Goal: Task Accomplishment & Management: Manage account settings

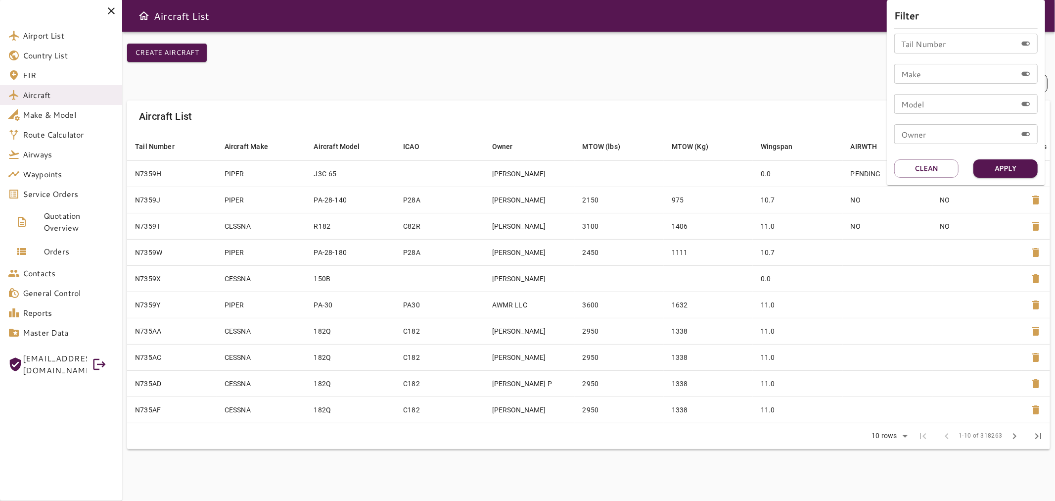
drag, startPoint x: 61, startPoint y: 200, endPoint x: 58, endPoint y: 196, distance: 5.4
click at [60, 199] on div at bounding box center [527, 250] width 1055 height 501
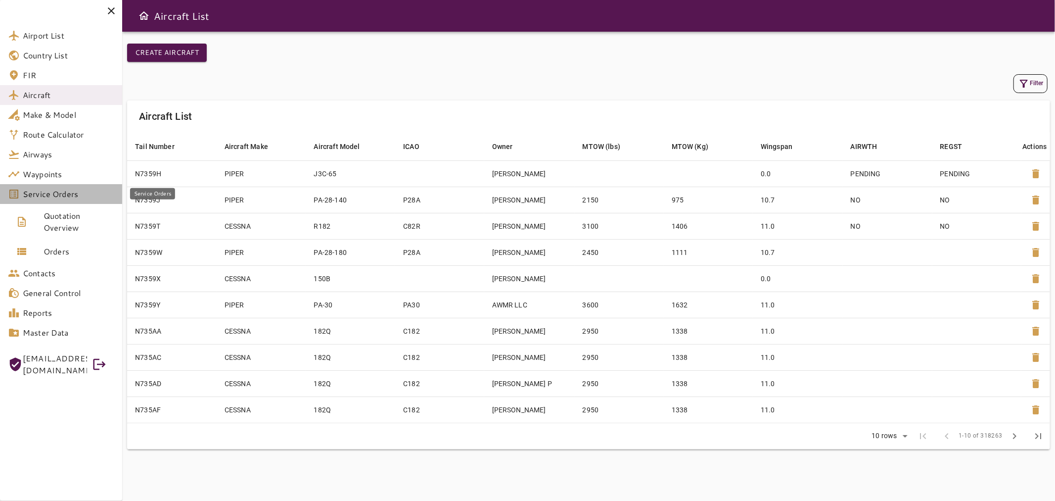
click at [58, 195] on span "Service Orders" at bounding box center [69, 194] width 92 height 12
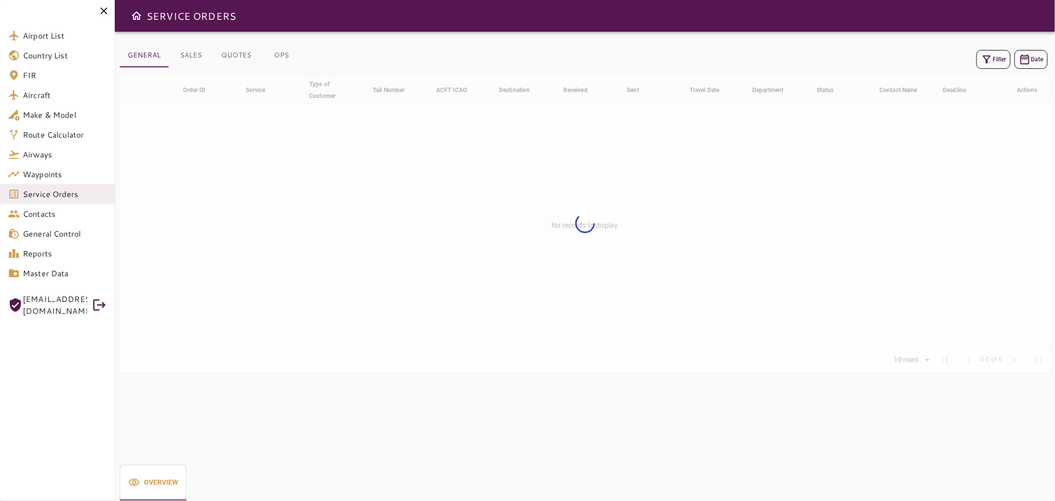
click at [997, 62] on button "Filter" at bounding box center [994, 59] width 34 height 19
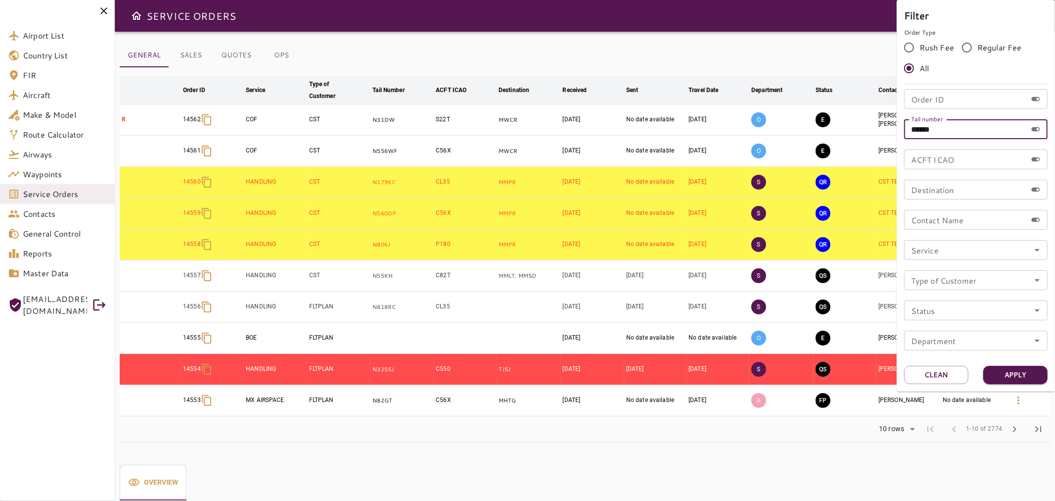
drag, startPoint x: 954, startPoint y: 137, endPoint x: 872, endPoint y: 135, distance: 82.1
click at [872, 135] on div "Filter Order Type Rush Fee Regular Fee All Order ID Order ID Tail number ******…" at bounding box center [527, 250] width 1055 height 501
click at [940, 135] on input "Tail number" at bounding box center [965, 129] width 123 height 20
paste input "******"
type input "******"
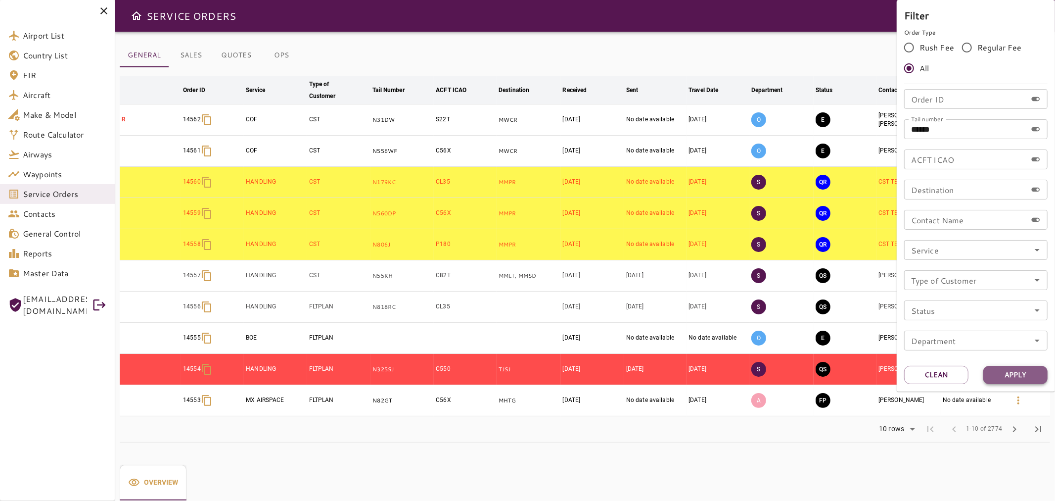
click at [1032, 370] on button "Apply" at bounding box center [1015, 375] width 64 height 18
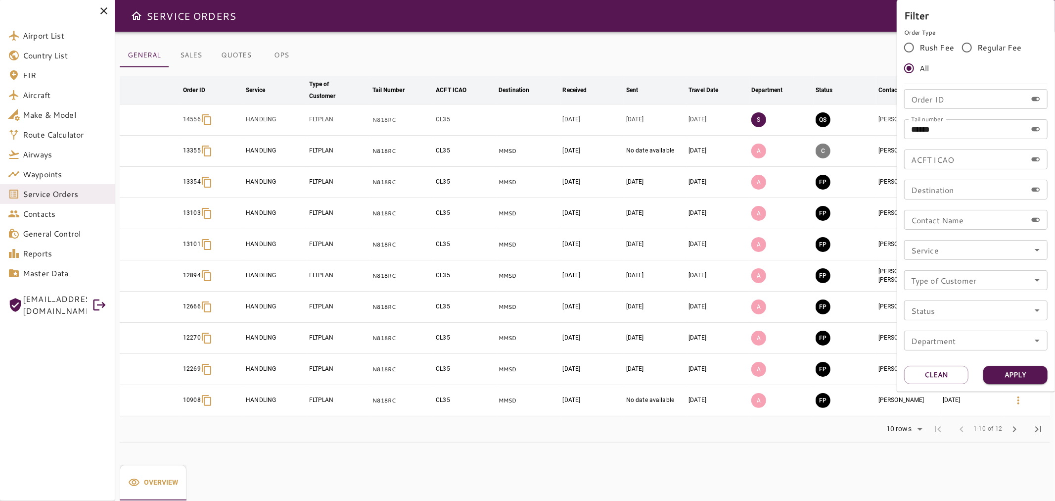
click at [788, 69] on div at bounding box center [527, 250] width 1055 height 501
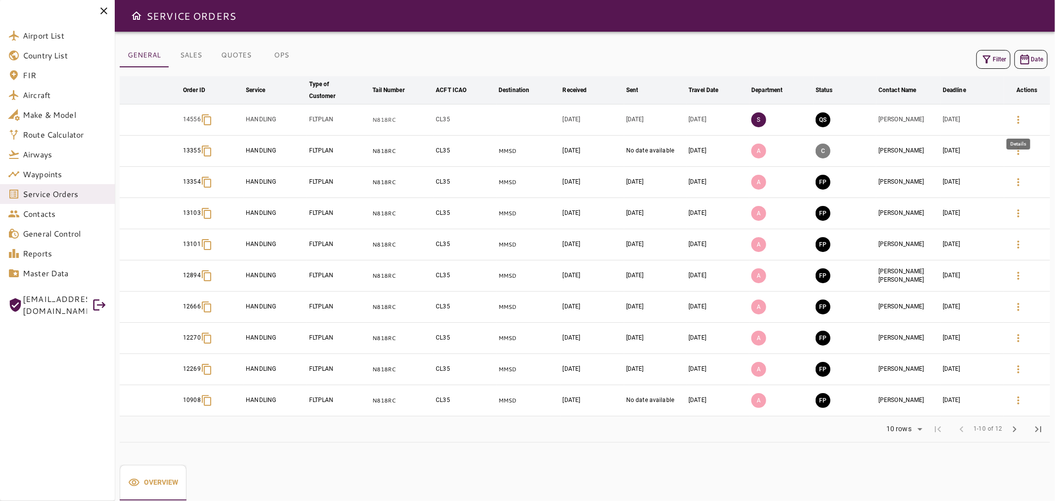
click at [1012, 120] on button "button" at bounding box center [1019, 120] width 24 height 24
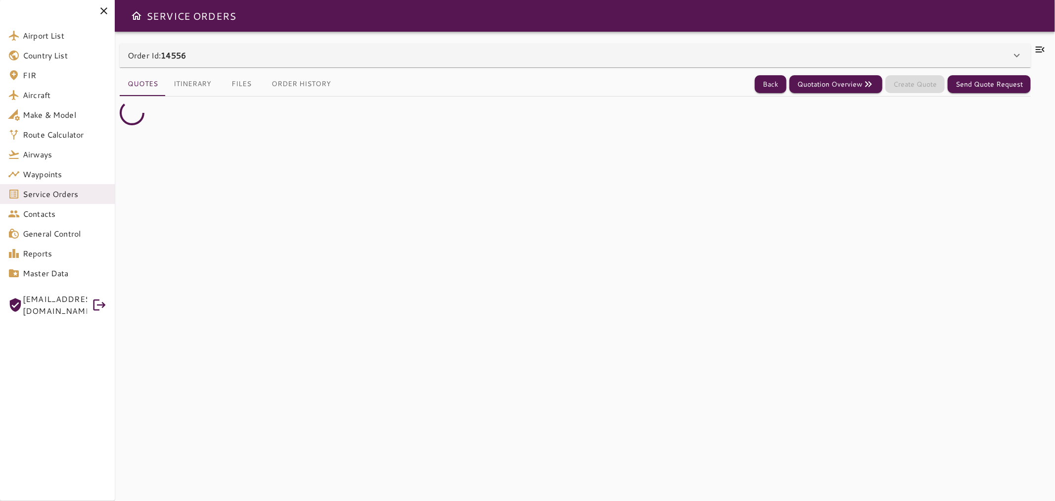
click at [1042, 50] on icon at bounding box center [1040, 50] width 12 height 12
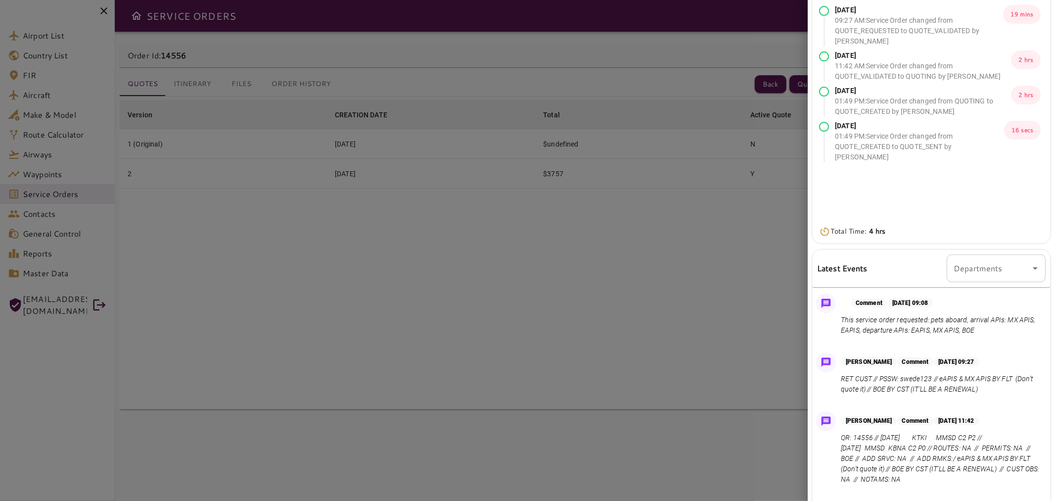
scroll to position [45, 0]
drag, startPoint x: 933, startPoint y: 376, endPoint x: 881, endPoint y: 374, distance: 53.0
click at [881, 374] on p "RET CUST // PSSW: swede123 // eAPIS & MX APIS BY FLT (Don't quote it) // BOE BY…" at bounding box center [941, 384] width 201 height 21
copy p "PSSW: swede123"
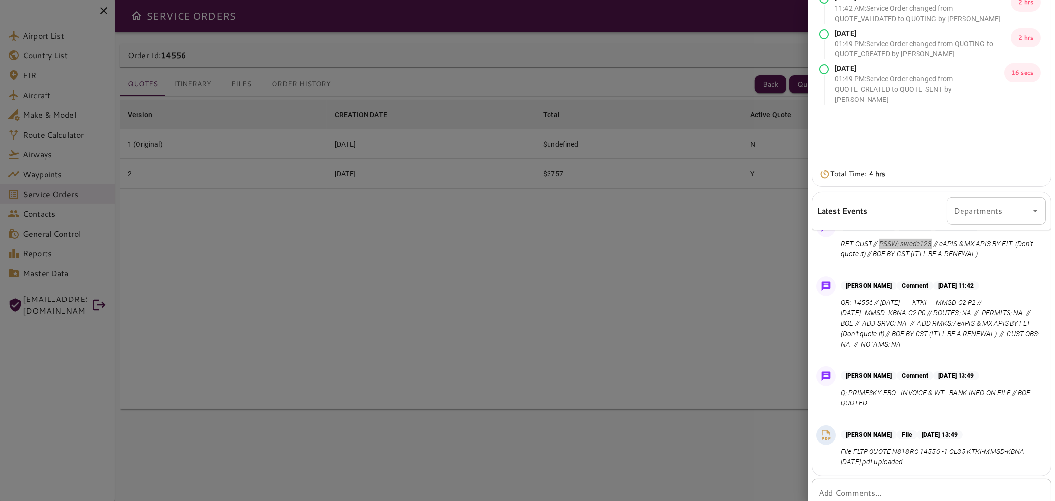
scroll to position [133, 0]
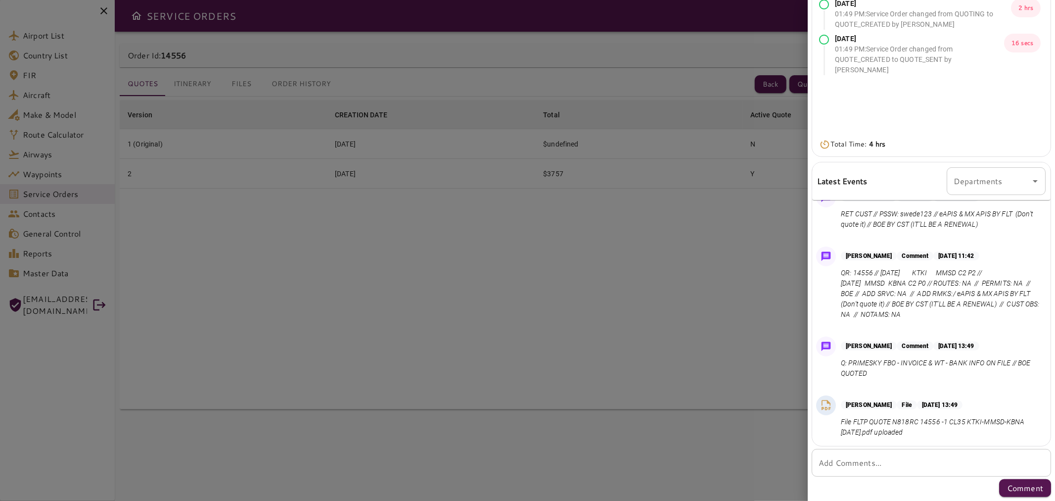
click at [949, 452] on div "* Add Comments..." at bounding box center [931, 463] width 239 height 28
type textarea "*"
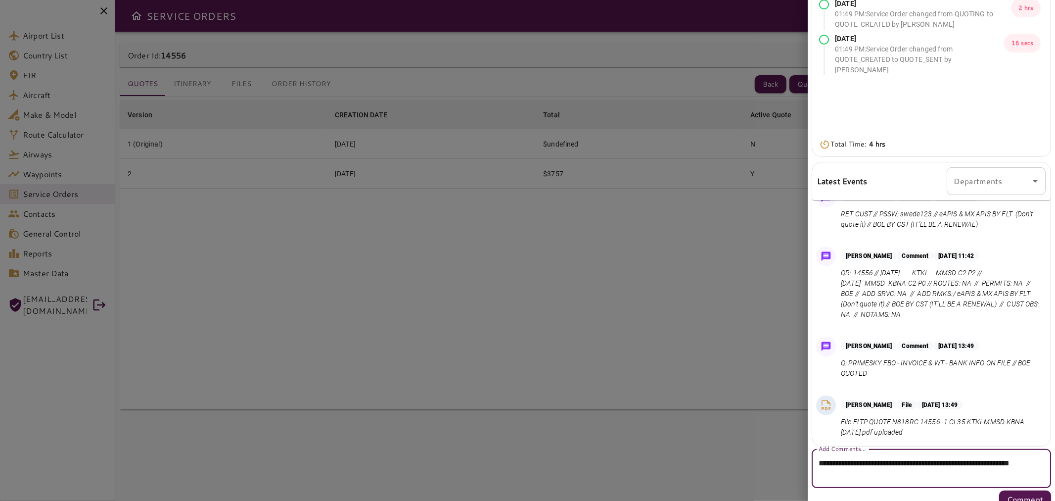
paste textarea "**********"
click at [886, 474] on textarea "**********" at bounding box center [927, 468] width 217 height 23
click at [887, 476] on textarea "**********" at bounding box center [927, 468] width 217 height 23
paste textarea "*****"
click at [998, 481] on div "**********" at bounding box center [931, 468] width 239 height 39
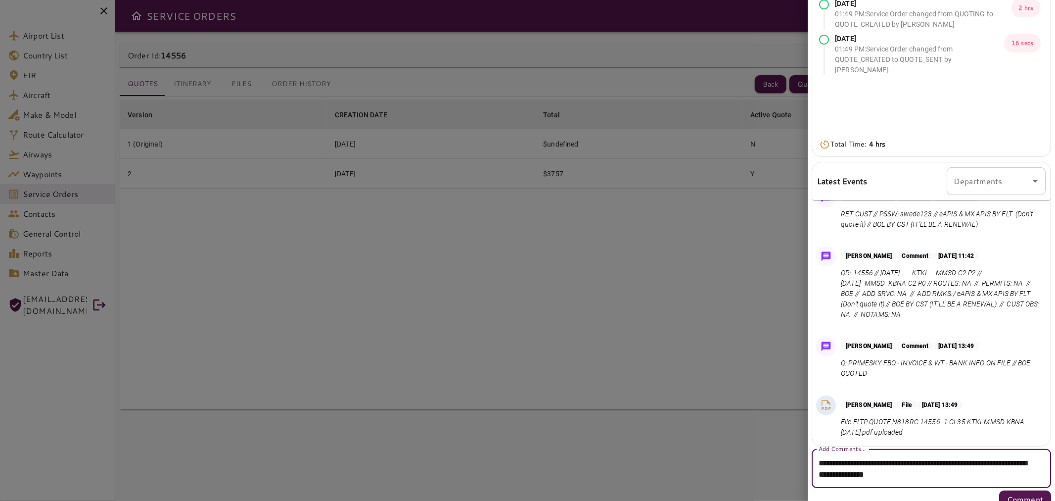
click at [998, 476] on textarea "**********" at bounding box center [927, 468] width 217 height 23
click at [985, 483] on textarea "**********" at bounding box center [927, 474] width 217 height 34
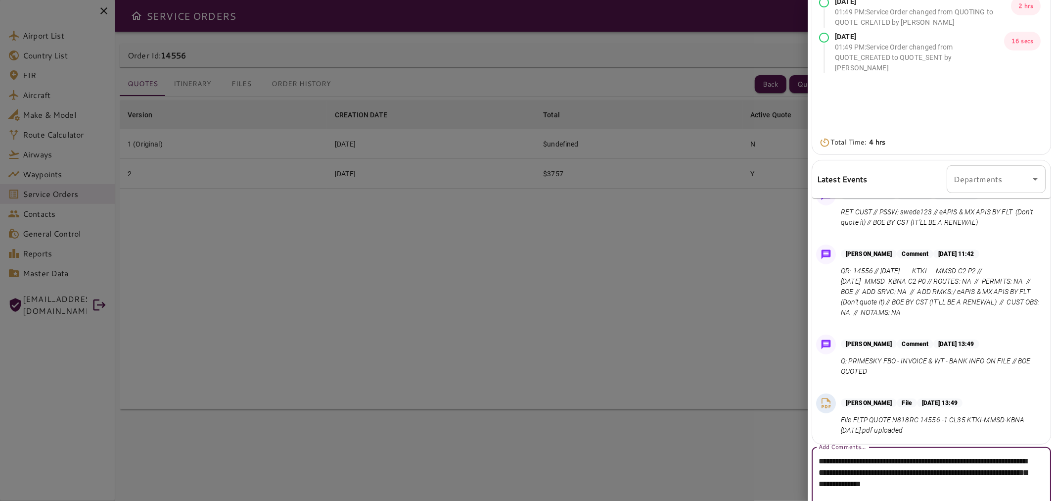
type textarea "**********"
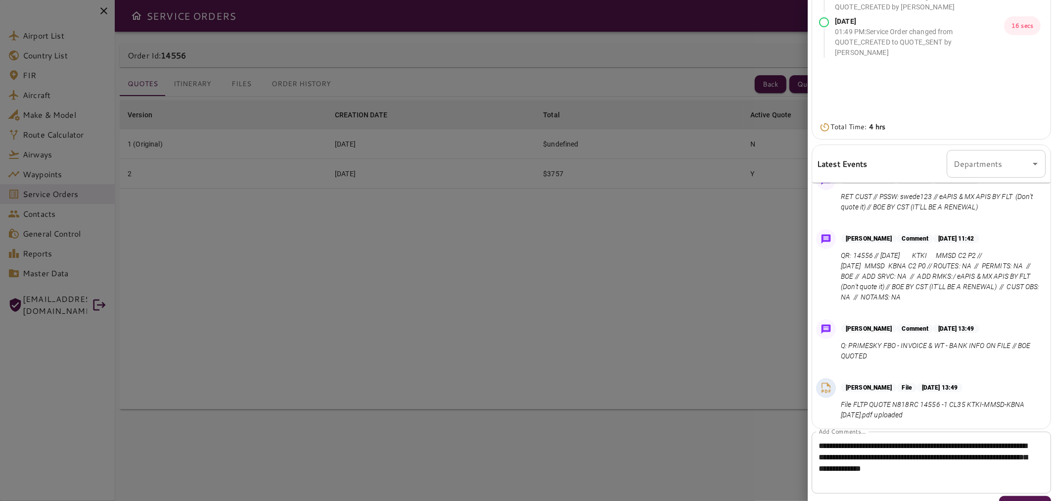
scroll to position [167, 0]
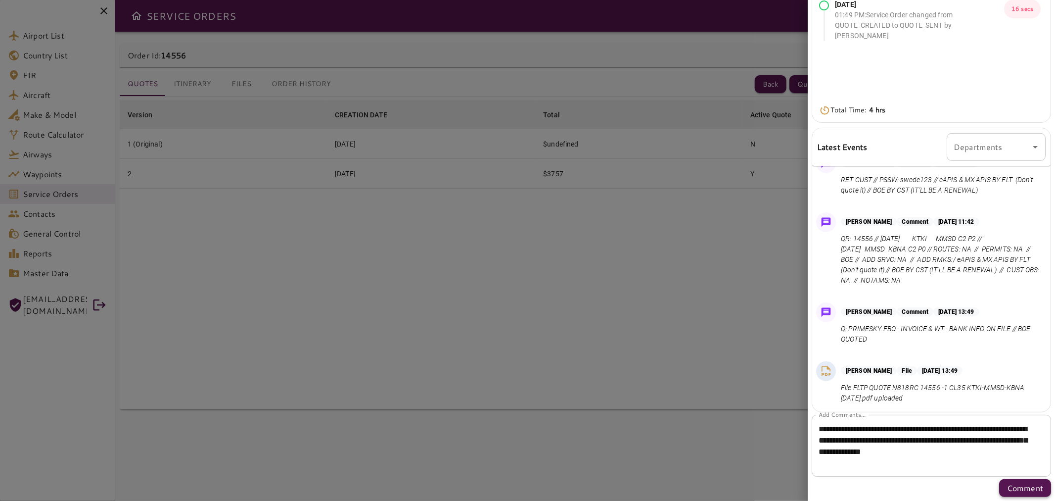
click at [1031, 482] on p "Comment" at bounding box center [1025, 488] width 36 height 12
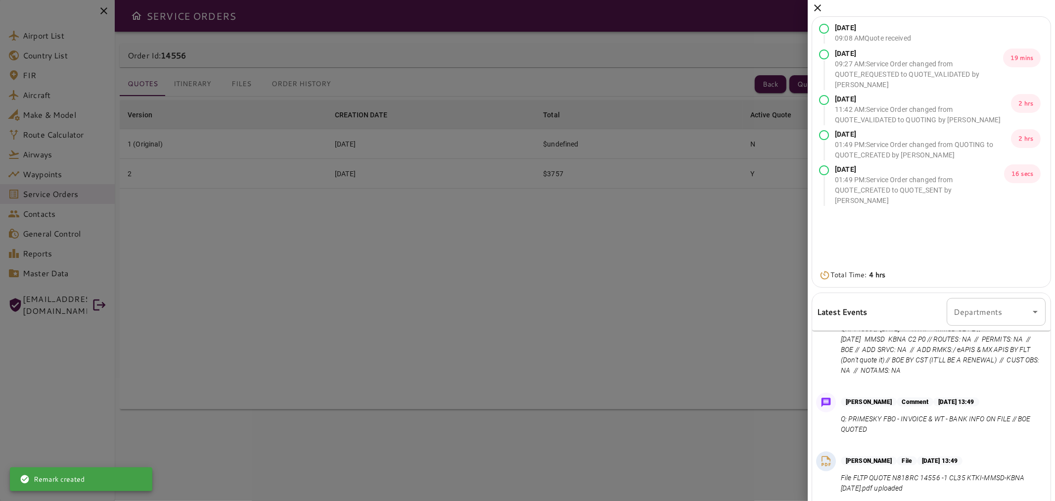
scroll to position [2, 0]
click at [818, 2] on icon at bounding box center [818, 7] width 12 height 12
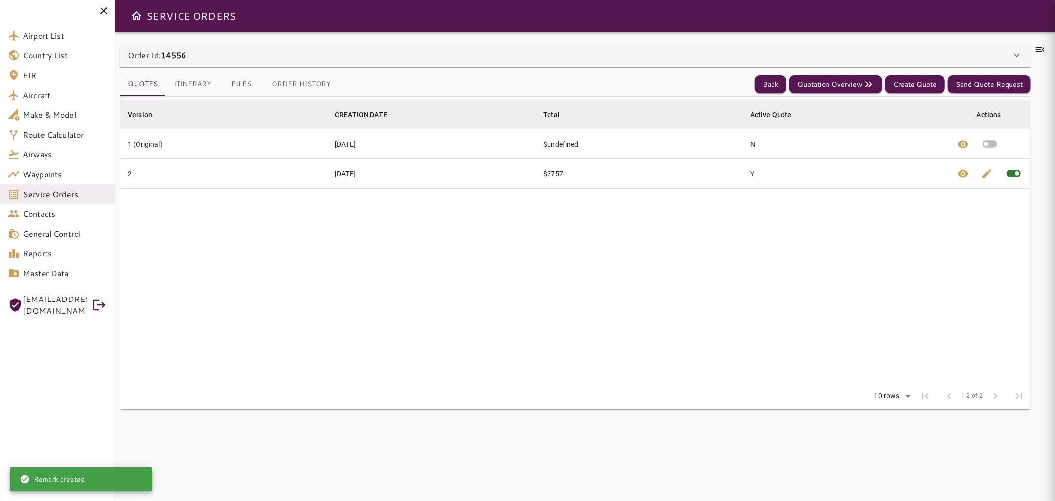
scroll to position [0, 0]
click at [779, 81] on button "Back" at bounding box center [771, 84] width 32 height 18
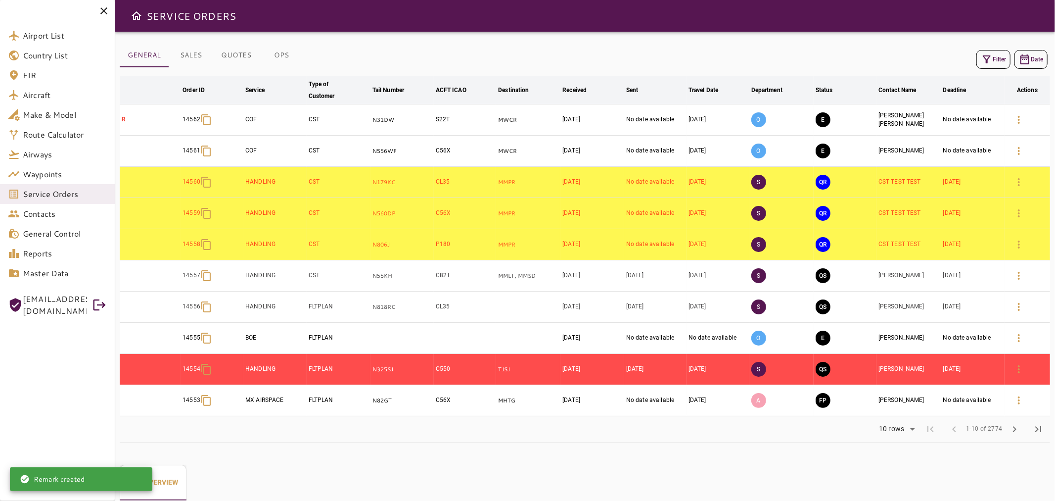
click at [991, 60] on icon "button" at bounding box center [987, 59] width 12 height 12
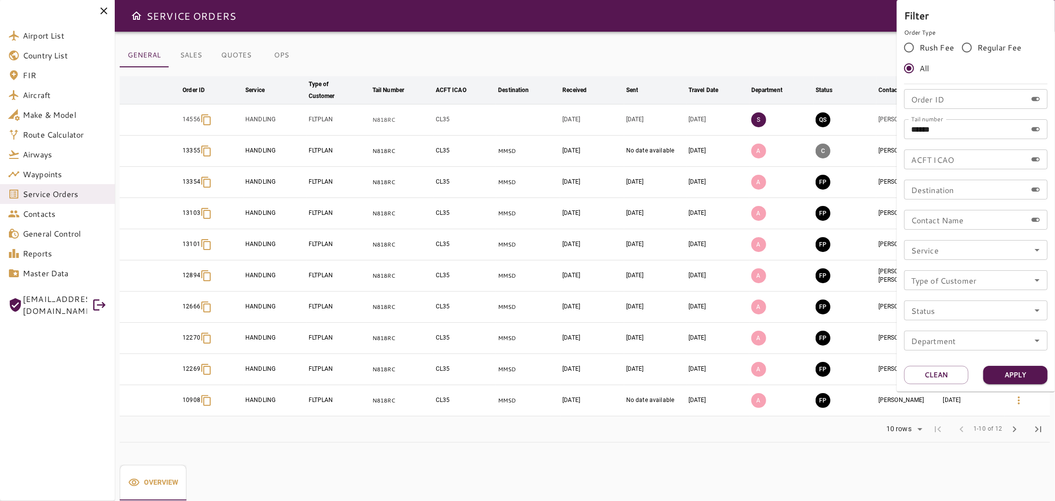
click at [819, 50] on div at bounding box center [527, 250] width 1055 height 501
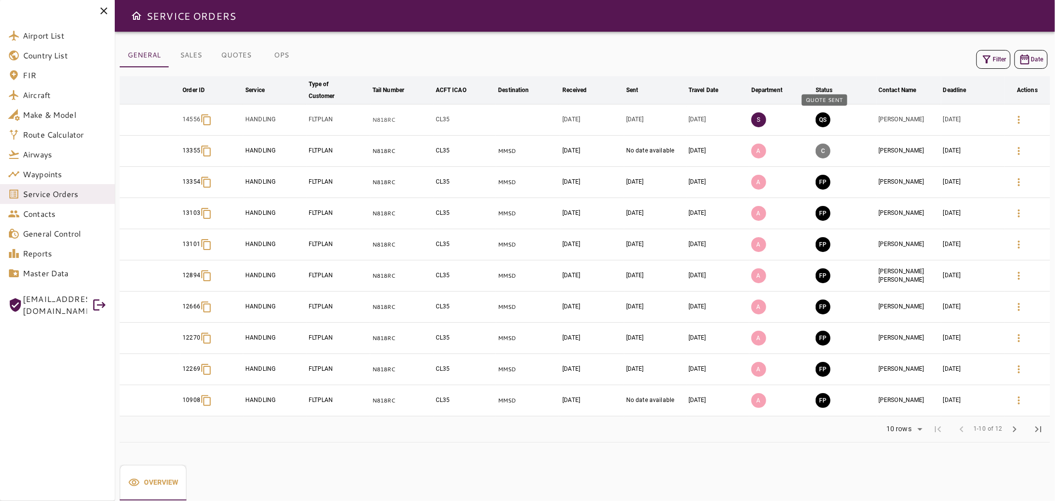
click at [826, 121] on button "QS" at bounding box center [823, 119] width 15 height 15
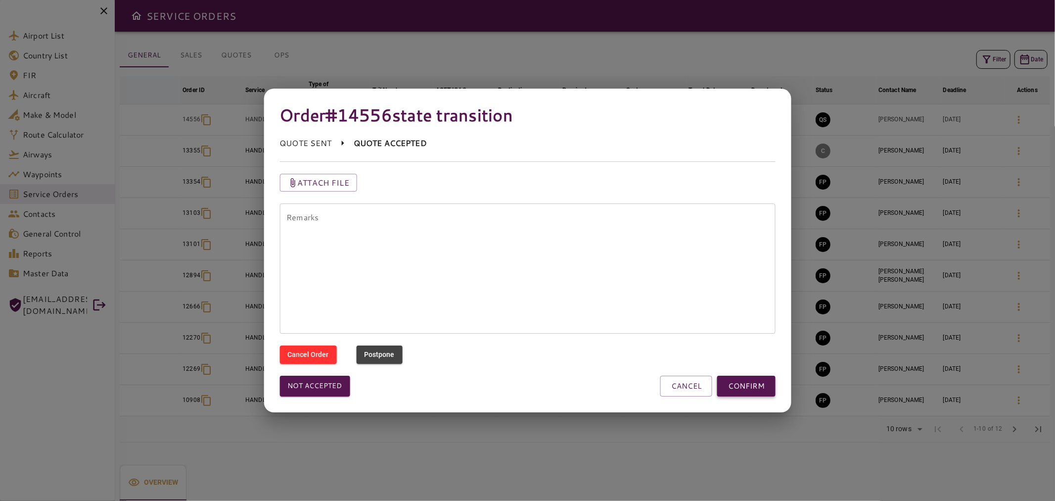
click at [748, 395] on button "CONFIRM" at bounding box center [746, 385] width 58 height 21
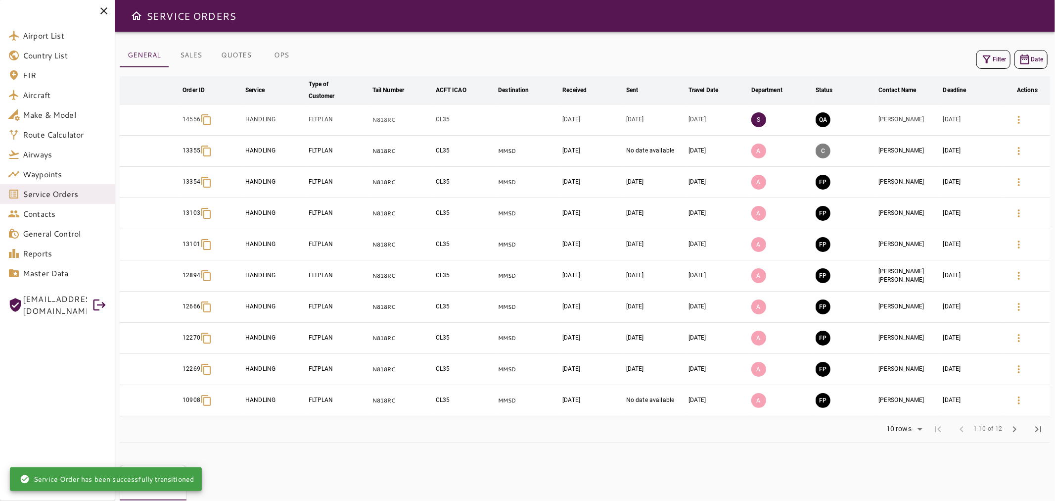
click at [827, 121] on button "QA" at bounding box center [823, 119] width 15 height 15
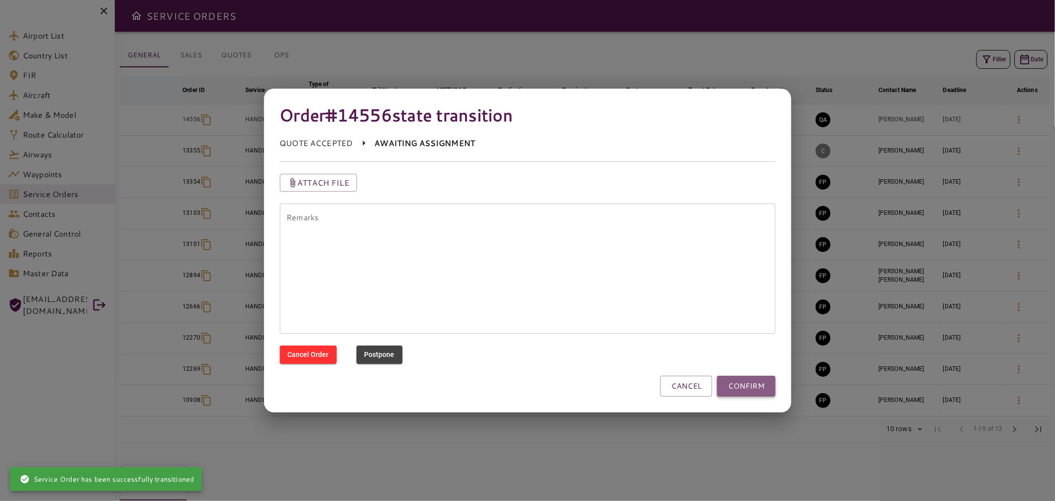
click at [750, 387] on button "CONFIRM" at bounding box center [746, 385] width 58 height 21
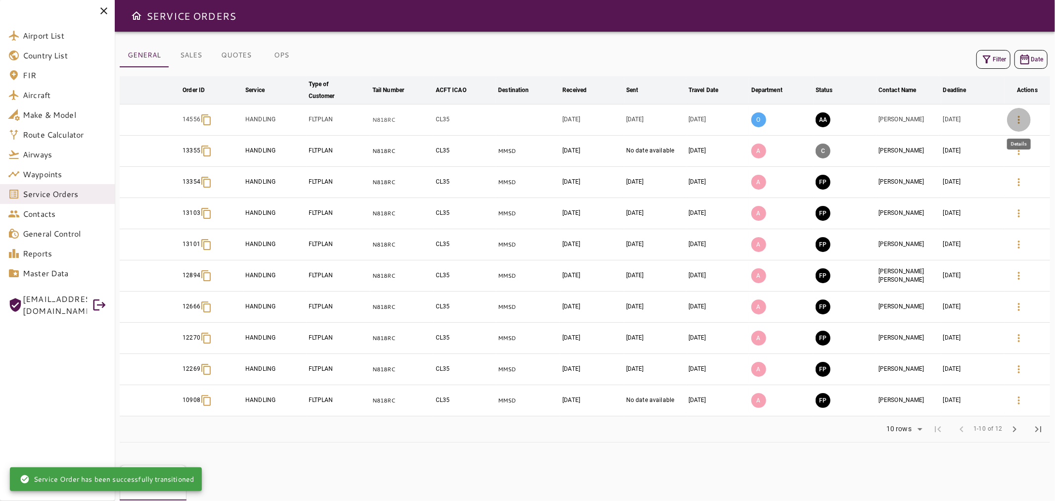
click at [1018, 118] on icon "button" at bounding box center [1019, 120] width 12 height 12
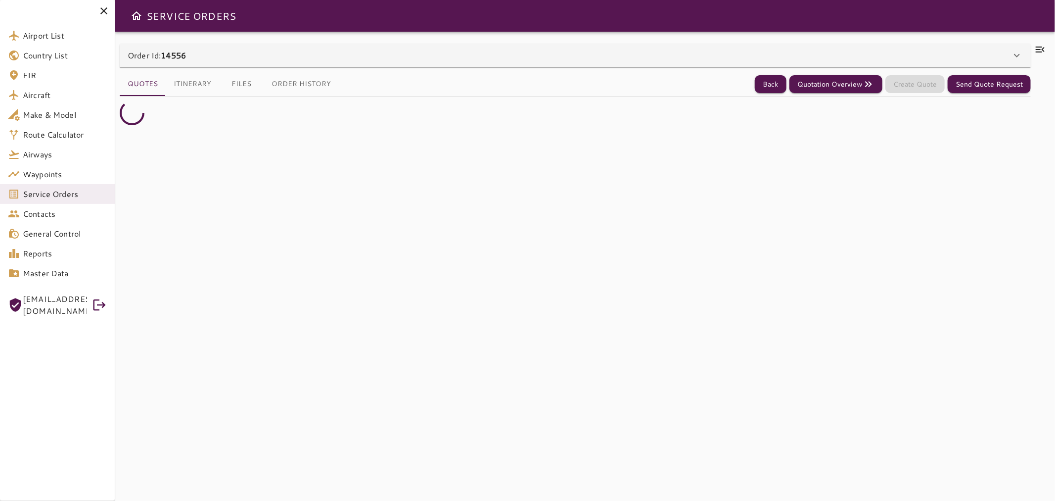
click at [208, 63] on div "Order Id: 14556" at bounding box center [575, 56] width 911 height 24
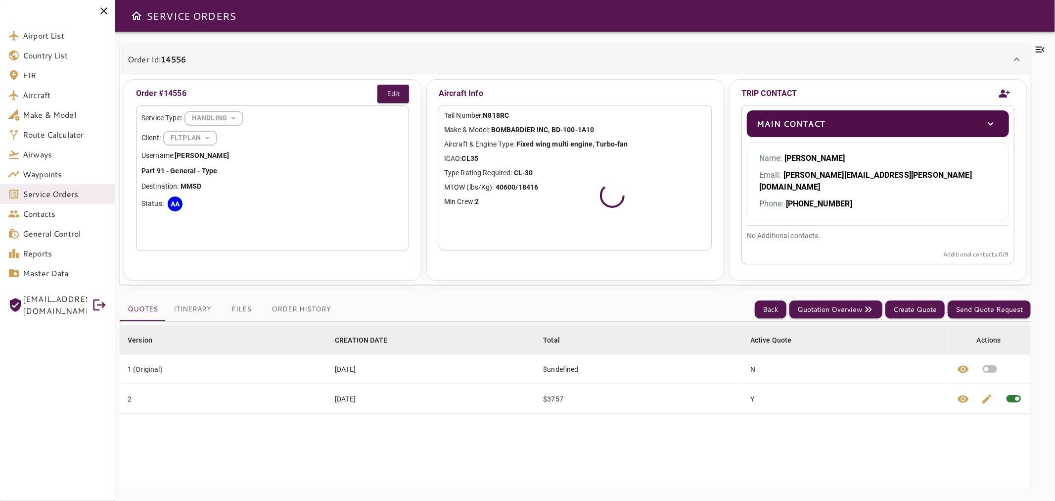
click at [239, 301] on button "Files" at bounding box center [241, 309] width 45 height 24
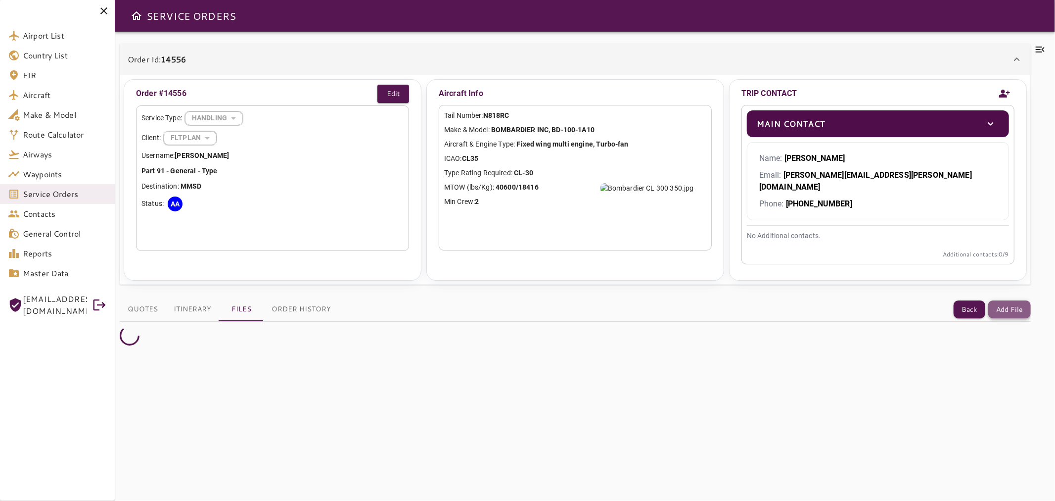
click at [1020, 302] on button "Add File" at bounding box center [1009, 309] width 43 height 18
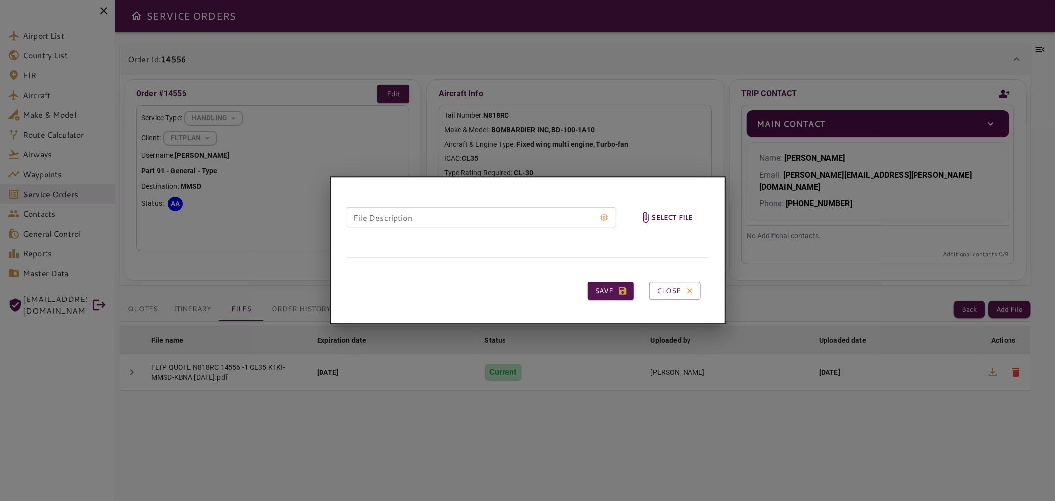
click at [674, 220] on h6 "Select file" at bounding box center [672, 217] width 41 height 11
click at [0, 0] on input "Select file" at bounding box center [0, 0] width 0 height 0
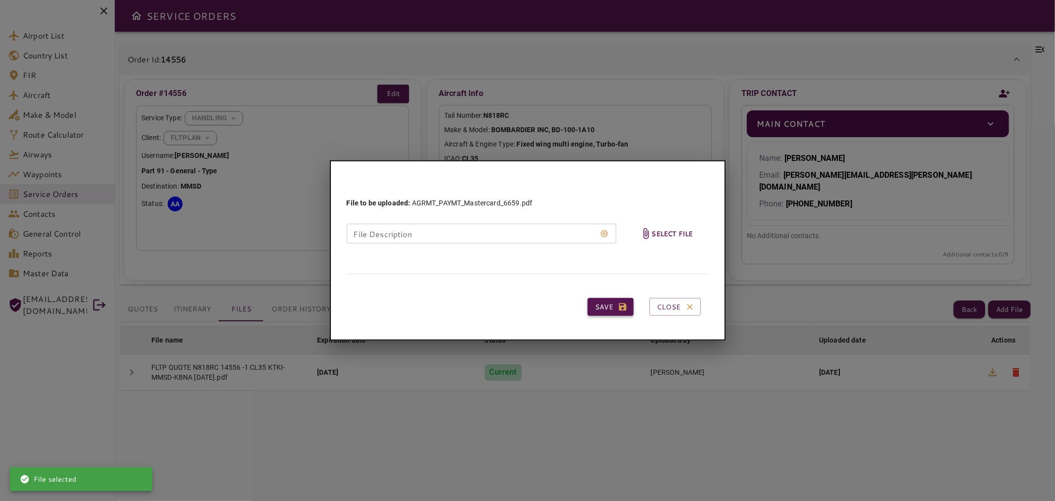
click at [598, 310] on button "Save" at bounding box center [611, 307] width 46 height 18
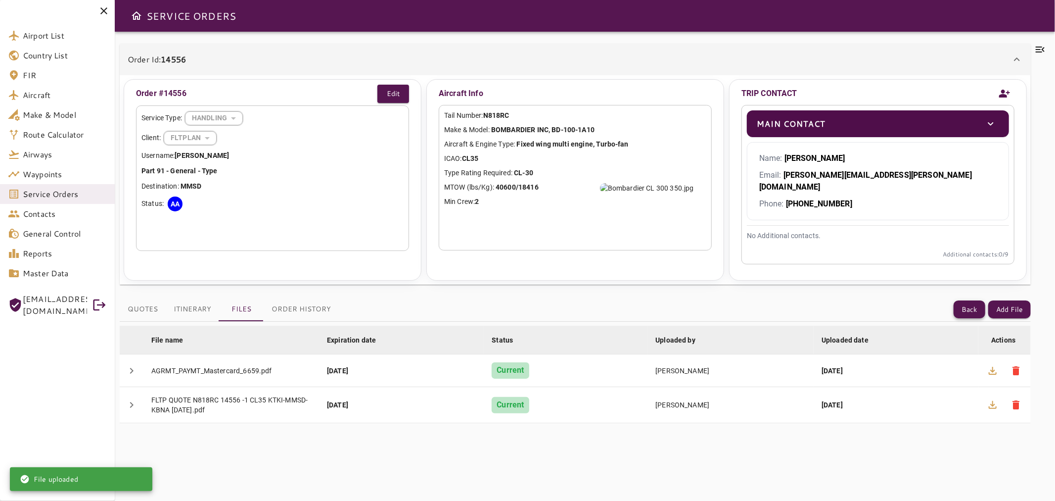
click at [972, 300] on button "Back" at bounding box center [970, 309] width 32 height 18
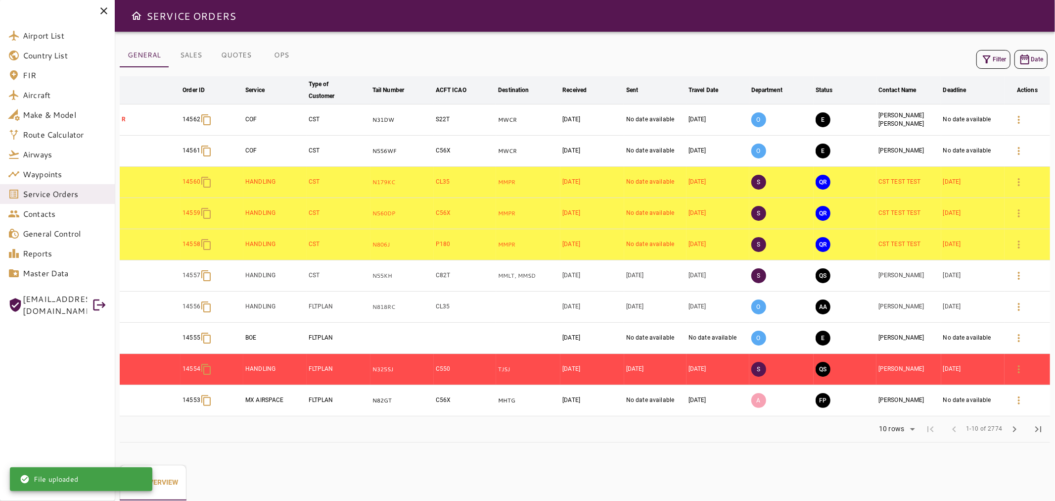
click at [987, 62] on icon "button" at bounding box center [987, 59] width 8 height 8
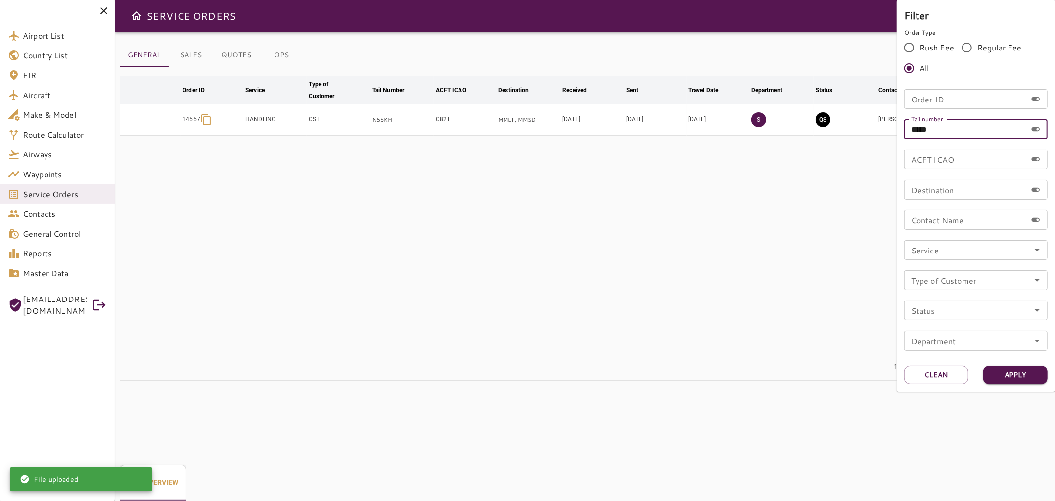
drag, startPoint x: 962, startPoint y: 130, endPoint x: 882, endPoint y: 129, distance: 80.6
click at [882, 129] on div "Filter Order Type Rush Fee Regular Fee All Order ID Order ID Tail number ***** …" at bounding box center [527, 250] width 1055 height 501
paste input "*"
type input "******"
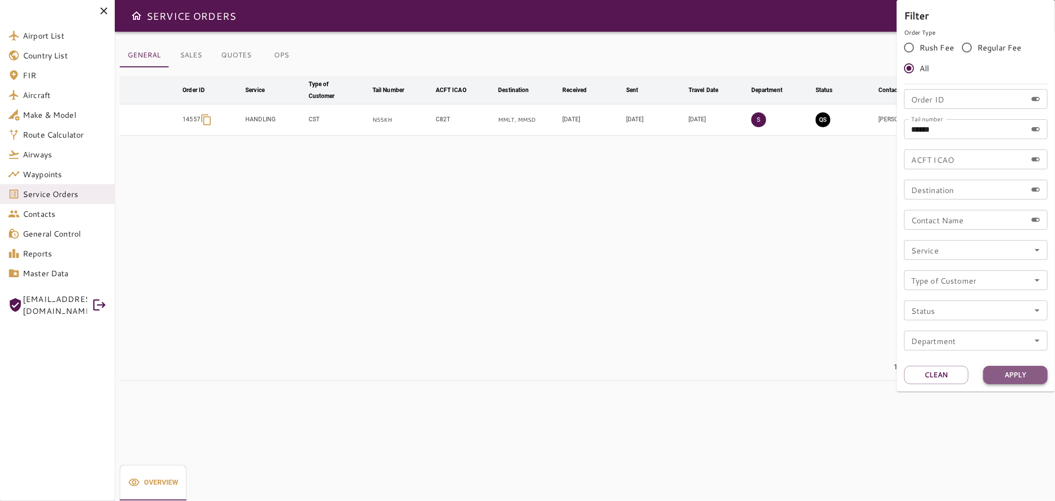
click at [1010, 377] on button "Apply" at bounding box center [1015, 375] width 64 height 18
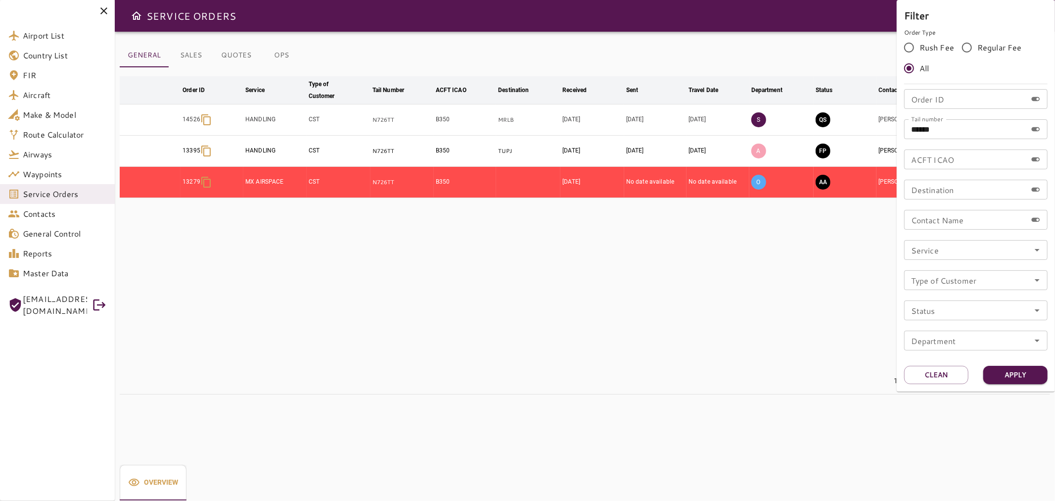
click at [822, 295] on div at bounding box center [527, 250] width 1055 height 501
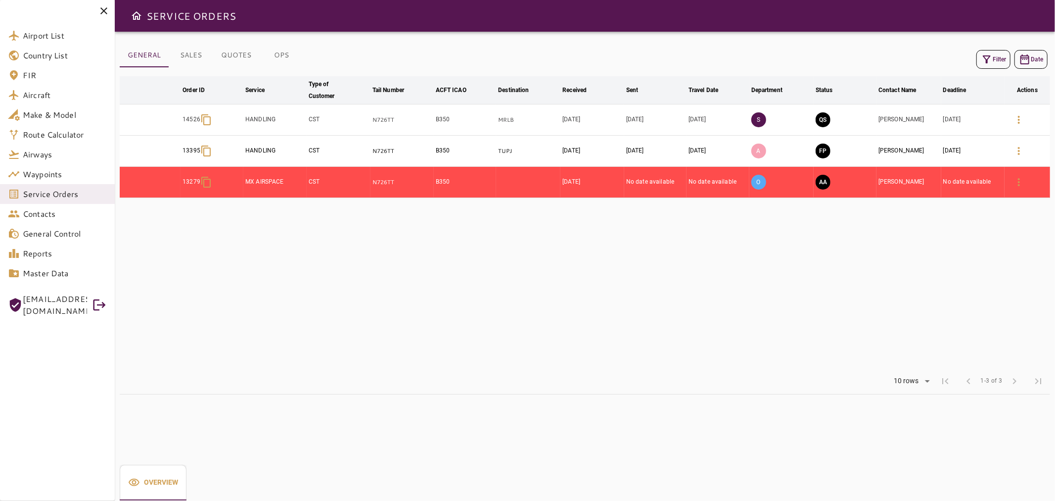
click at [101, 7] on icon at bounding box center [104, 11] width 12 height 12
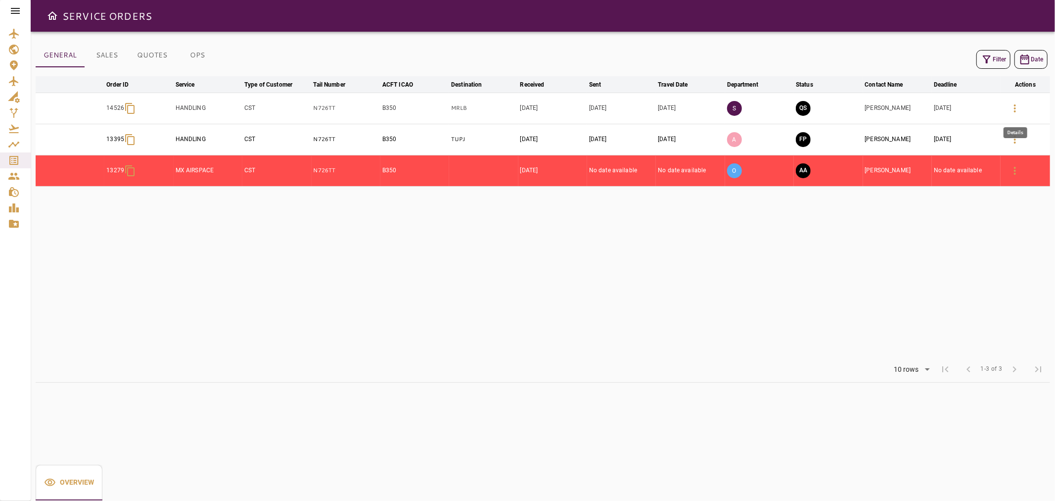
click at [1013, 109] on icon "button" at bounding box center [1015, 108] width 12 height 12
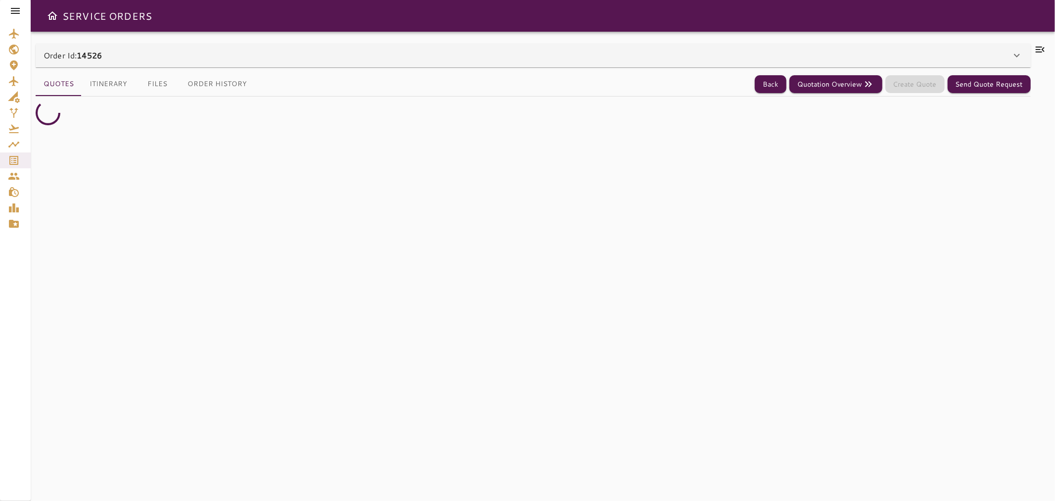
click at [115, 92] on button "Itinerary" at bounding box center [108, 84] width 53 height 24
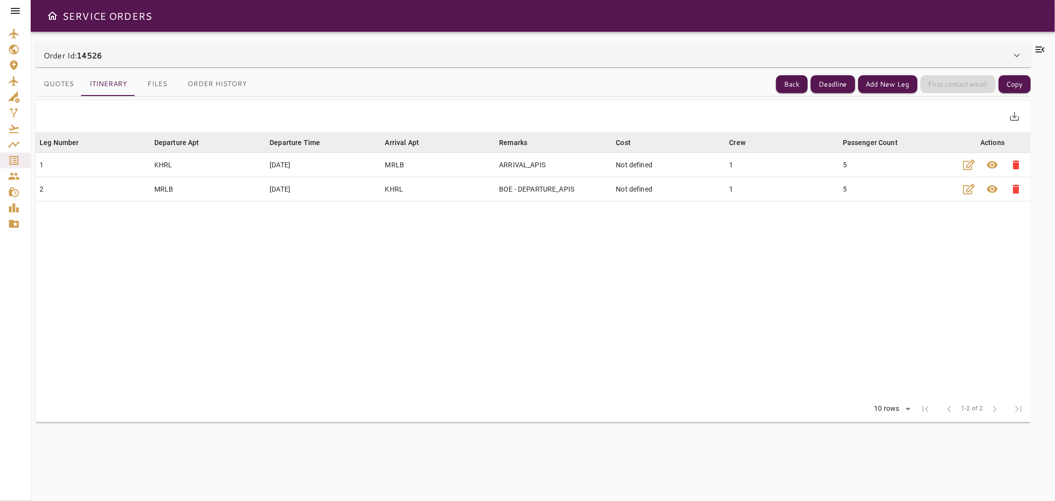
click at [166, 87] on button "Files" at bounding box center [157, 84] width 45 height 24
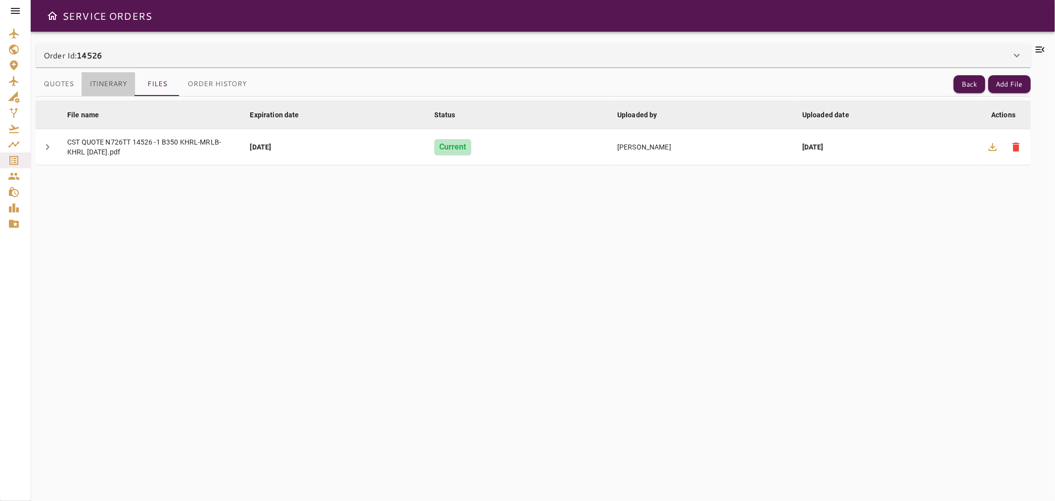
click at [112, 91] on button "Itinerary" at bounding box center [108, 84] width 53 height 24
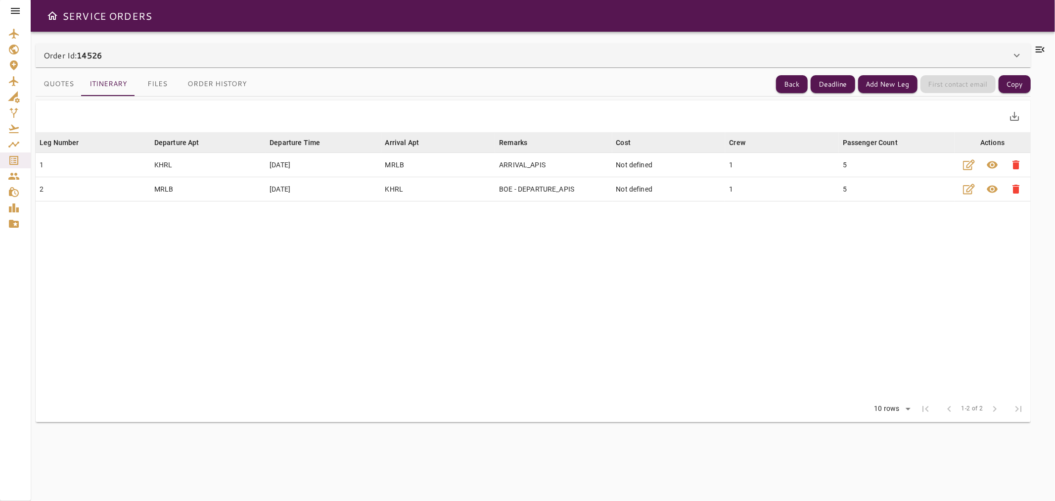
click at [1047, 51] on div at bounding box center [1040, 266] width 19 height 445
click at [1042, 50] on icon at bounding box center [1040, 50] width 12 height 12
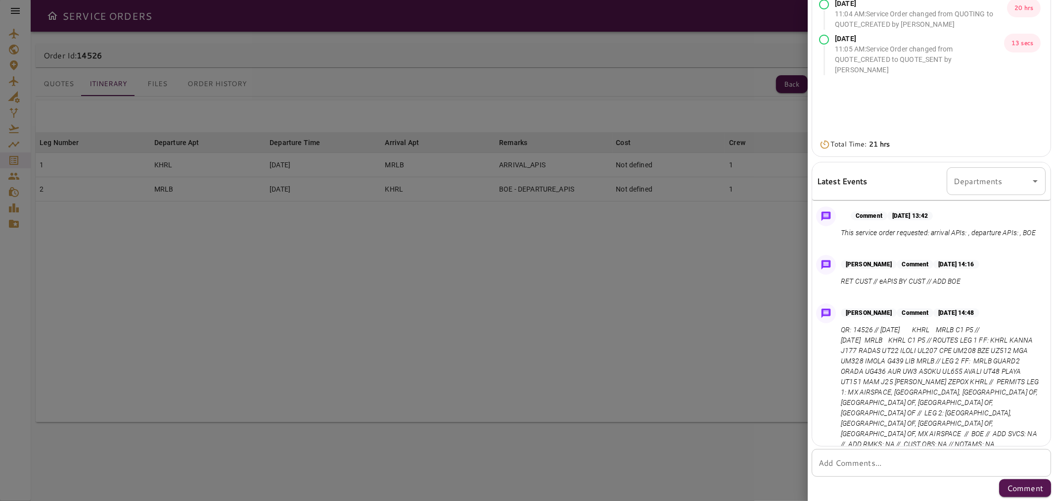
scroll to position [132, 0]
click at [702, 206] on div at bounding box center [527, 250] width 1055 height 501
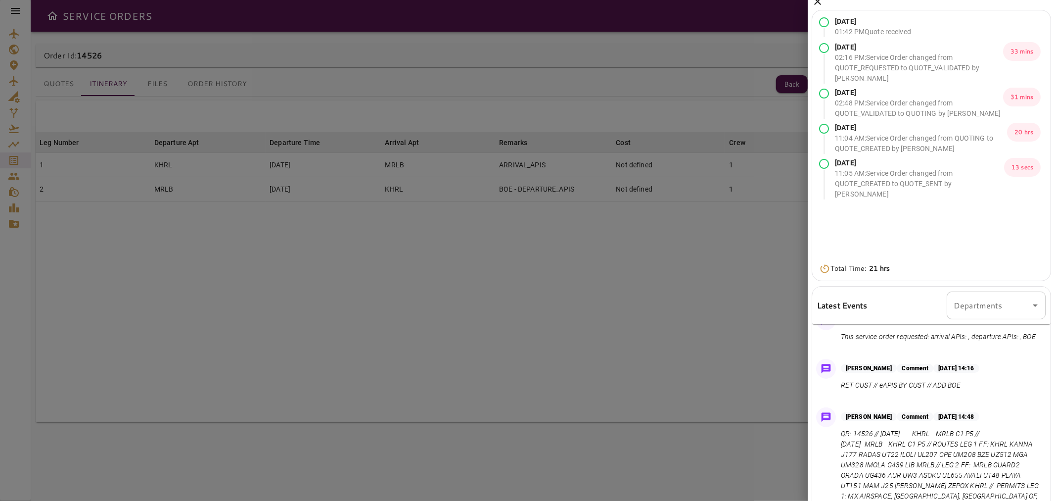
scroll to position [0, 0]
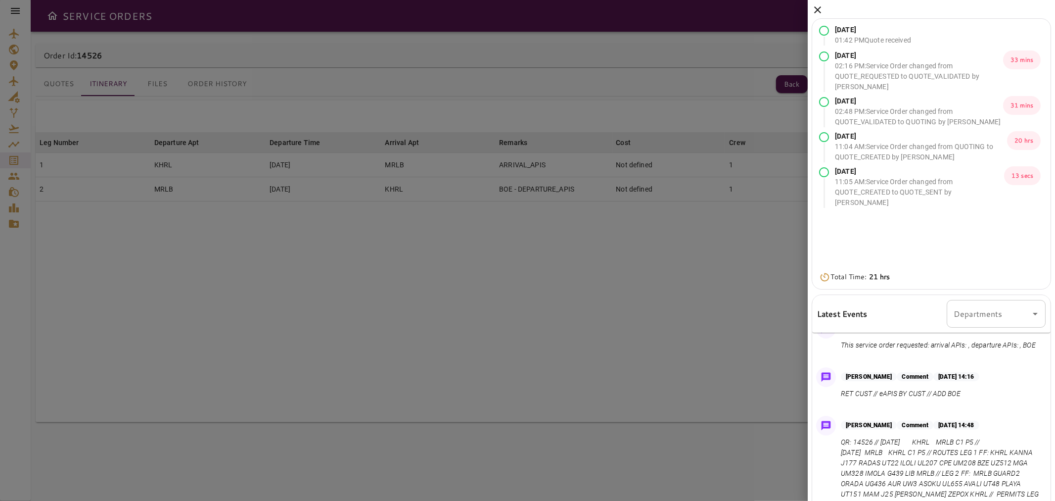
click at [815, 11] on icon at bounding box center [818, 10] width 12 height 12
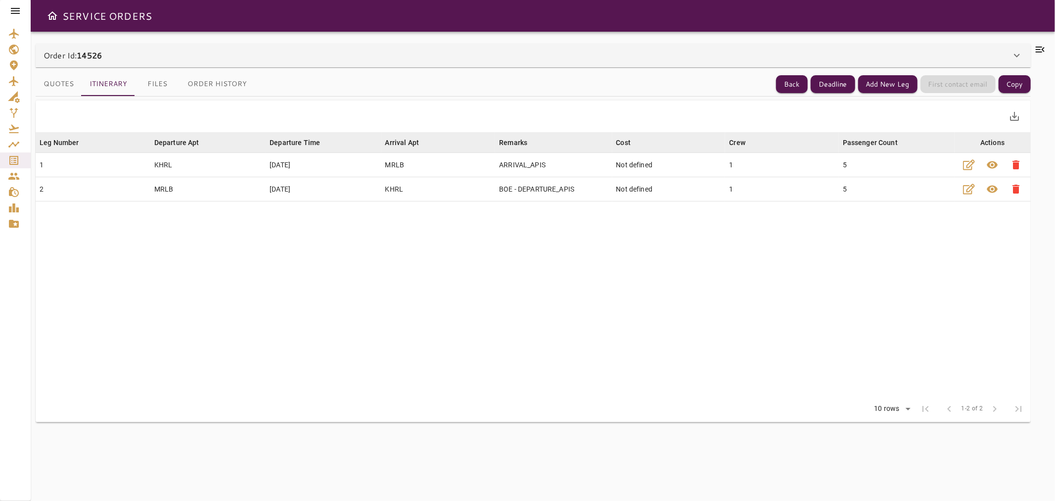
click at [1042, 50] on icon at bounding box center [1040, 50] width 12 height 12
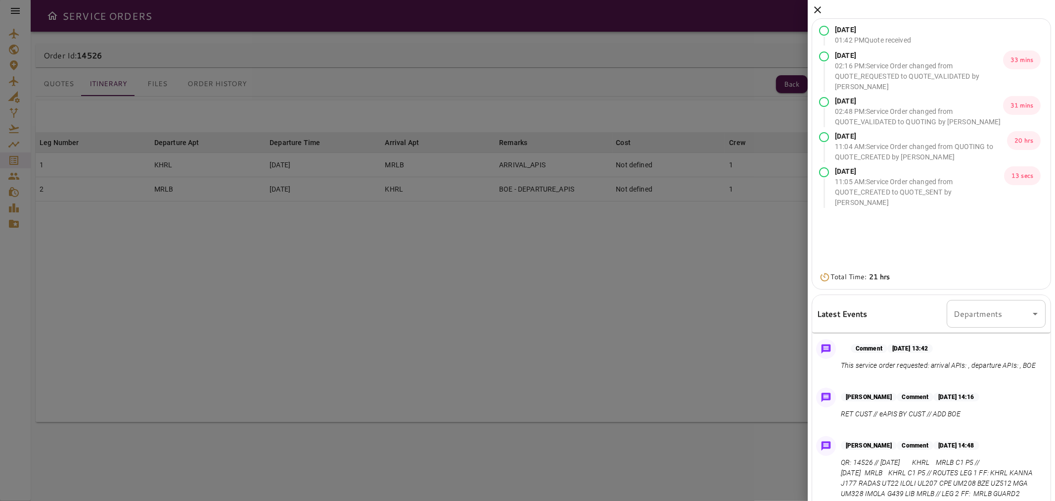
click at [819, 6] on icon at bounding box center [818, 10] width 12 height 12
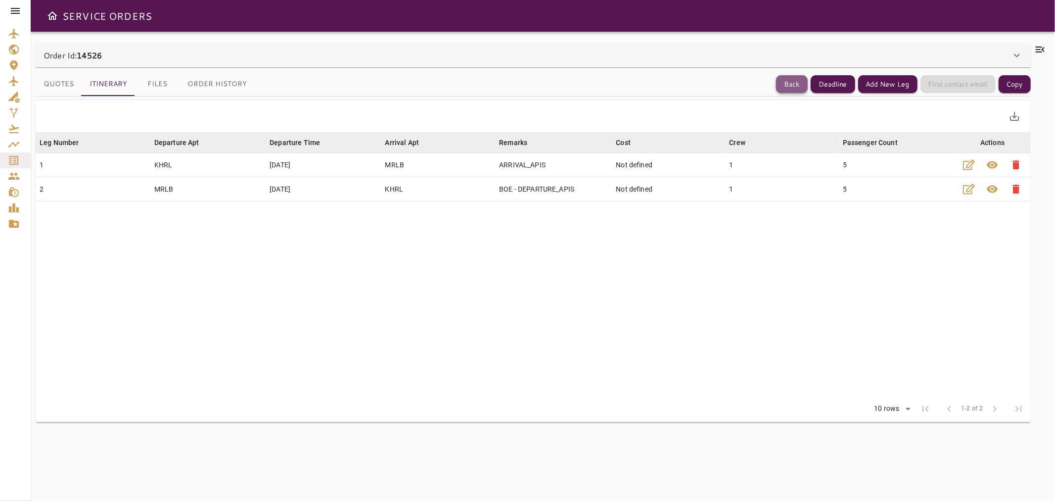
click at [800, 79] on button "Back" at bounding box center [792, 84] width 32 height 18
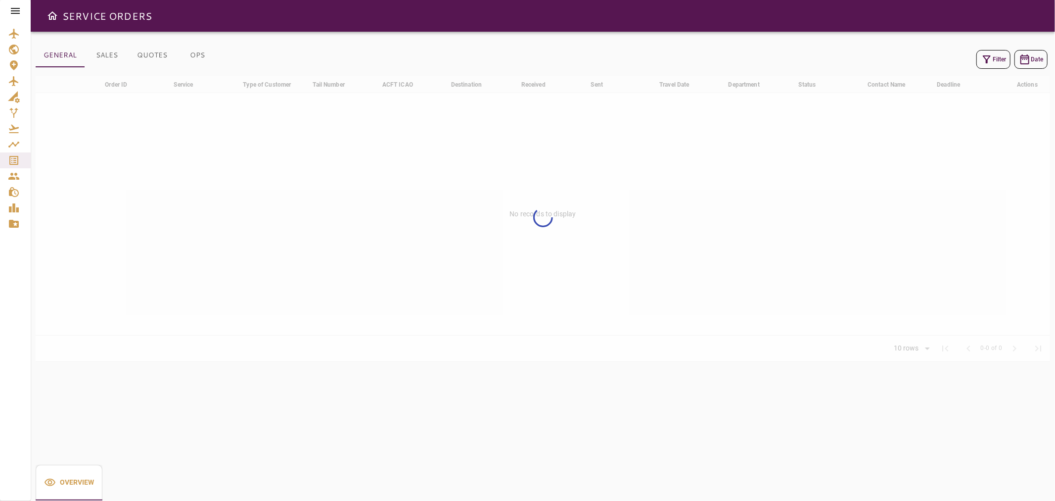
click at [994, 60] on button "Filter" at bounding box center [994, 59] width 34 height 19
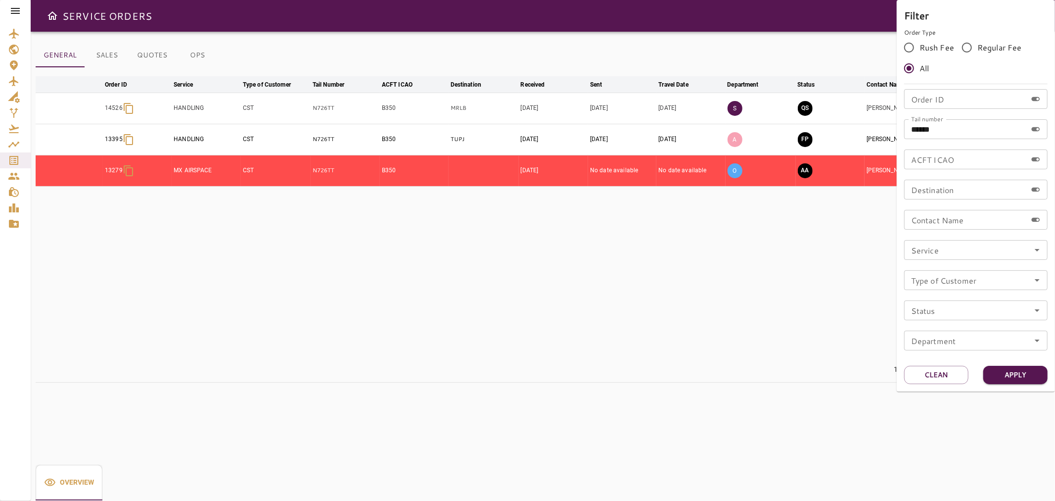
click at [838, 60] on div at bounding box center [527, 250] width 1055 height 501
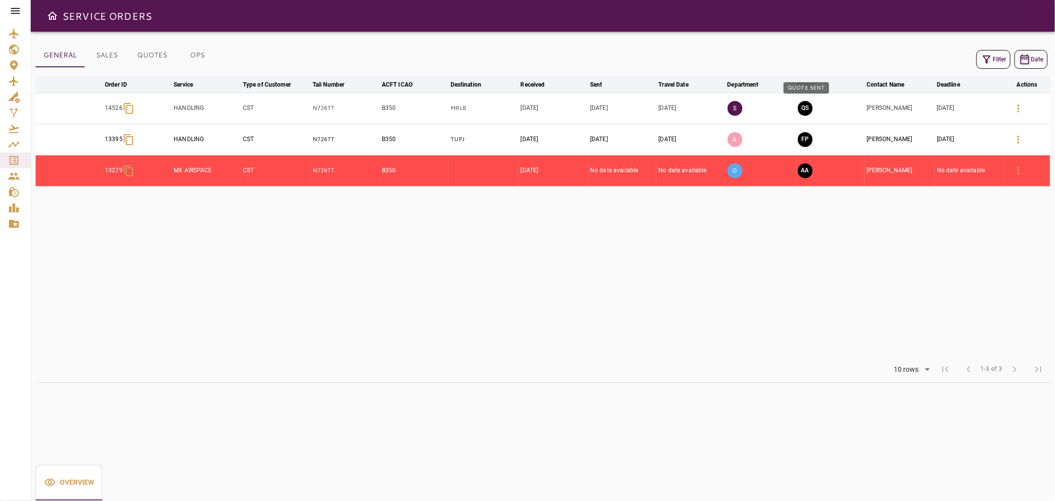
click at [809, 107] on button "QS" at bounding box center [805, 108] width 15 height 15
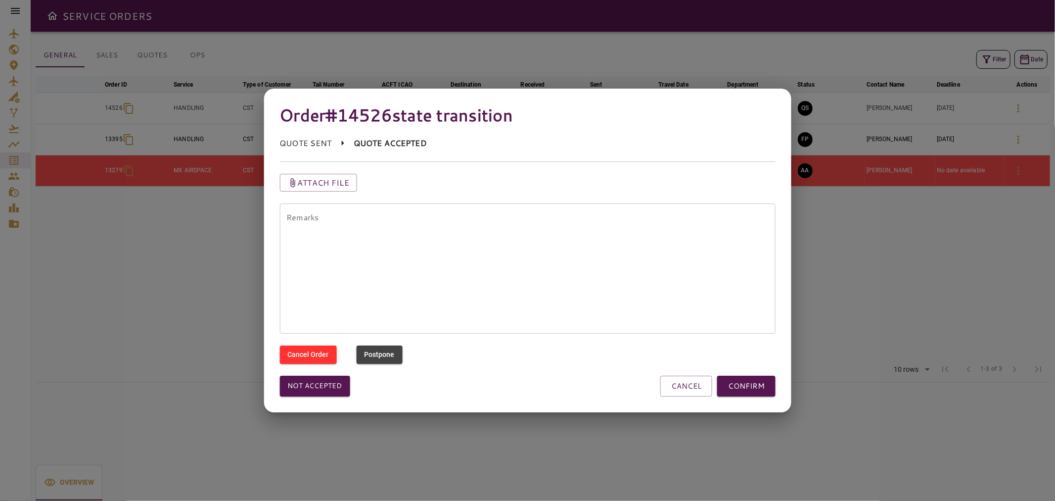
click at [698, 236] on textarea "Remarks" at bounding box center [527, 269] width 482 height 114
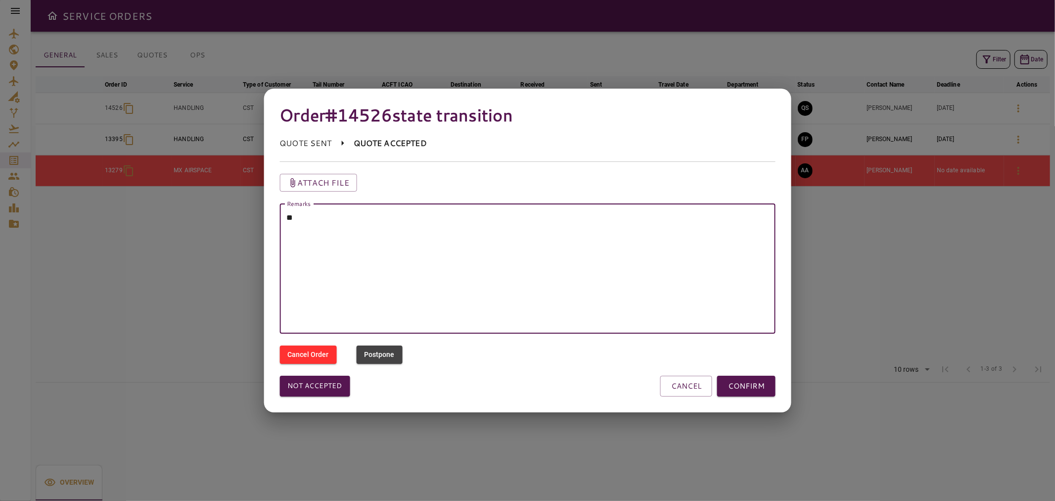
type textarea "*"
click at [730, 221] on textarea "**********" at bounding box center [527, 269] width 482 height 114
type textarea "**********"
click at [340, 184] on p "Attach file" at bounding box center [323, 183] width 52 height 12
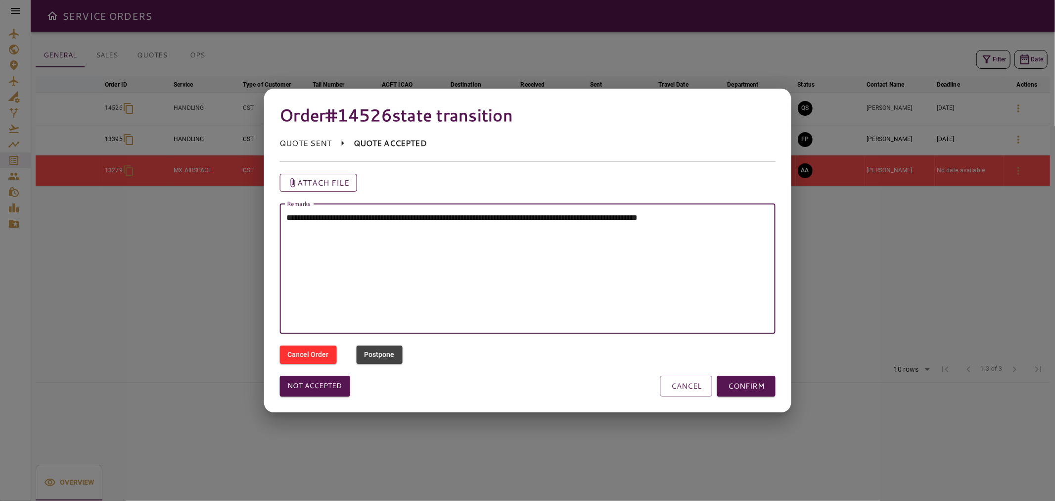
click at [0, 0] on input "Attach file" at bounding box center [0, 0] width 0 height 0
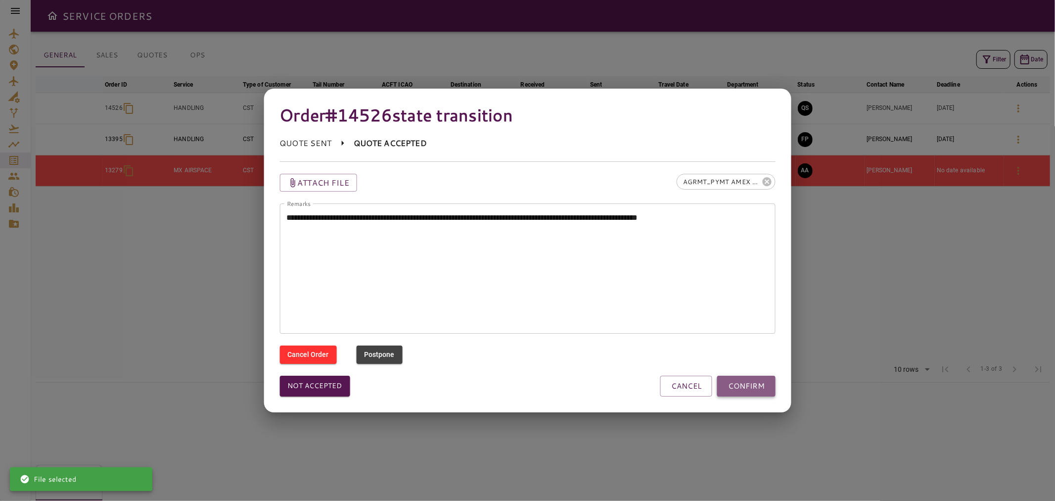
click at [736, 384] on button "CONFIRM" at bounding box center [746, 385] width 58 height 21
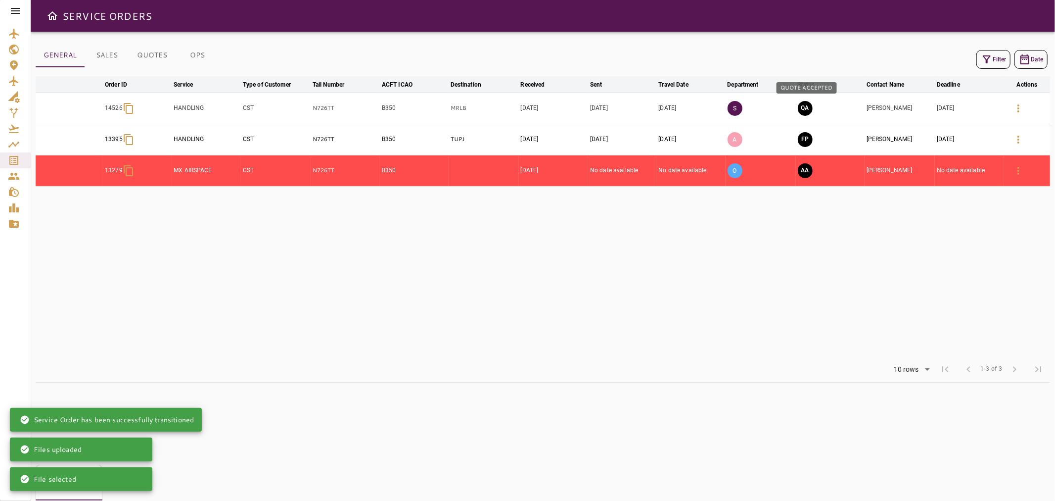
click at [808, 101] on button "QA" at bounding box center [805, 108] width 15 height 15
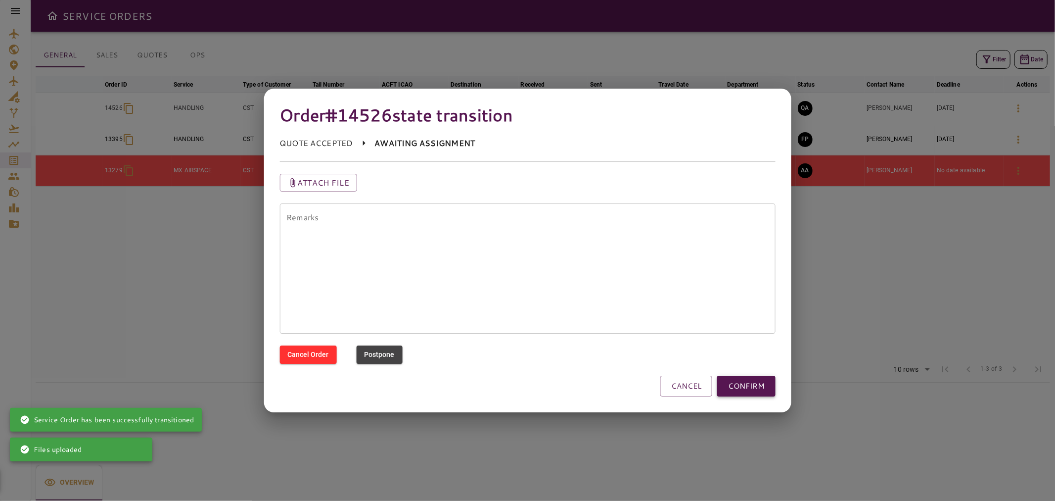
click at [741, 383] on button "CONFIRM" at bounding box center [746, 385] width 58 height 21
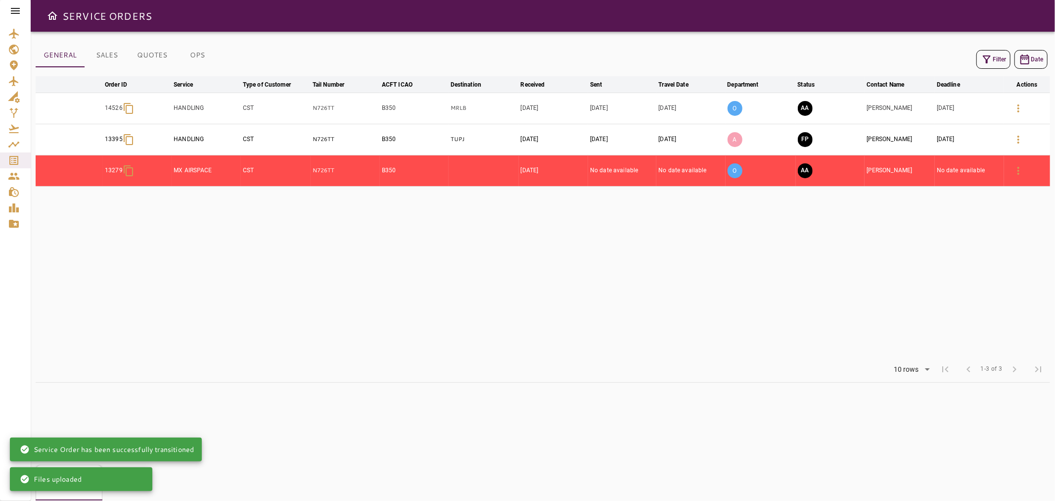
click at [782, 308] on table "arrow_downward Order ID arrow_downward Service arrow_downward Type of Customer …" at bounding box center [543, 216] width 1015 height 280
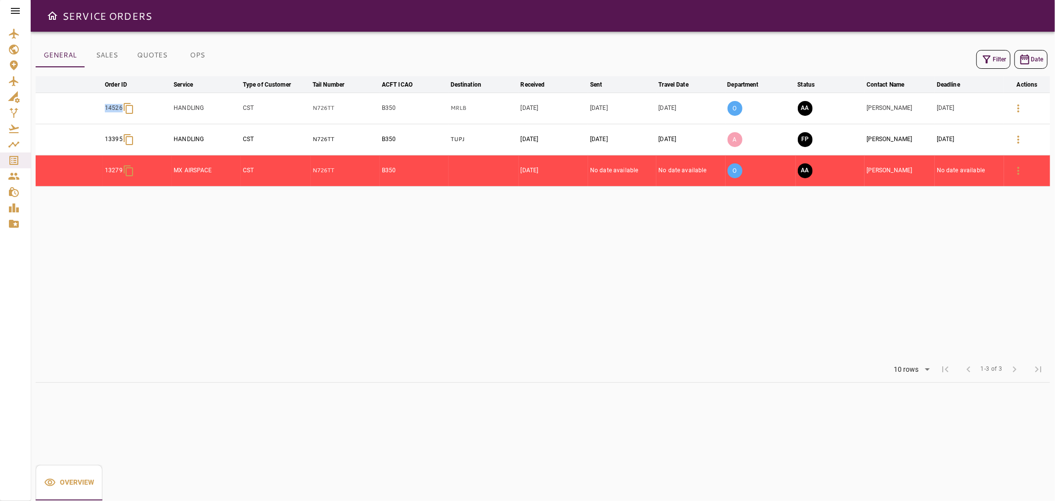
drag, startPoint x: 104, startPoint y: 105, endPoint x: 129, endPoint y: 112, distance: 26.2
click at [129, 112] on td "14526" at bounding box center [137, 108] width 69 height 31
copy div "14526"
click at [109, 65] on button "SALES" at bounding box center [107, 56] width 45 height 24
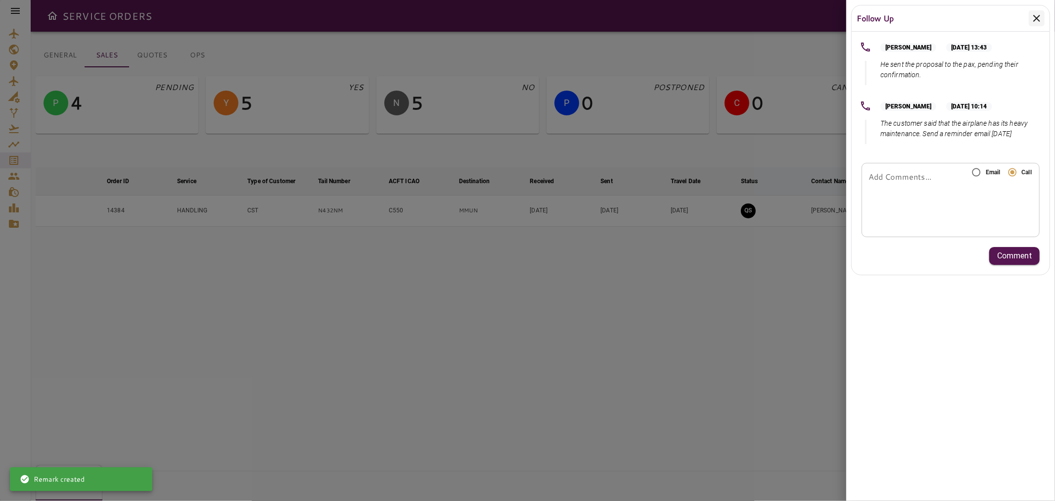
drag, startPoint x: 1037, startPoint y: 18, endPoint x: 1030, endPoint y: 22, distance: 8.4
click at [1036, 20] on icon at bounding box center [1036, 18] width 7 height 7
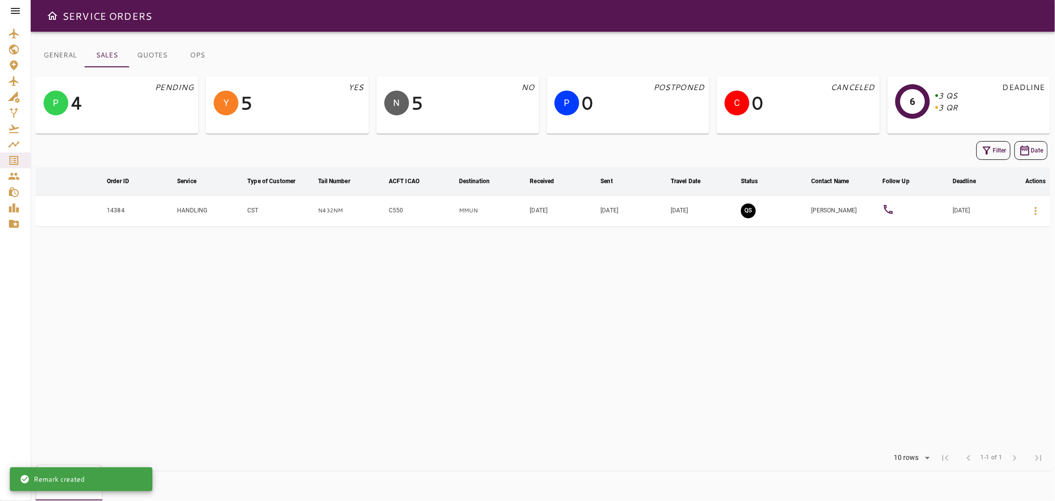
click at [1000, 154] on button "Filter" at bounding box center [994, 150] width 34 height 19
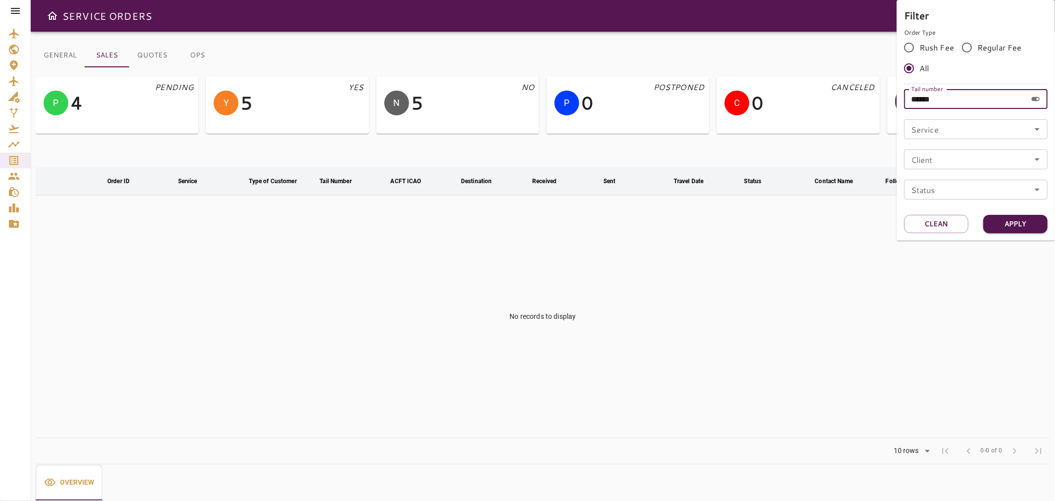
drag, startPoint x: 957, startPoint y: 105, endPoint x: 883, endPoint y: 104, distance: 74.2
click at [883, 104] on div "Filter Order Type Rush Fee Regular Fee All Tail number ****** Tail number Servi…" at bounding box center [527, 250] width 1055 height 501
paste input "text"
type input "*****"
drag, startPoint x: 919, startPoint y: 99, endPoint x: 850, endPoint y: 110, distance: 69.7
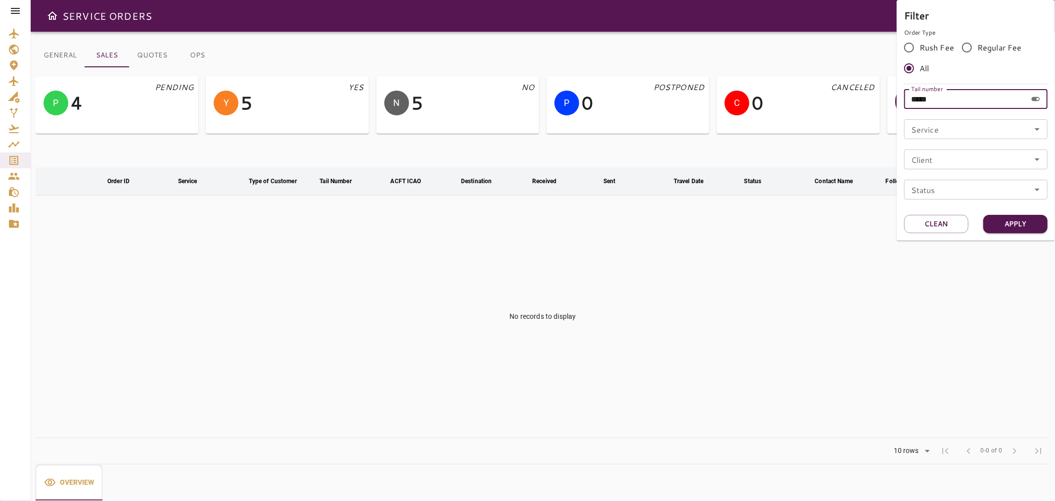
click at [851, 110] on div "Filter Order Type Rush Fee Regular Fee All Tail number ***** Tail number Servic…" at bounding box center [527, 250] width 1055 height 501
click at [946, 100] on div "Tail number Tail number" at bounding box center [975, 99] width 143 height 20
paste input "*****"
type input "*****"
click at [1030, 222] on button "Apply" at bounding box center [1015, 224] width 64 height 18
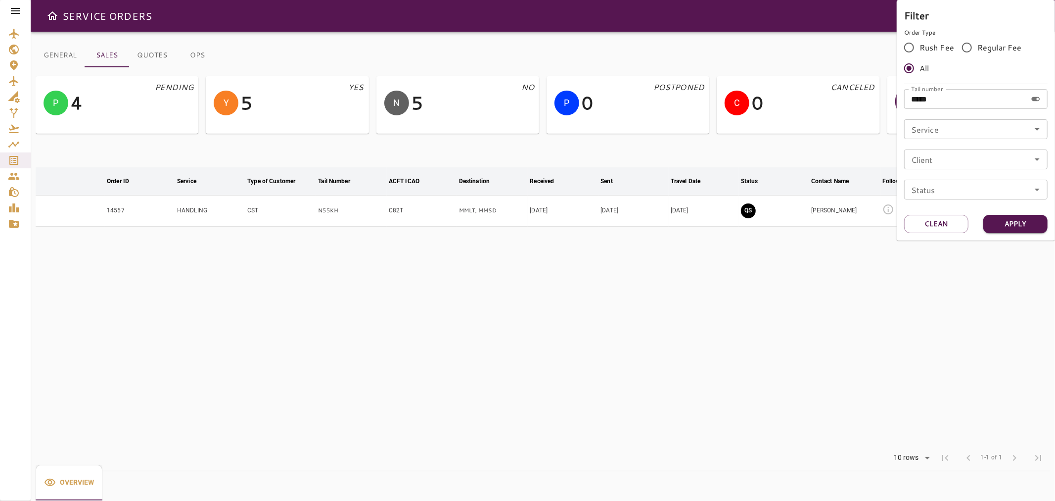
click at [908, 267] on div at bounding box center [527, 250] width 1055 height 501
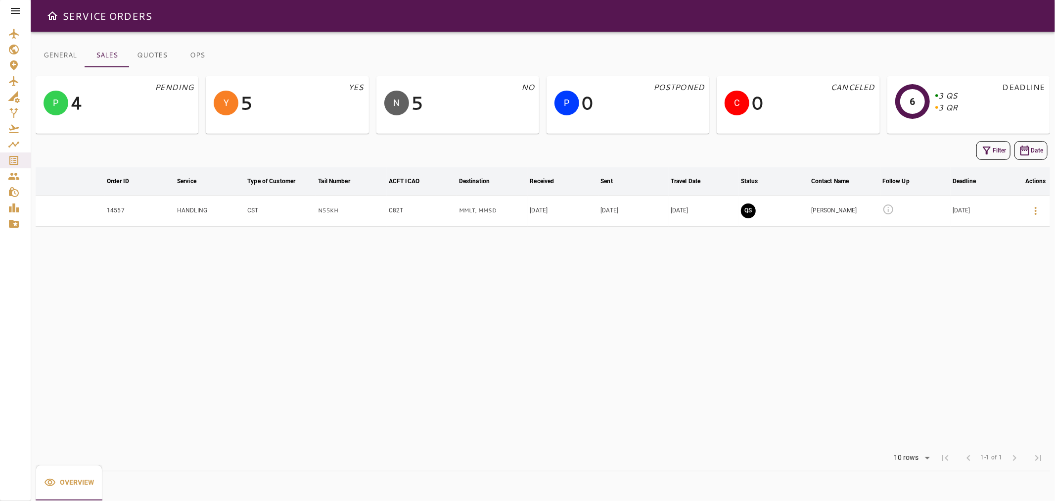
click at [888, 214] on icon at bounding box center [889, 209] width 10 height 10
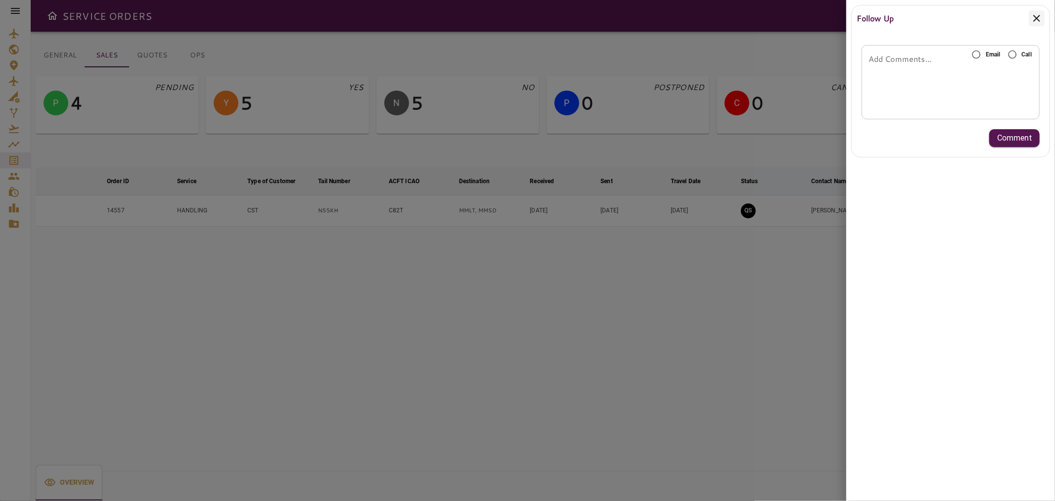
click at [987, 55] on span "Email" at bounding box center [993, 54] width 15 height 9
click at [1004, 77] on textarea "Add Comments..." at bounding box center [951, 82] width 164 height 11
type textarea "*"
type textarea "**********"
click at [1025, 133] on p "Comment" at bounding box center [1014, 138] width 35 height 12
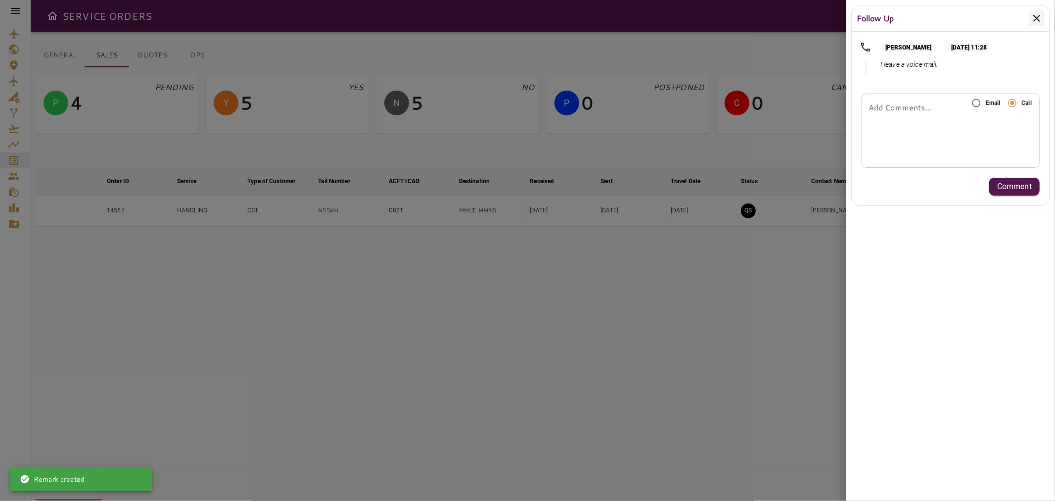
click at [1040, 17] on icon at bounding box center [1037, 18] width 12 height 12
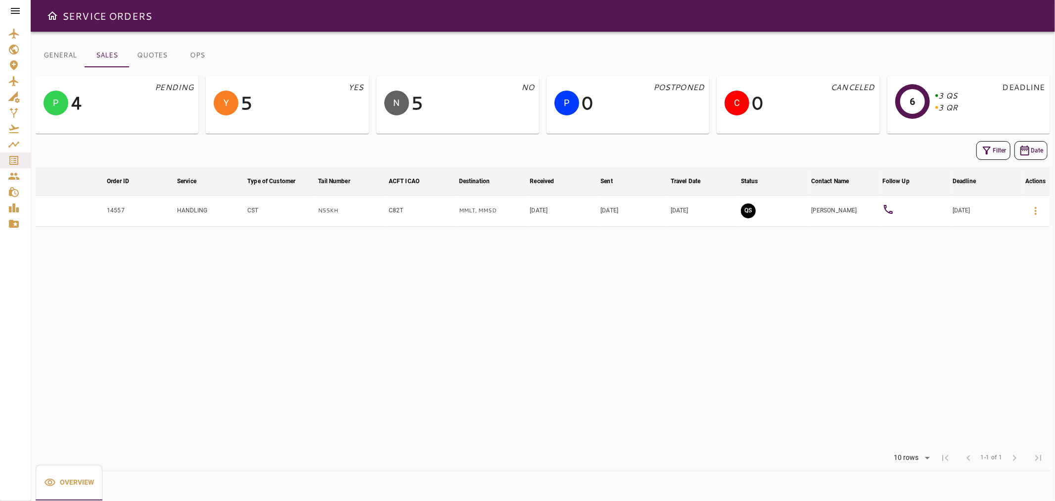
click at [986, 151] on icon "button" at bounding box center [987, 150] width 12 height 12
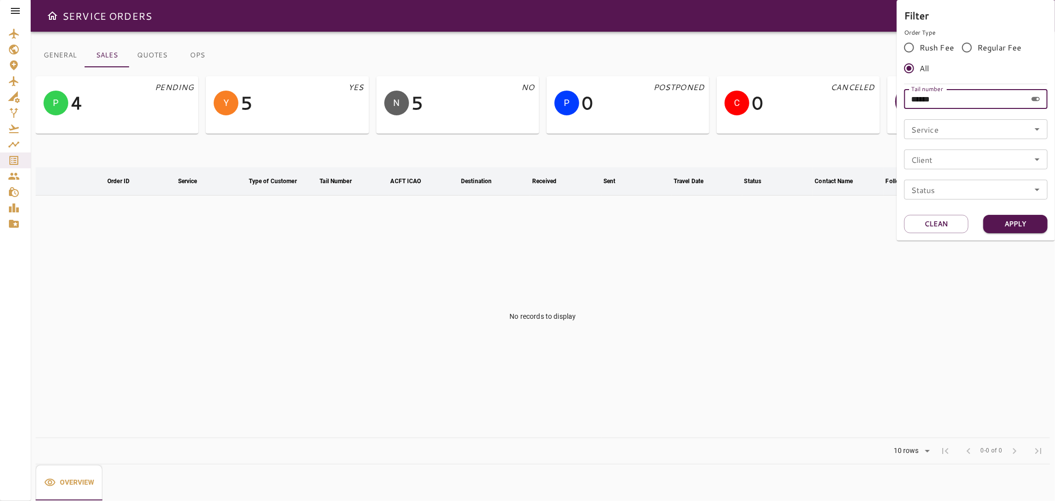
drag, startPoint x: 961, startPoint y: 95, endPoint x: 889, endPoint y: 101, distance: 72.0
click at [889, 101] on div "Filter Order Type Rush Fee Regular Fee All Tail number ****** Tail number Servi…" at bounding box center [527, 250] width 1055 height 501
paste input "text"
type input "******"
click at [996, 227] on button "Apply" at bounding box center [1015, 224] width 64 height 18
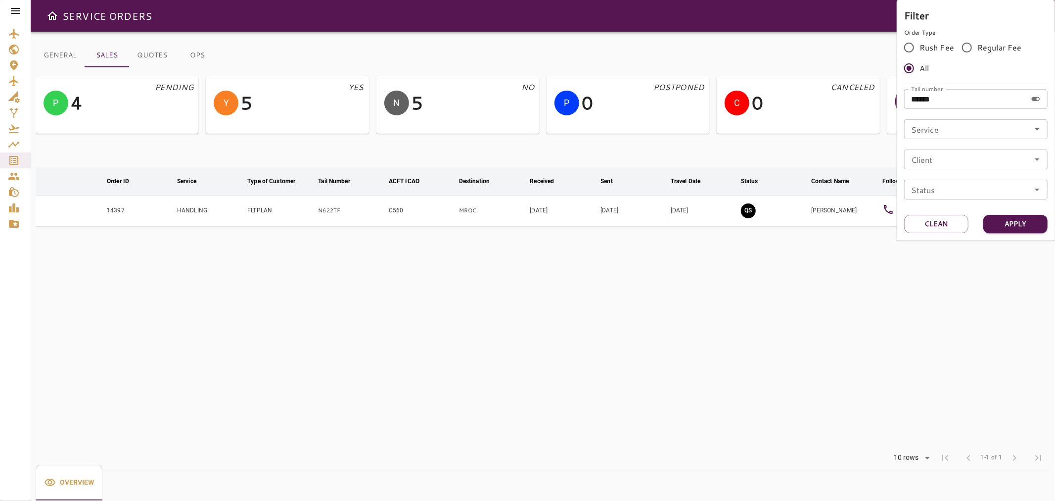
click at [883, 312] on div at bounding box center [527, 250] width 1055 height 501
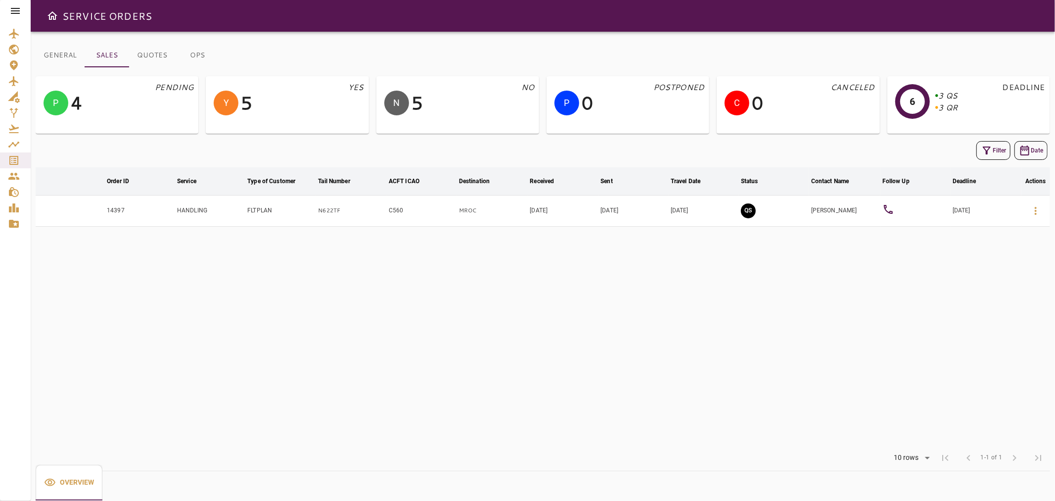
click at [995, 146] on button "Filter" at bounding box center [994, 150] width 34 height 19
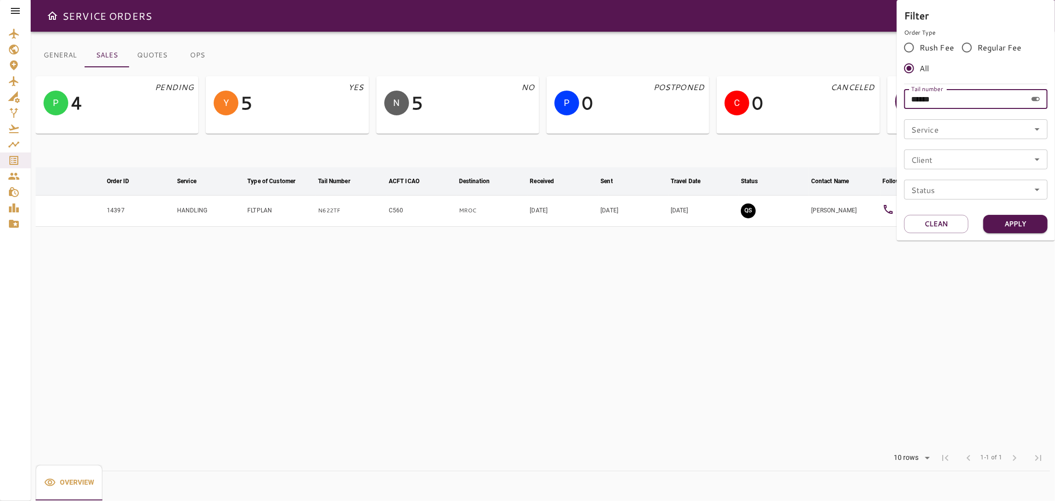
drag, startPoint x: 950, startPoint y: 94, endPoint x: 879, endPoint y: 105, distance: 72.6
click at [879, 103] on div "Filter Order Type Rush Fee Regular Fee All Tail number ****** Tail number Servi…" at bounding box center [527, 250] width 1055 height 501
paste input "text"
type input "******"
click at [1023, 224] on button "Apply" at bounding box center [1015, 224] width 64 height 18
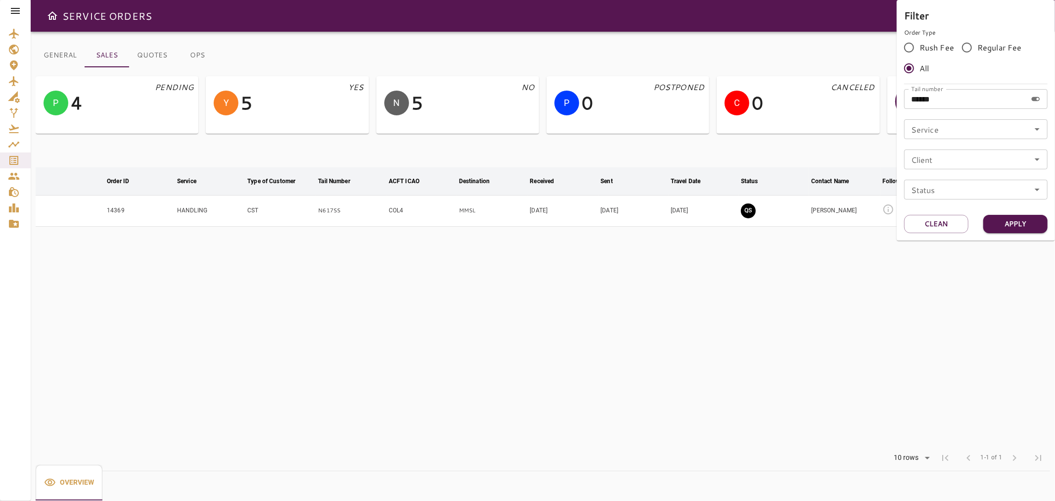
click at [997, 285] on div at bounding box center [527, 250] width 1055 height 501
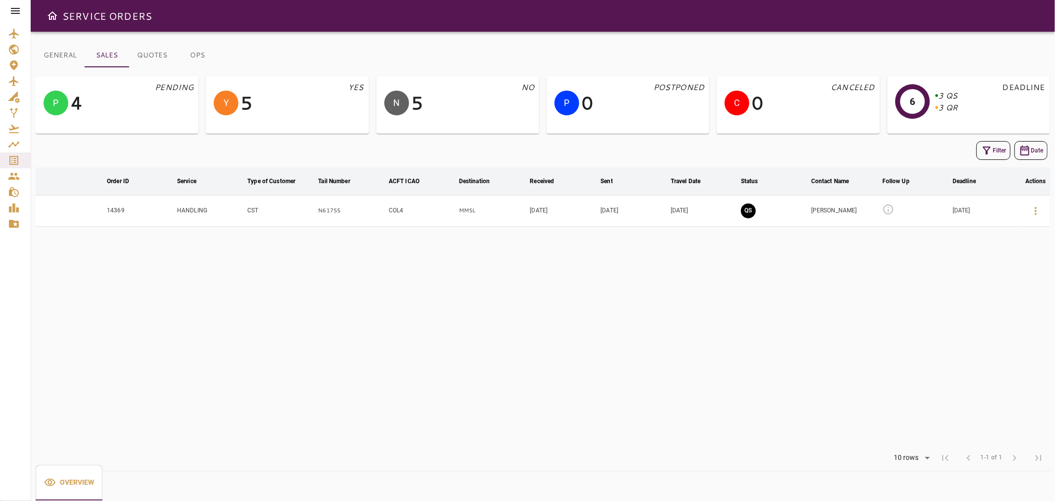
click at [886, 209] on icon at bounding box center [889, 209] width 12 height 12
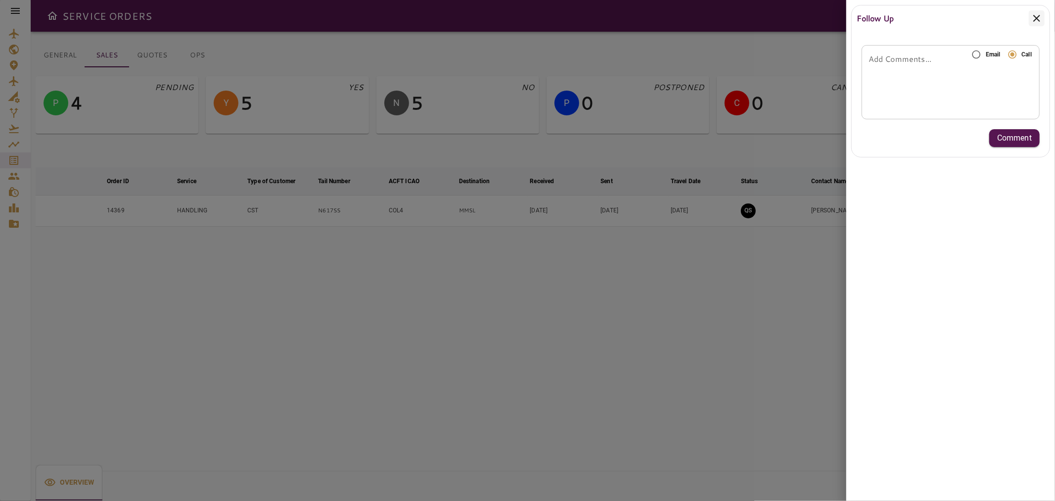
click at [967, 68] on div "* Add Comments..." at bounding box center [951, 82] width 178 height 74
type textarea "**********"
click at [1024, 130] on button "Comment" at bounding box center [1014, 138] width 50 height 18
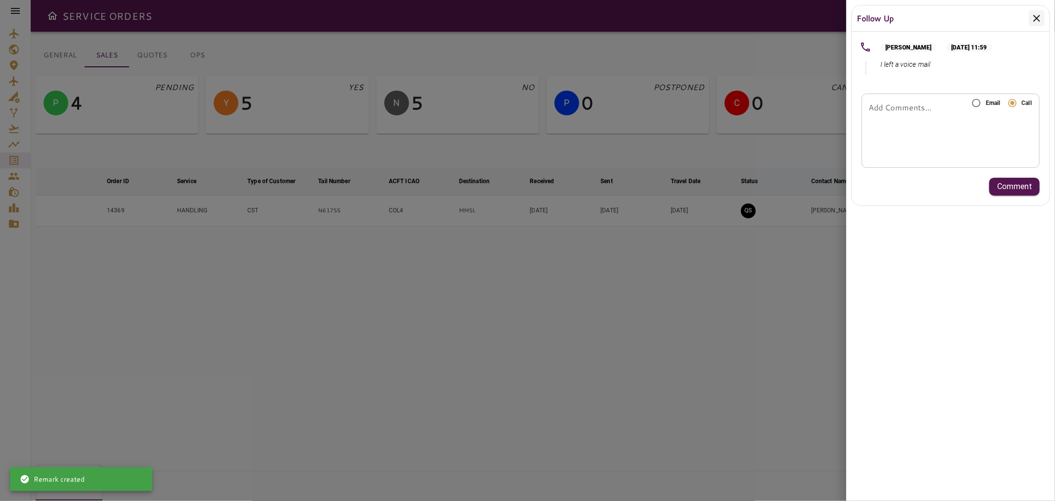
click at [1039, 17] on icon at bounding box center [1037, 18] width 12 height 12
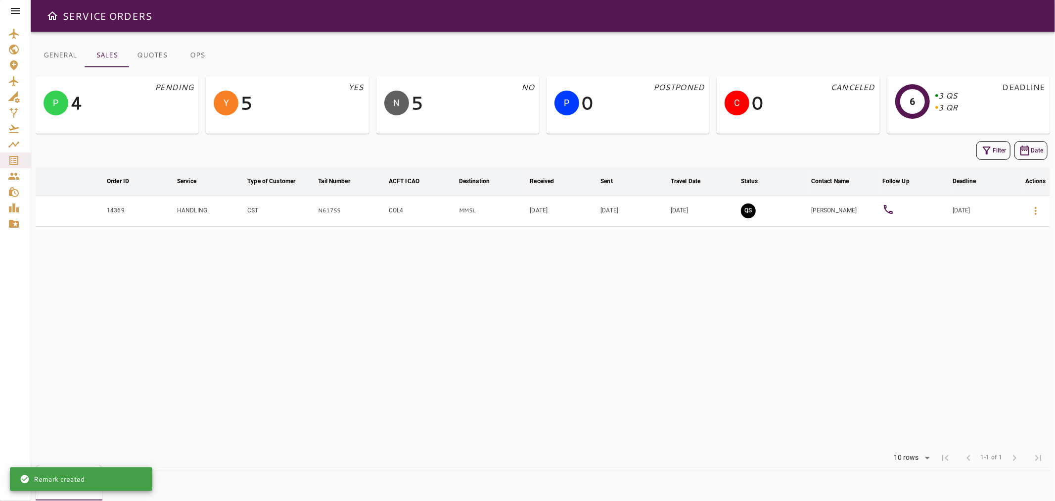
click at [988, 161] on div "Filter Date" at bounding box center [543, 151] width 1015 height 24
click at [986, 151] on icon "button" at bounding box center [987, 150] width 8 height 8
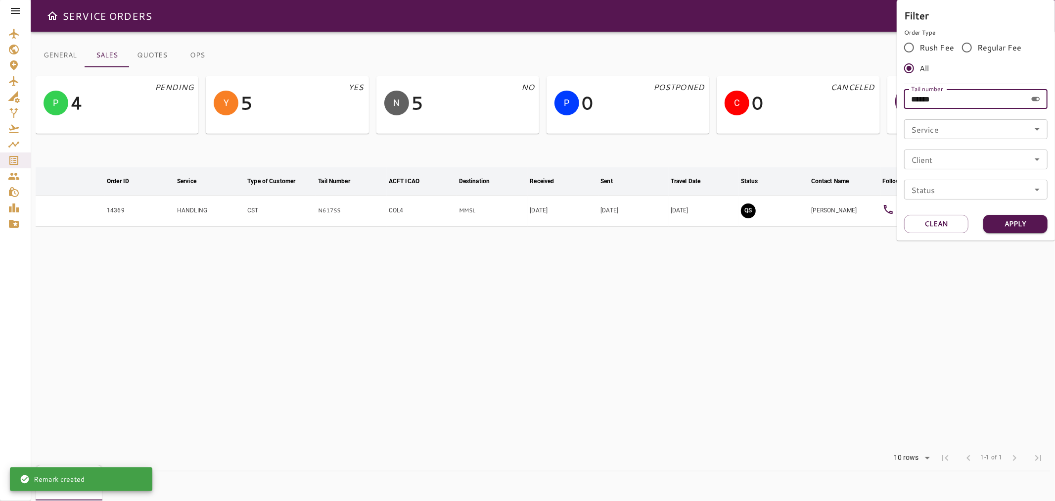
drag, startPoint x: 973, startPoint y: 98, endPoint x: 843, endPoint y: 110, distance: 130.2
click at [843, 110] on div "Filter Order Type Rush Fee Regular Fee All Tail number ****** Tail number Servi…" at bounding box center [527, 250] width 1055 height 501
paste input "text"
type input "******"
drag, startPoint x: 1020, startPoint y: 226, endPoint x: 1002, endPoint y: 227, distance: 17.3
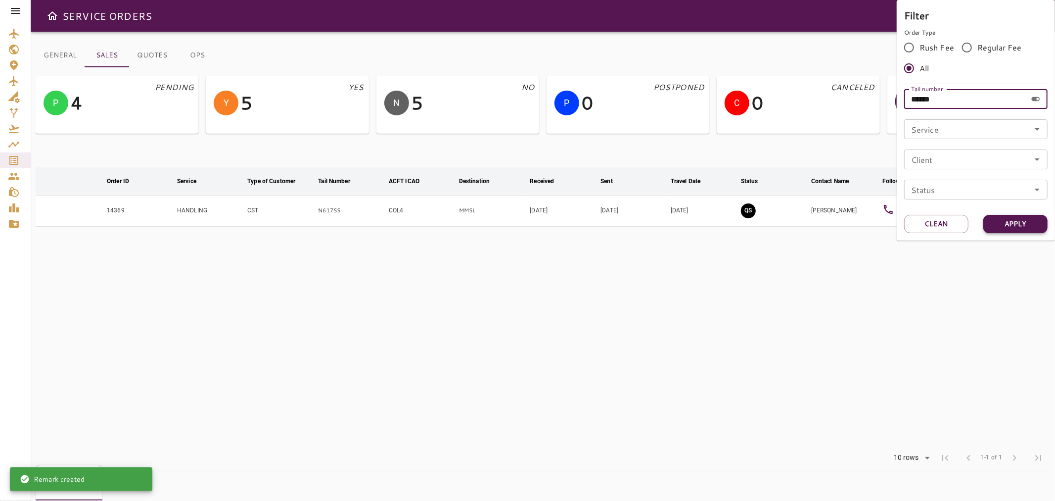
click at [1018, 226] on button "Apply" at bounding box center [1015, 224] width 64 height 18
click at [887, 308] on div at bounding box center [527, 250] width 1055 height 501
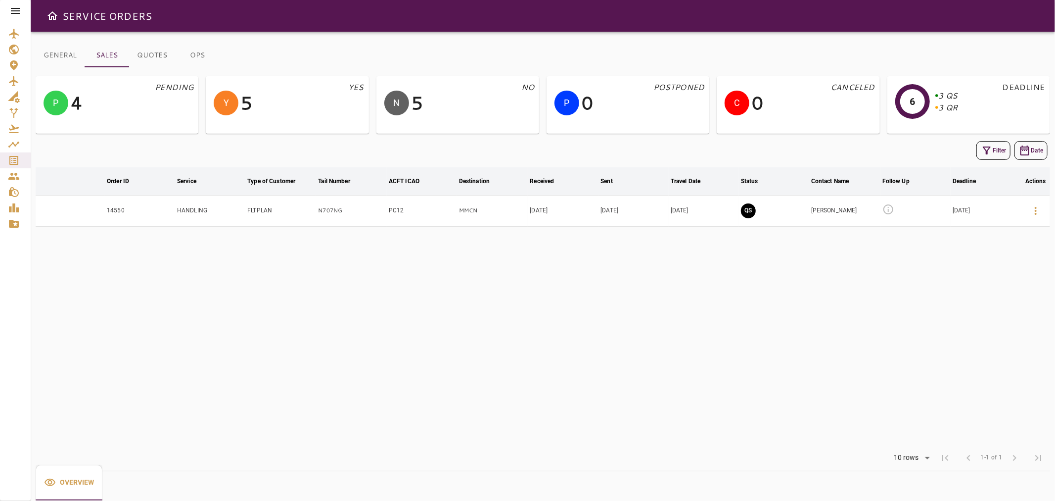
click at [888, 204] on icon at bounding box center [889, 209] width 12 height 12
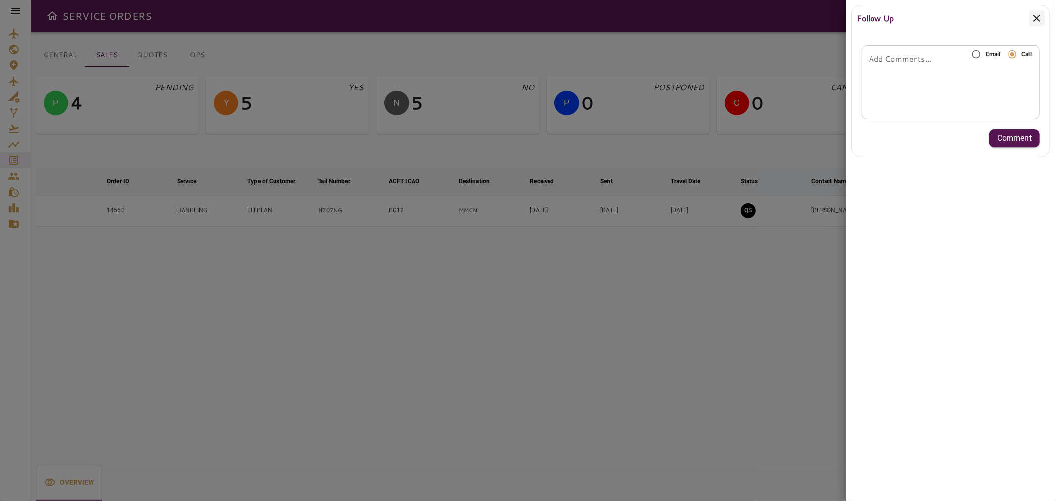
click at [961, 73] on div "* Add Comments..." at bounding box center [951, 82] width 178 height 74
type textarea "**********"
click at [1029, 139] on p "Comment" at bounding box center [1014, 138] width 35 height 12
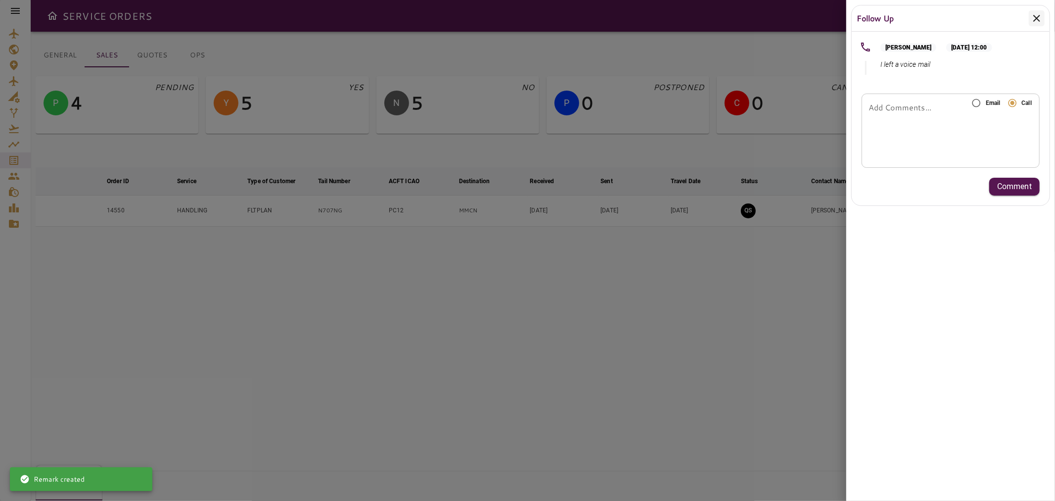
click at [827, 272] on div at bounding box center [527, 250] width 1055 height 501
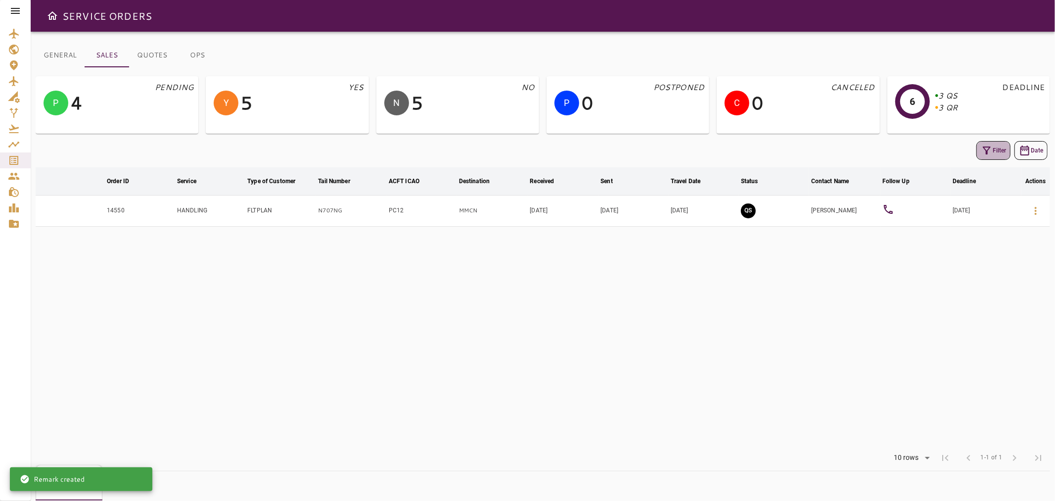
click at [983, 146] on icon "button" at bounding box center [987, 150] width 8 height 8
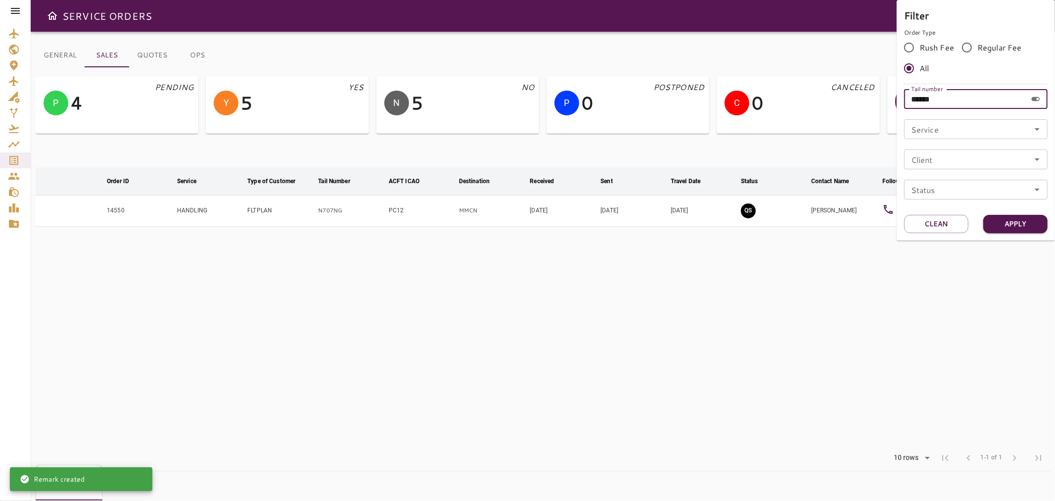
drag, startPoint x: 960, startPoint y: 96, endPoint x: 881, endPoint y: 102, distance: 79.3
click at [881, 102] on div "Filter Order Type Rush Fee Regular Fee All Tail number ****** Tail number Servi…" at bounding box center [527, 250] width 1055 height 501
paste input "text"
type input "******"
click at [1023, 224] on button "Apply" at bounding box center [1015, 224] width 64 height 18
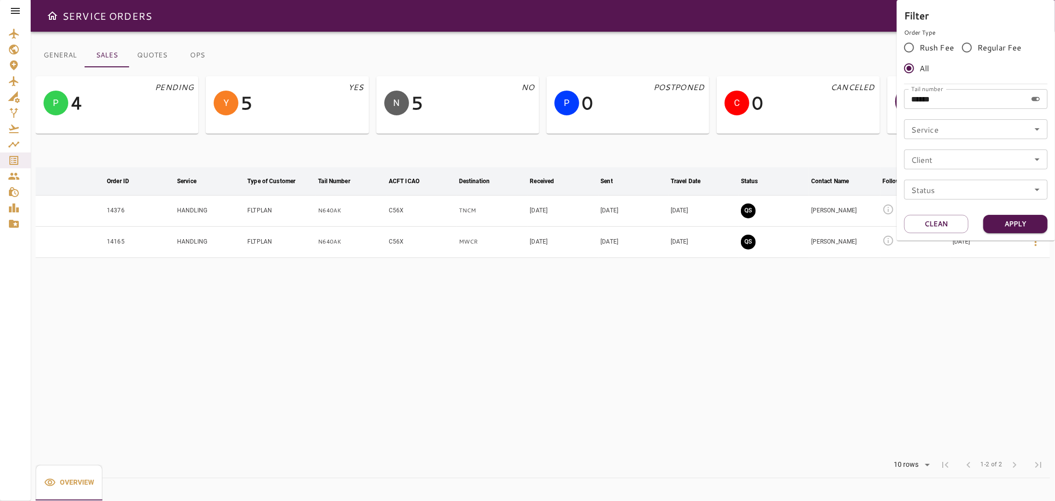
click at [985, 279] on div at bounding box center [527, 250] width 1055 height 501
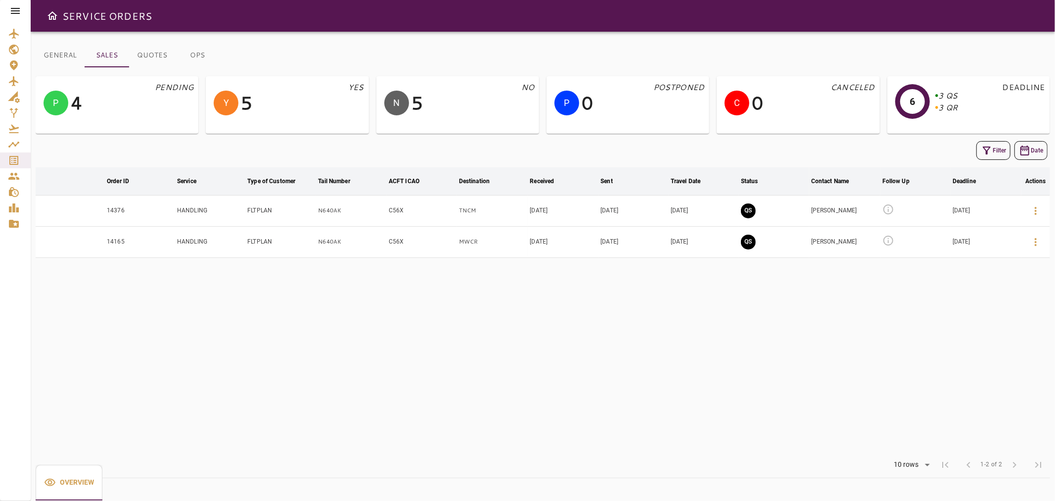
click at [66, 52] on button "GENERAL" at bounding box center [60, 56] width 49 height 24
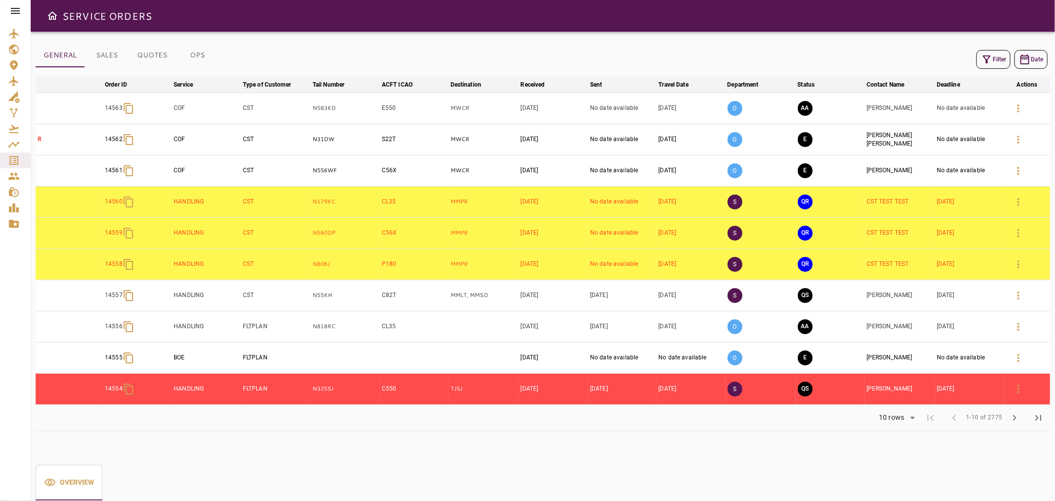
click at [988, 60] on icon "button" at bounding box center [987, 59] width 12 height 12
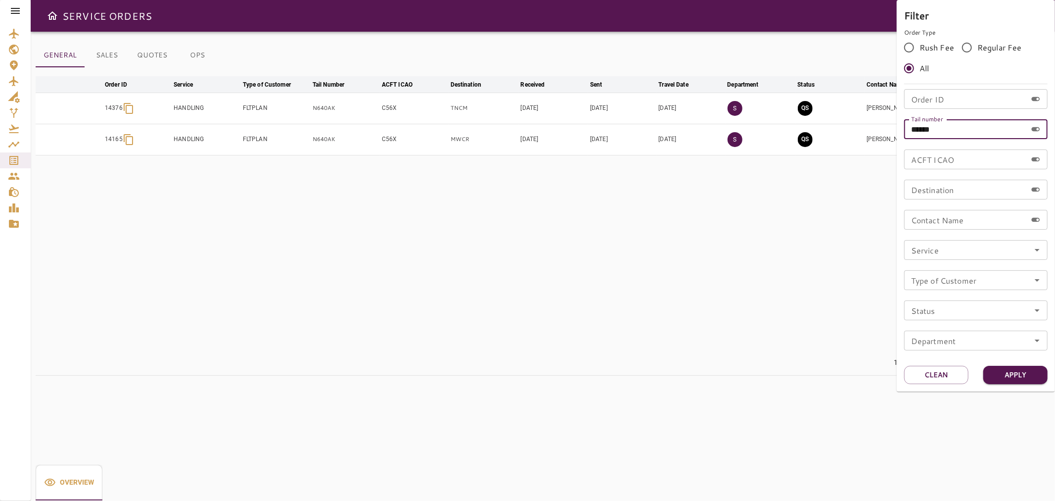
drag, startPoint x: 980, startPoint y: 124, endPoint x: 869, endPoint y: 141, distance: 113.1
click at [869, 141] on div "Filter Order Type Rush Fee Regular Fee All Order ID Order ID Tail number ******…" at bounding box center [527, 250] width 1055 height 501
click at [1036, 372] on button "Apply" at bounding box center [1015, 375] width 64 height 18
click at [475, 177] on div at bounding box center [527, 250] width 1055 height 501
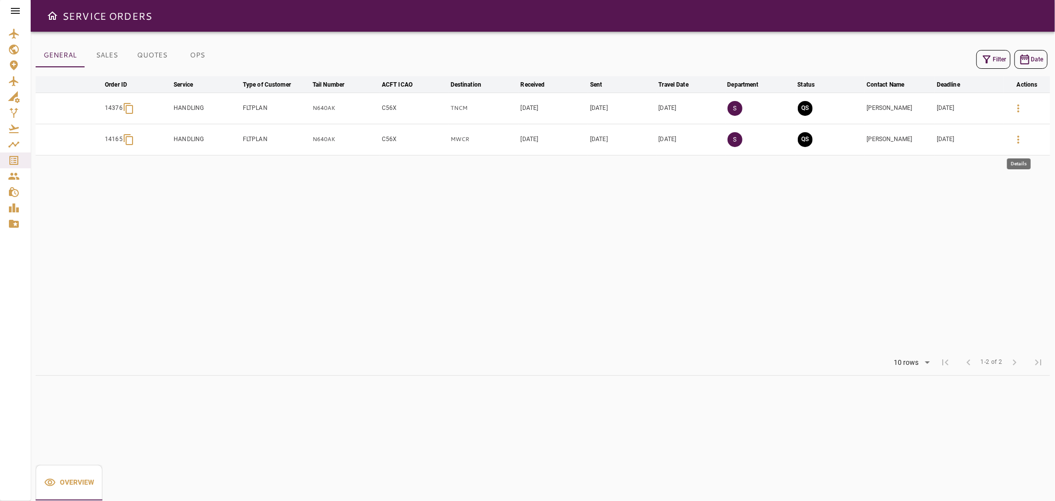
click at [1008, 136] on button "button" at bounding box center [1019, 140] width 24 height 24
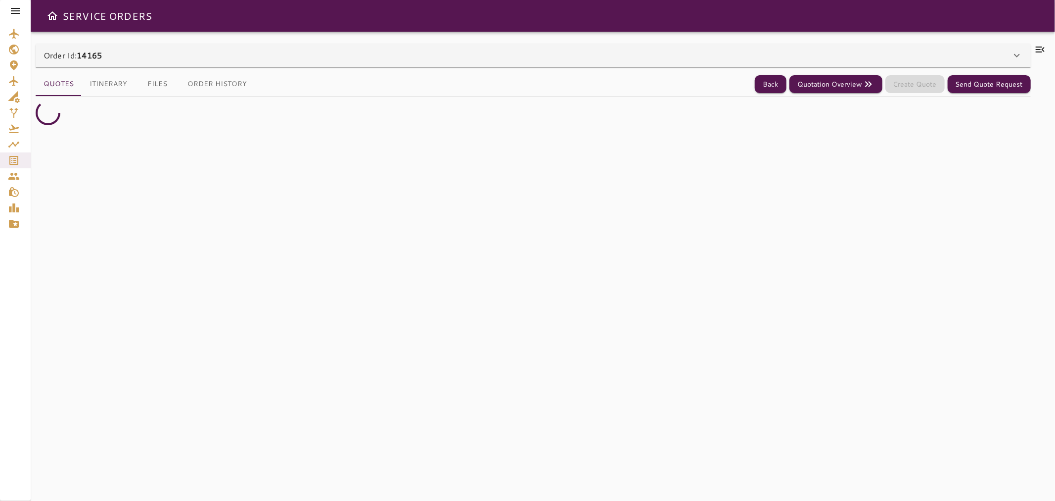
click at [1044, 54] on icon at bounding box center [1040, 50] width 12 height 12
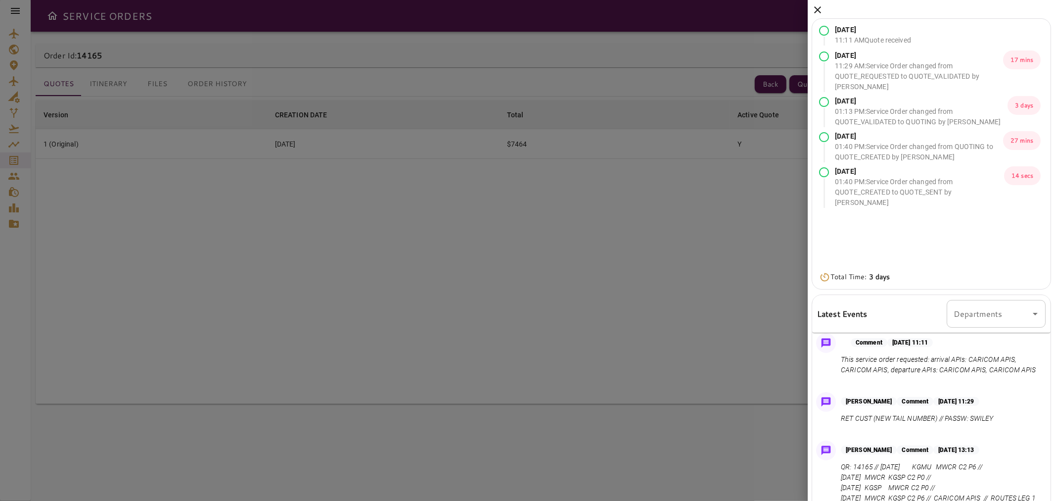
click at [817, 6] on icon at bounding box center [818, 10] width 12 height 12
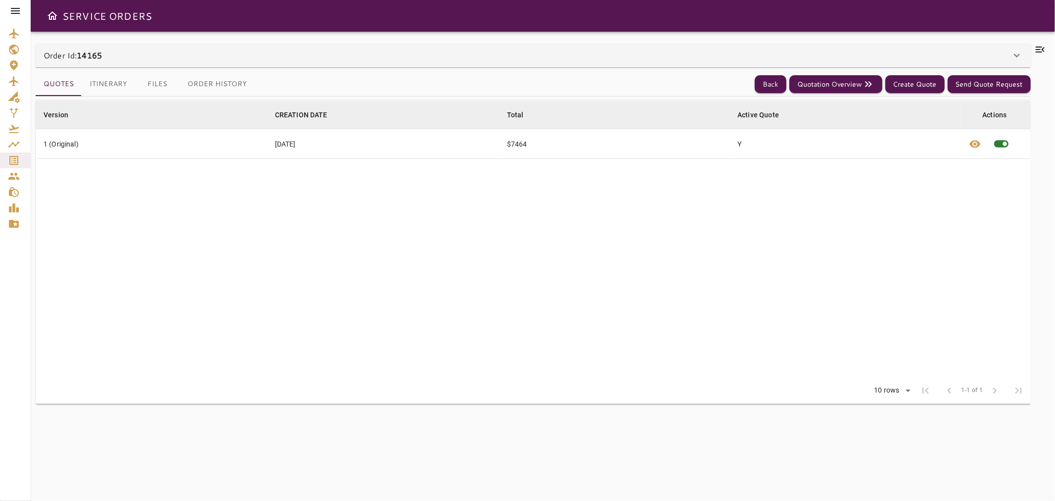
click at [107, 58] on div "Order Id: 14165" at bounding box center [528, 55] width 968 height 12
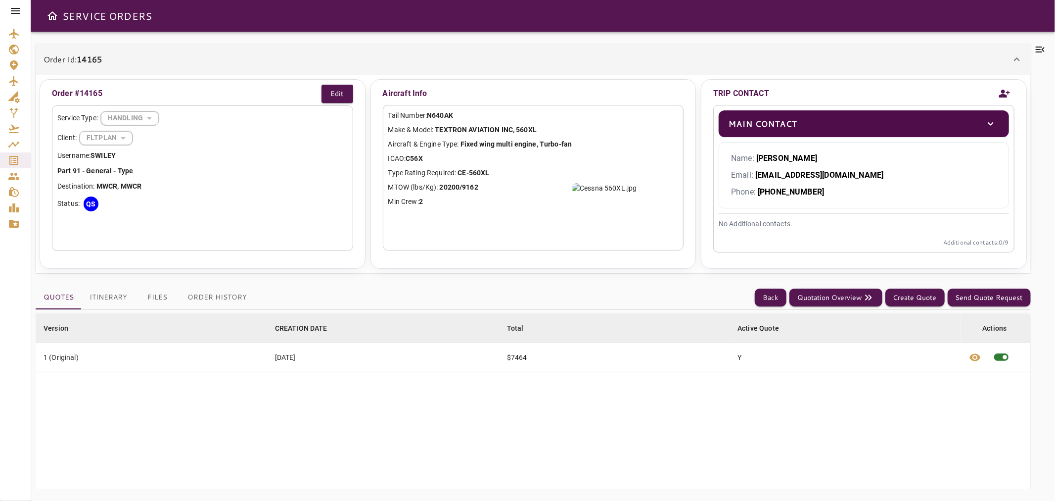
drag, startPoint x: 830, startPoint y: 155, endPoint x: 813, endPoint y: 155, distance: 16.3
click at [813, 155] on p "Name: Doug Rumminger" at bounding box center [864, 158] width 266 height 12
drag, startPoint x: 845, startPoint y: 168, endPoint x: 752, endPoint y: 178, distance: 93.5
click at [756, 173] on div "Name: Doug Rumminger Email: dispatch@flyssc.com Phone: +1 864 242 3383" at bounding box center [864, 175] width 290 height 66
copy b "dispatch@flyssc.com"
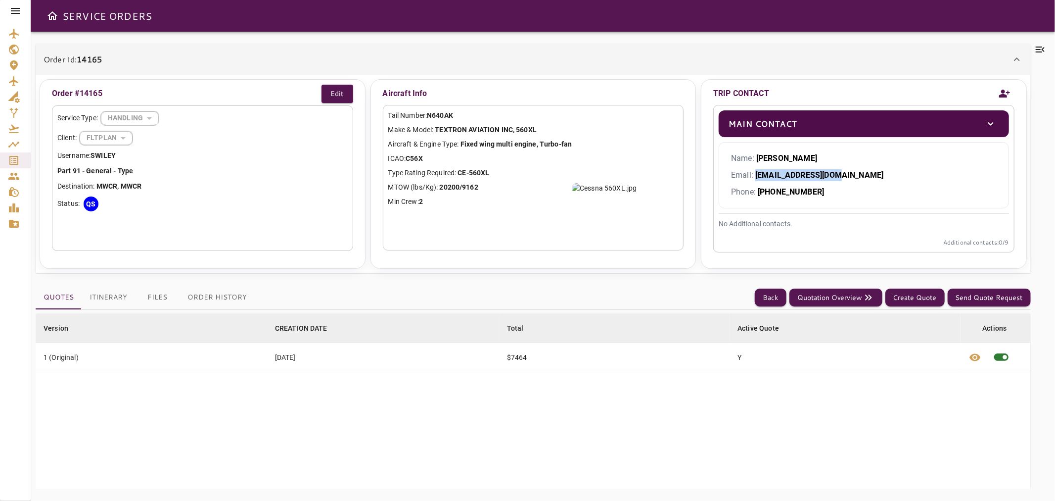
drag, startPoint x: 798, startPoint y: 154, endPoint x: 749, endPoint y: 156, distance: 49.5
click at [749, 156] on p "Name: Doug Rumminger" at bounding box center [864, 158] width 266 height 12
copy p "e: Doug Rumminger"
click at [759, 161] on b "Doug Rumminger" at bounding box center [786, 157] width 61 height 9
drag, startPoint x: 757, startPoint y: 159, endPoint x: 822, endPoint y: 158, distance: 64.3
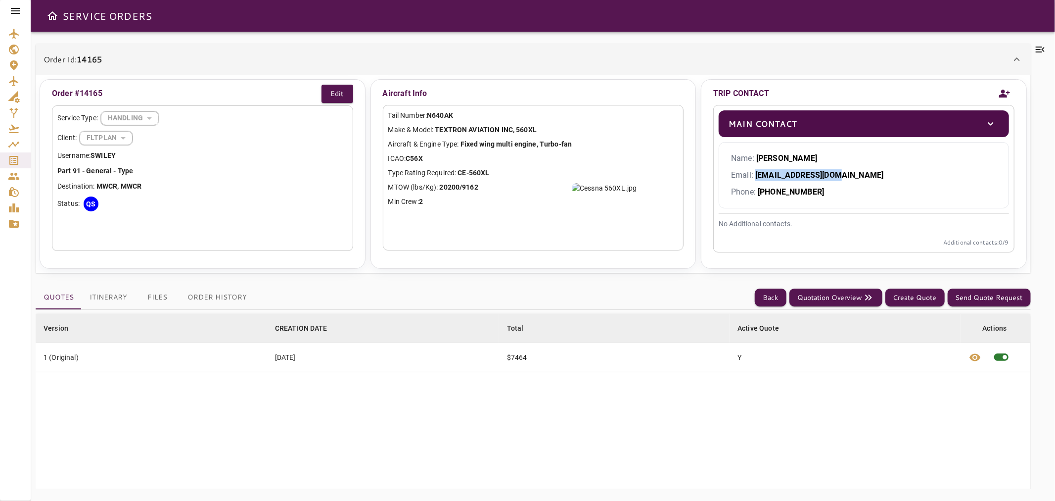
click at [822, 158] on p "Name: Doug Rumminger" at bounding box center [864, 158] width 266 height 12
copy b "Doug Rumminger"
click at [780, 300] on button "Back" at bounding box center [771, 297] width 32 height 18
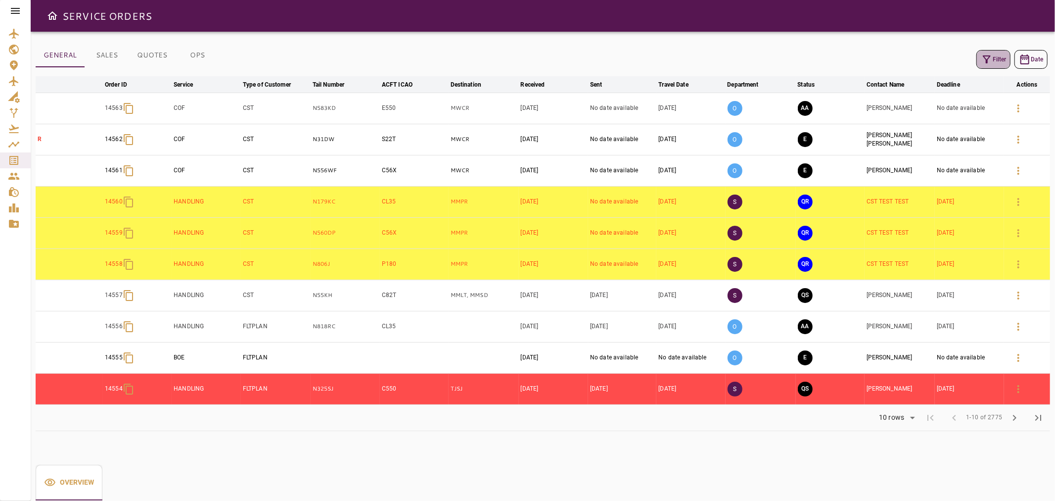
click at [985, 57] on icon "button" at bounding box center [987, 59] width 12 height 12
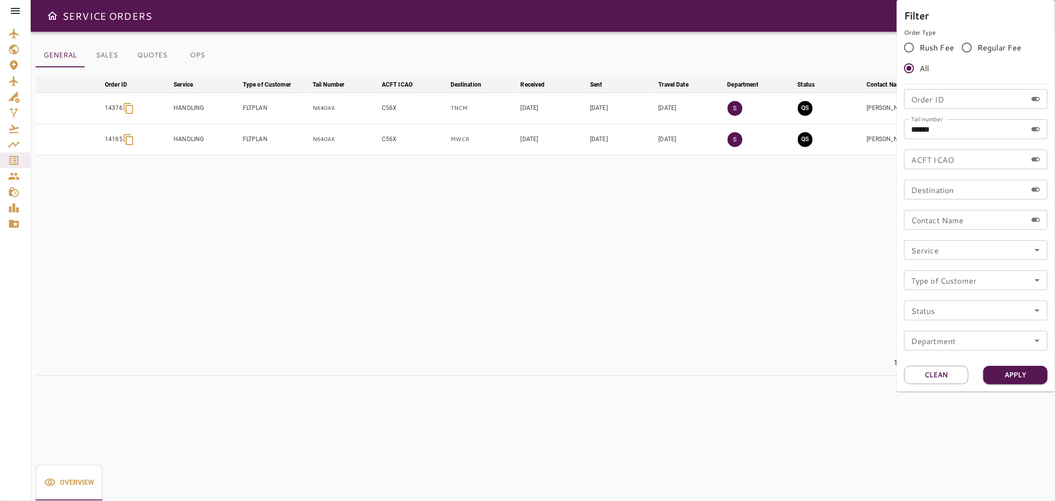
click at [806, 200] on div at bounding box center [527, 250] width 1055 height 501
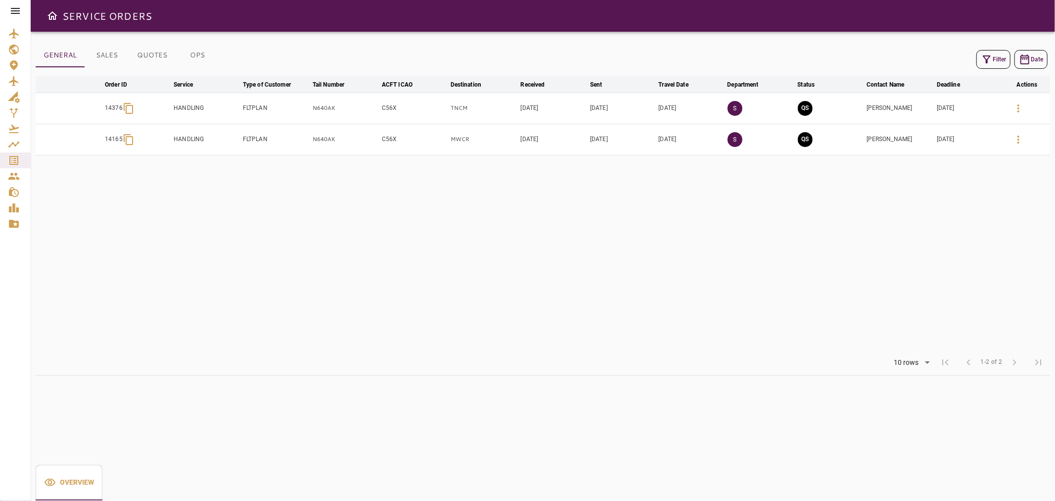
click at [981, 60] on icon "button" at bounding box center [987, 59] width 12 height 12
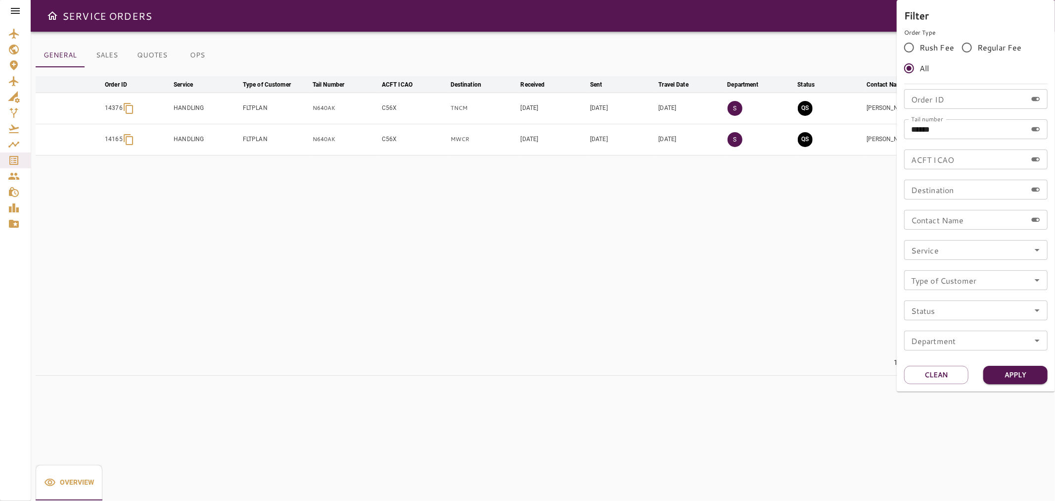
click at [150, 60] on div at bounding box center [527, 250] width 1055 height 501
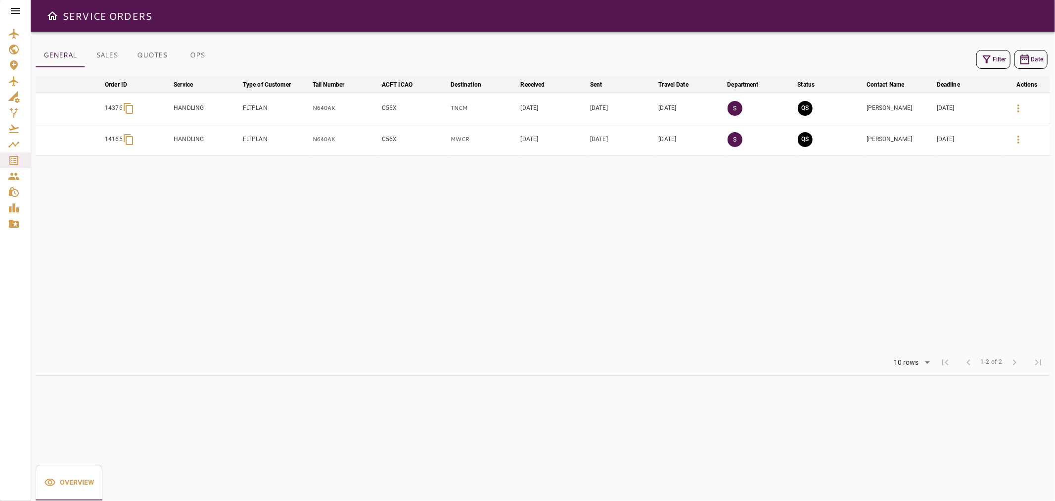
click at [111, 57] on button "SALES" at bounding box center [107, 56] width 45 height 24
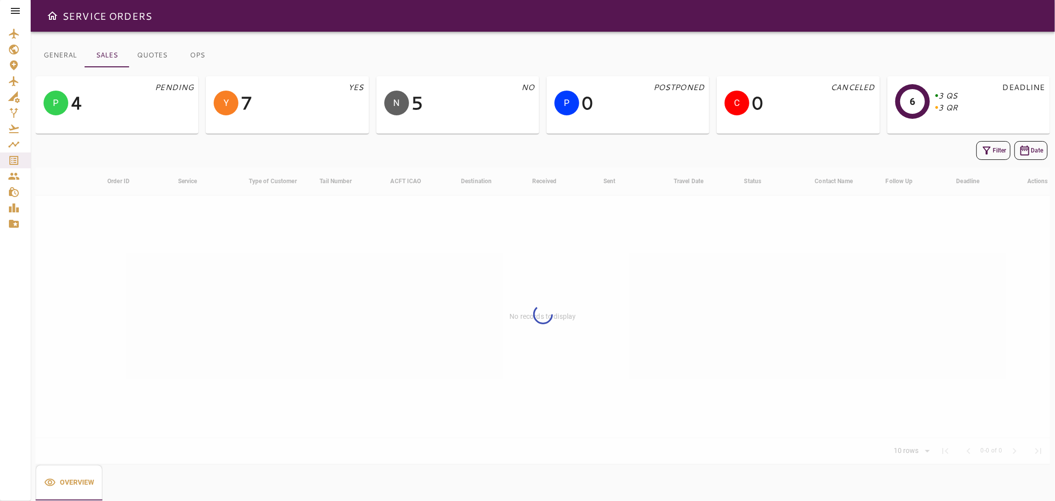
click at [993, 141] on button "Filter" at bounding box center [994, 150] width 34 height 19
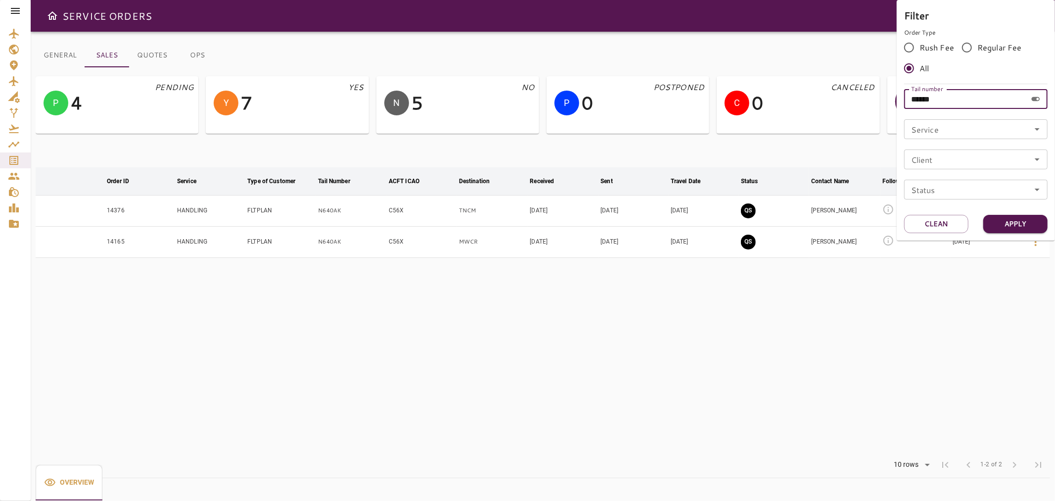
drag, startPoint x: 976, startPoint y: 93, endPoint x: 877, endPoint y: 89, distance: 99.0
click at [877, 89] on div "Filter Order Type Rush Fee Regular Fee All Tail number ****** Tail number Servi…" at bounding box center [527, 250] width 1055 height 501
drag, startPoint x: 1013, startPoint y: 221, endPoint x: 976, endPoint y: 227, distance: 38.1
click at [1006, 215] on button "Apply" at bounding box center [1015, 224] width 64 height 18
click at [948, 295] on div at bounding box center [527, 250] width 1055 height 501
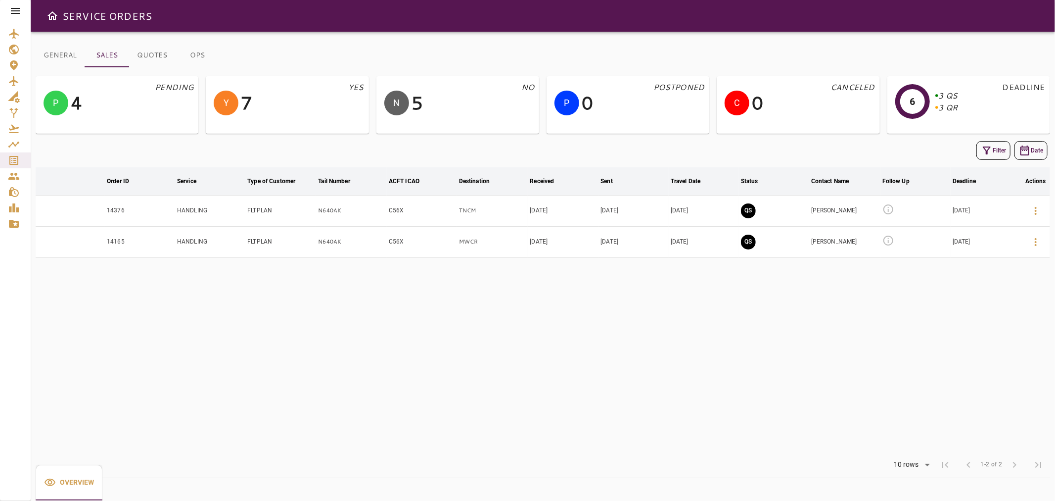
click at [890, 209] on icon at bounding box center [889, 209] width 12 height 12
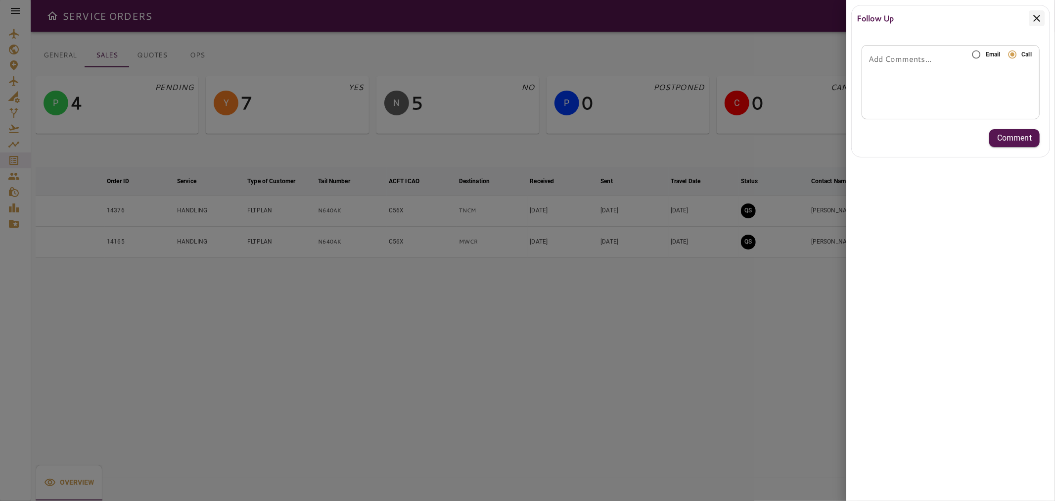
click at [986, 71] on div "* Add Comments..." at bounding box center [951, 82] width 178 height 74
type textarea "*"
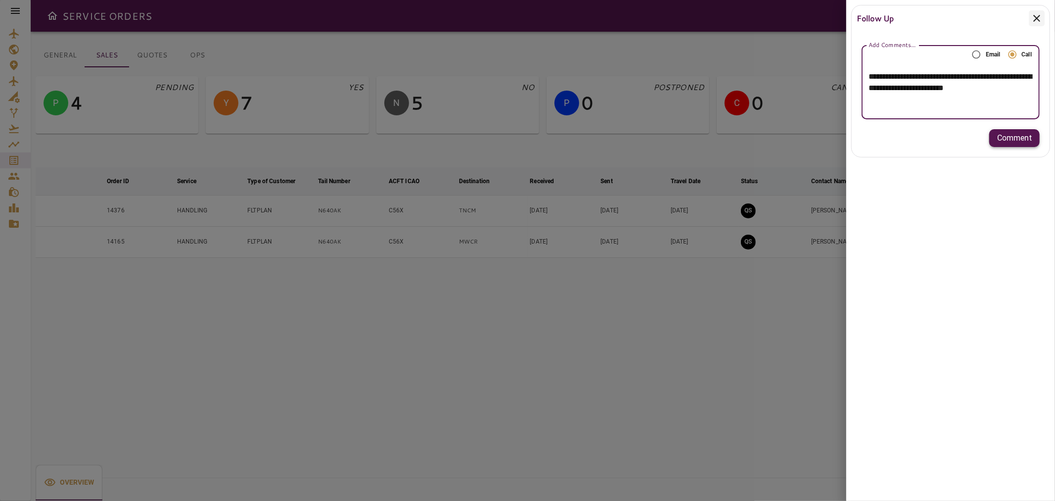
type textarea "**********"
click at [1010, 135] on p "Comment" at bounding box center [1014, 138] width 35 height 12
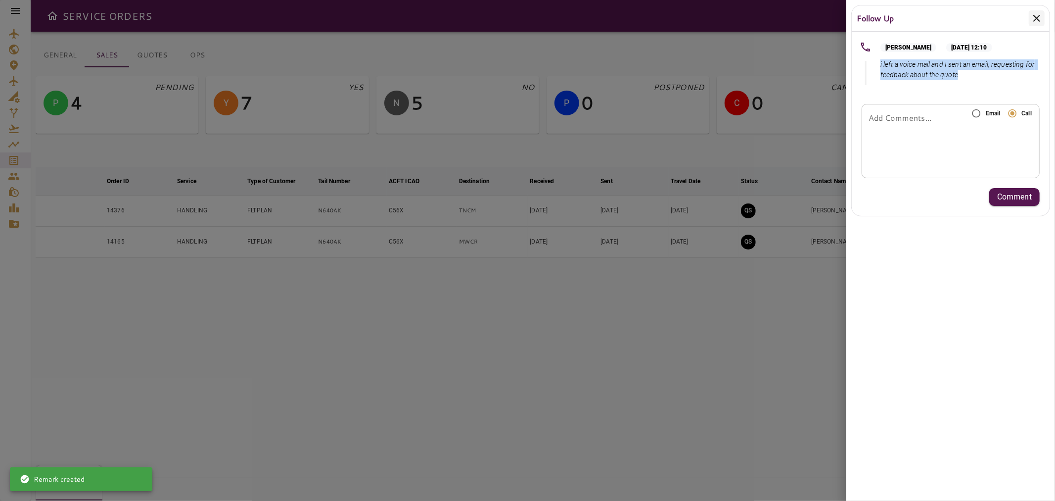
drag, startPoint x: 917, startPoint y: 78, endPoint x: 884, endPoint y: 71, distance: 34.0
click at [881, 66] on div "Diego Perez Sep 12, 2025 at 12:10 i left a voice mail and I sent an email, requ…" at bounding box center [951, 61] width 198 height 55
copy p "i left a voice mail and I sent an email, requesting for feedback about the quote"
drag, startPoint x: 1042, startPoint y: 17, endPoint x: 1034, endPoint y: 22, distance: 9.6
click at [1040, 17] on icon at bounding box center [1037, 18] width 12 height 12
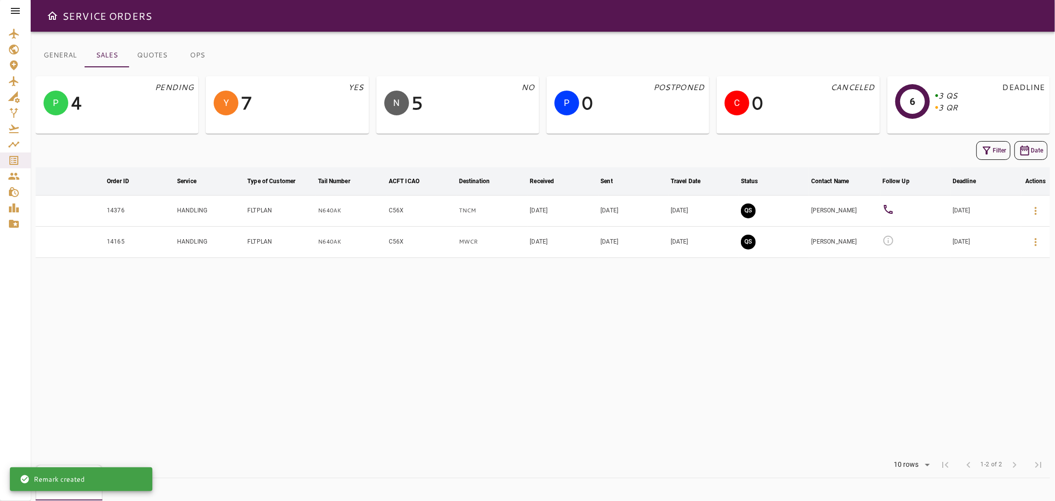
click at [893, 238] on div at bounding box center [890, 241] width 15 height 14
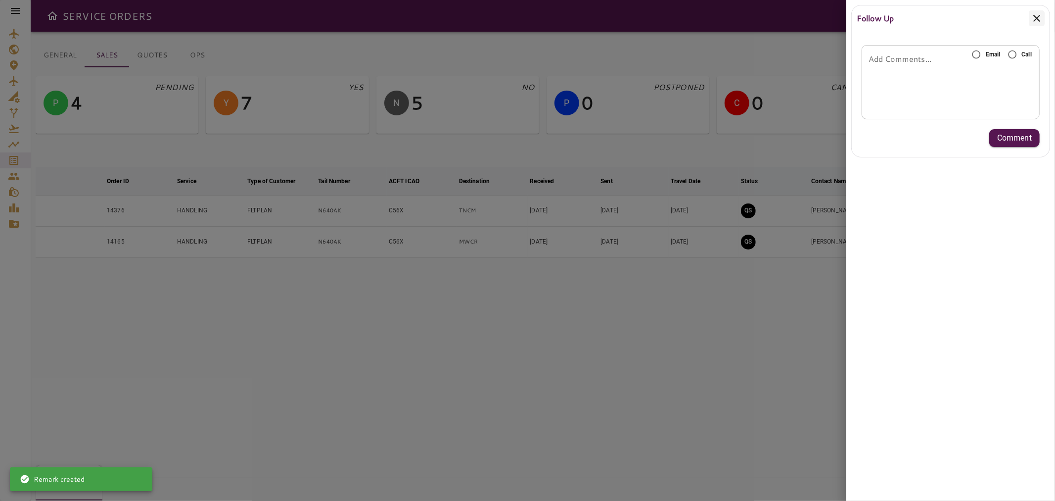
click at [936, 95] on div "* Add Comments..." at bounding box center [951, 82] width 178 height 74
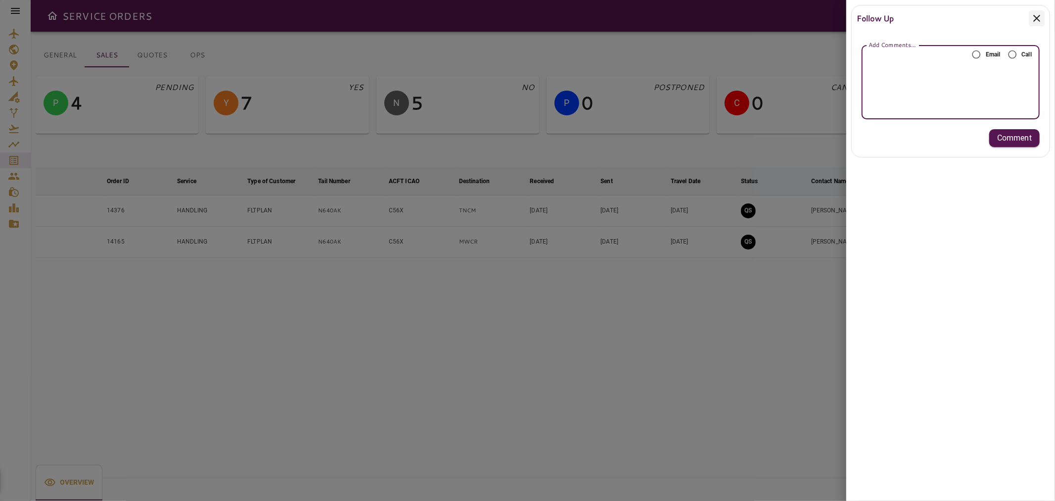
paste textarea "**********"
type textarea "**********"
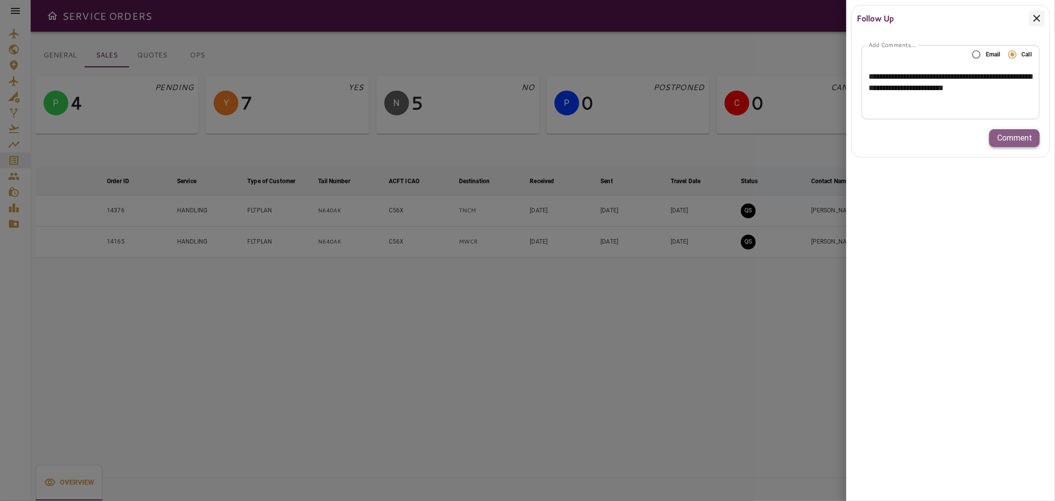
click at [1017, 138] on p "Comment" at bounding box center [1014, 138] width 35 height 12
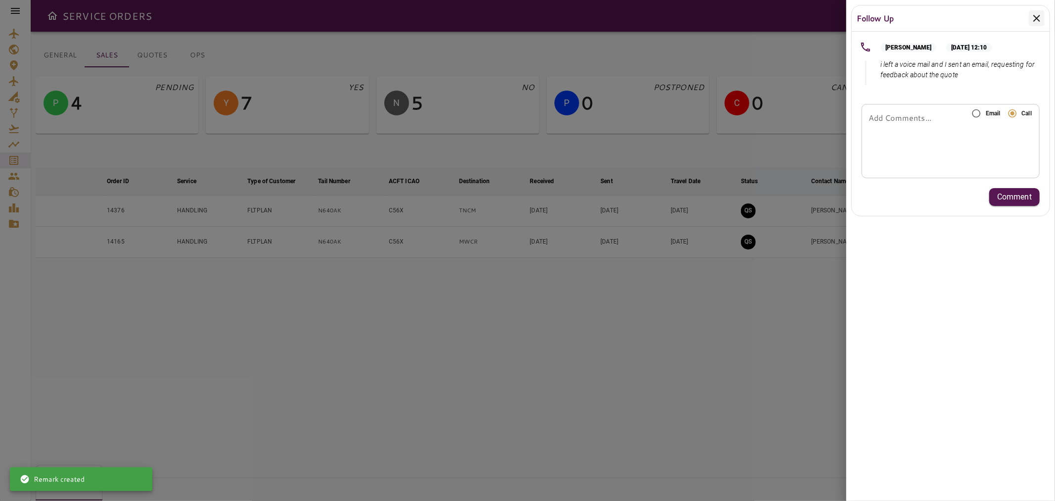
drag, startPoint x: 1037, startPoint y: 17, endPoint x: 1047, endPoint y: 35, distance: 20.4
click at [1036, 17] on icon at bounding box center [1037, 18] width 12 height 12
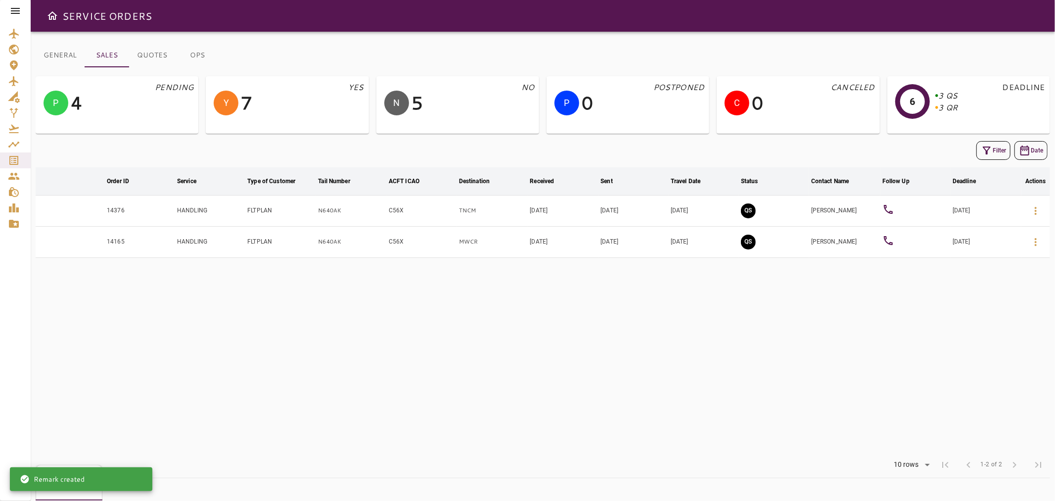
click at [981, 149] on icon "button" at bounding box center [987, 150] width 12 height 12
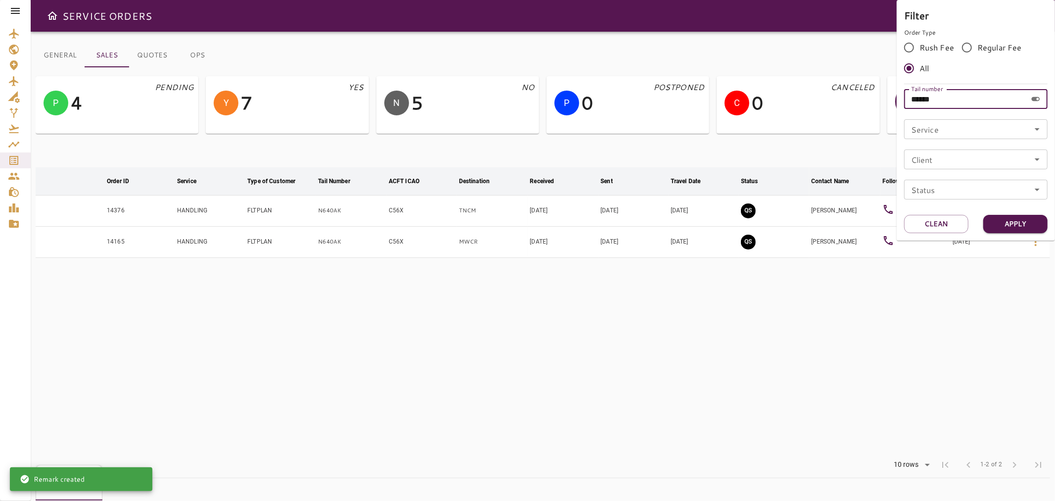
drag, startPoint x: 961, startPoint y: 100, endPoint x: 888, endPoint y: 103, distance: 73.3
click at [888, 103] on div "Filter Order Type Rush Fee Regular Fee All Tail number ****** Tail number Servi…" at bounding box center [527, 250] width 1055 height 501
paste input "text"
type input "******"
click at [1011, 232] on button "Apply" at bounding box center [1015, 224] width 64 height 18
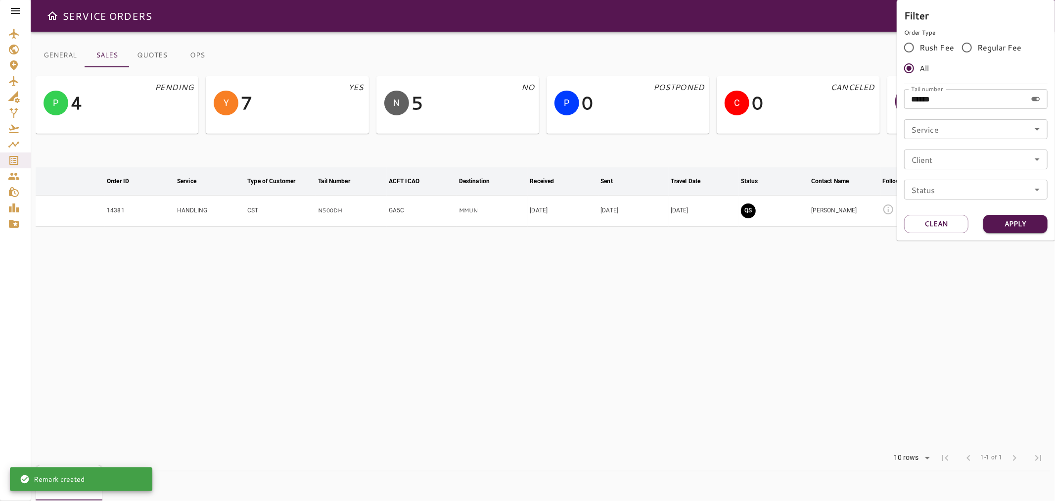
click at [964, 312] on div at bounding box center [527, 250] width 1055 height 501
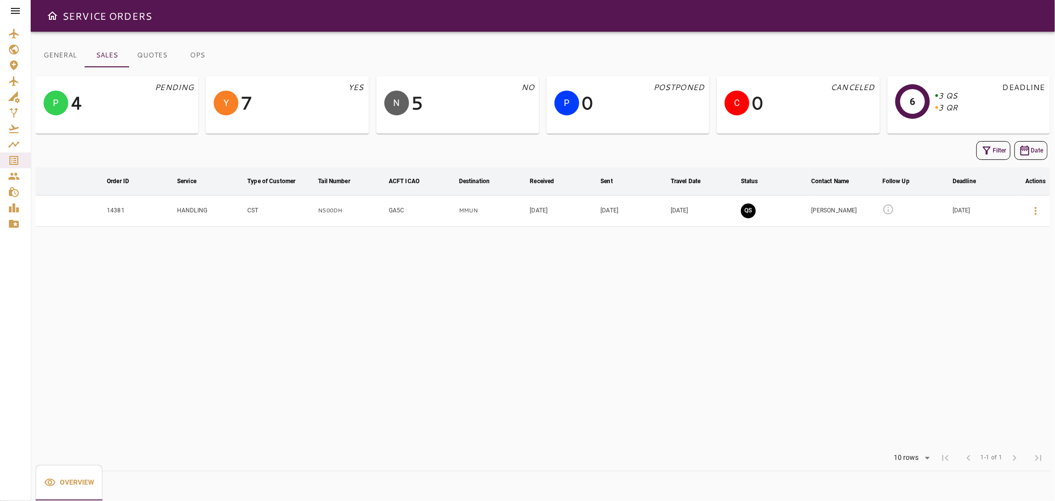
click at [883, 210] on icon at bounding box center [889, 209] width 12 height 12
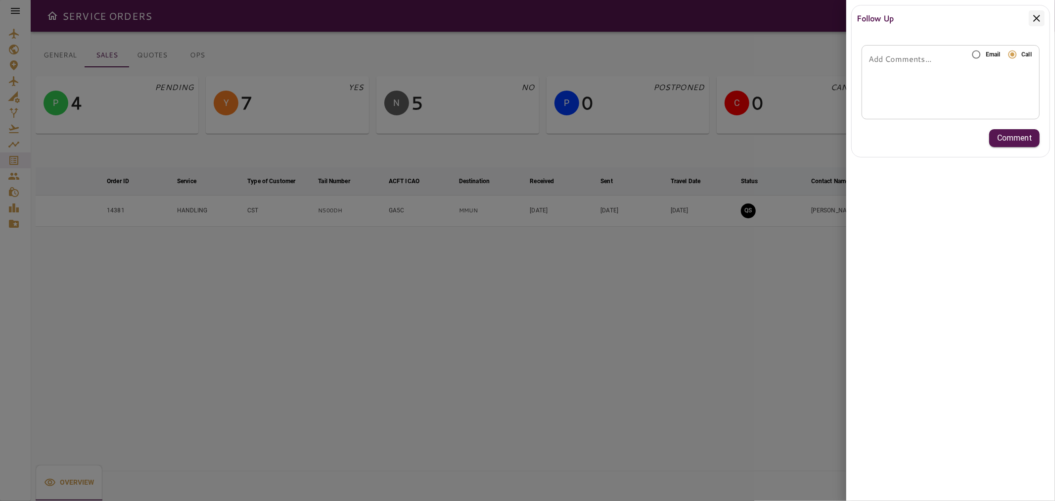
click at [992, 78] on textarea "Add Comments..." at bounding box center [951, 82] width 164 height 11
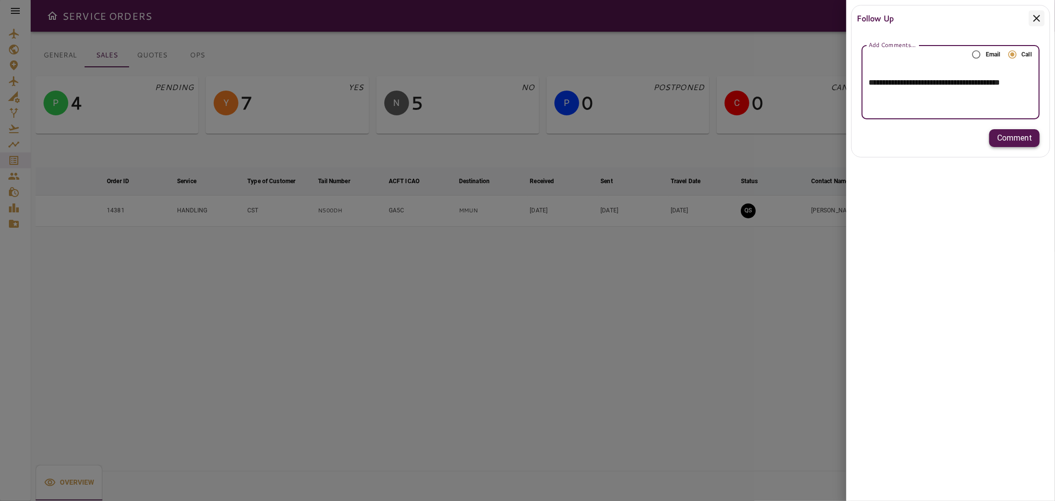
type textarea "**********"
click at [1026, 138] on p "Comment" at bounding box center [1014, 138] width 35 height 12
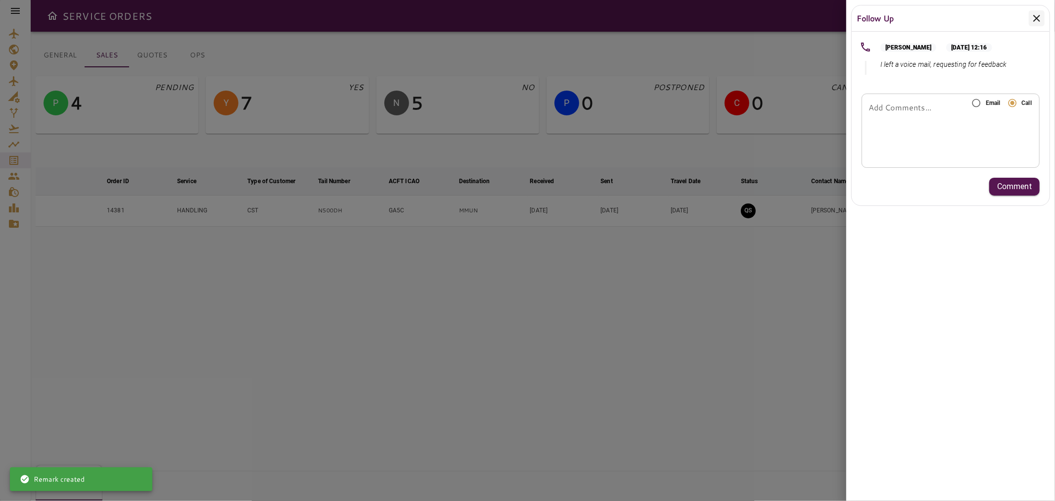
click at [1034, 18] on icon at bounding box center [1037, 18] width 12 height 12
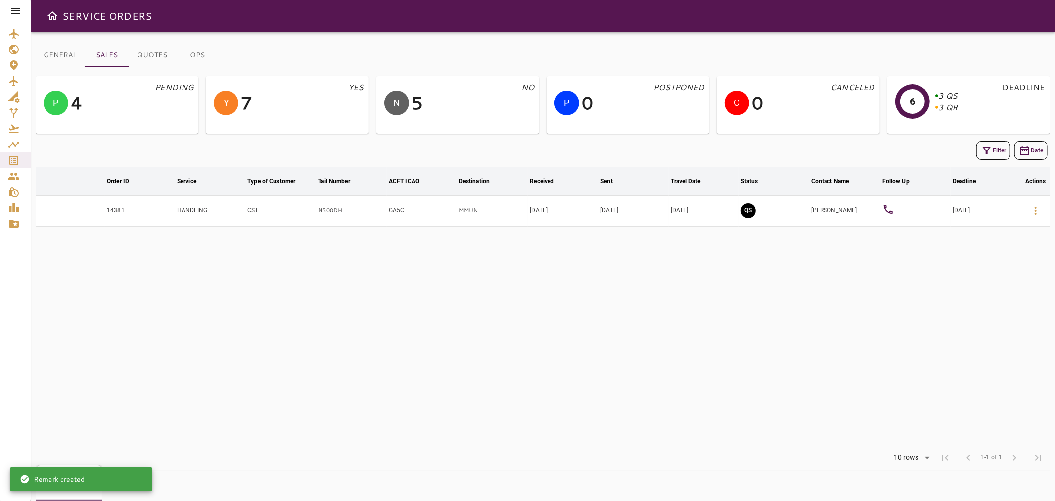
click at [993, 149] on button "Filter" at bounding box center [994, 150] width 34 height 19
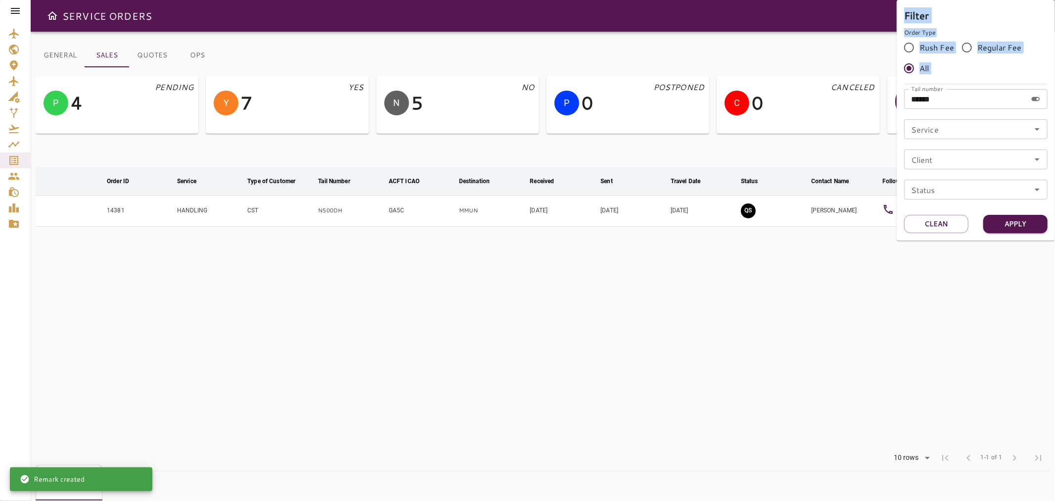
drag, startPoint x: 962, startPoint y: 87, endPoint x: 852, endPoint y: 124, distance: 116.4
click at [852, 124] on div "Filter Order Type Rush Fee Regular Fee All Tail number ****** Tail number Servi…" at bounding box center [527, 250] width 1055 height 501
drag, startPoint x: 950, startPoint y: 95, endPoint x: 886, endPoint y: 104, distance: 64.9
click at [886, 104] on div "Filter Order Type Rush Fee Regular Fee All Tail number ****** Tail number Servi…" at bounding box center [527, 250] width 1055 height 501
paste input "text"
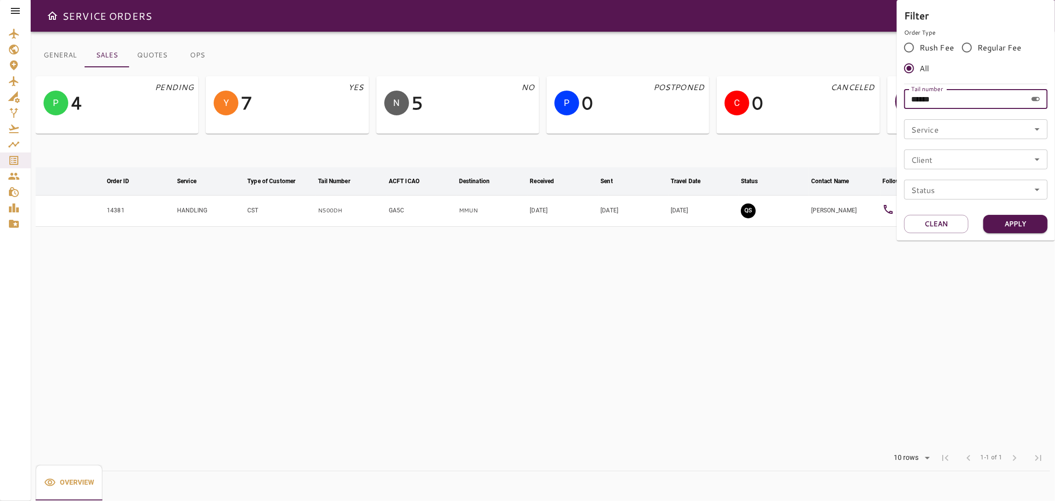
type input "******"
click at [1038, 235] on div "Filter Order Type Rush Fee Regular Fee All Tail number ****** Tail number Servi…" at bounding box center [976, 120] width 158 height 240
click at [1031, 229] on button "Apply" at bounding box center [1015, 224] width 64 height 18
click at [933, 312] on div at bounding box center [527, 250] width 1055 height 501
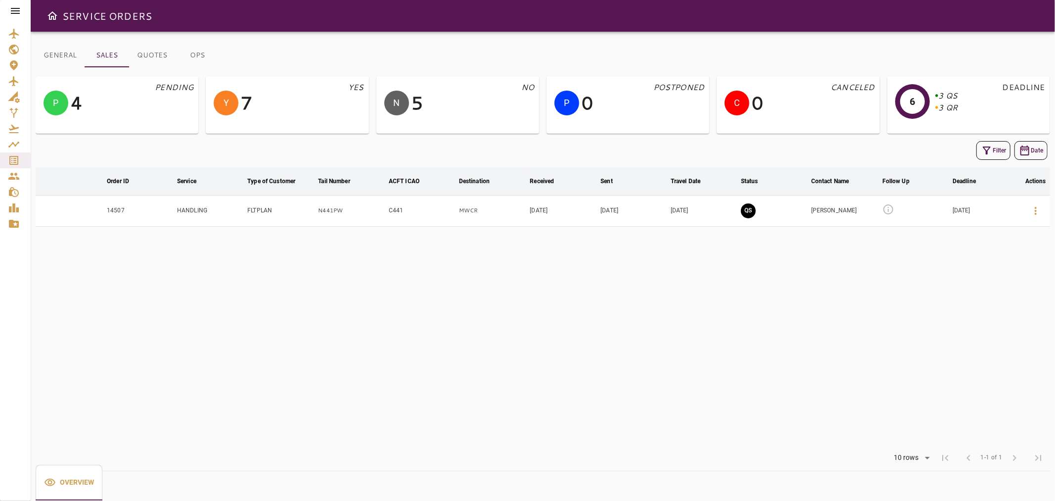
click at [889, 208] on icon at bounding box center [889, 209] width 12 height 12
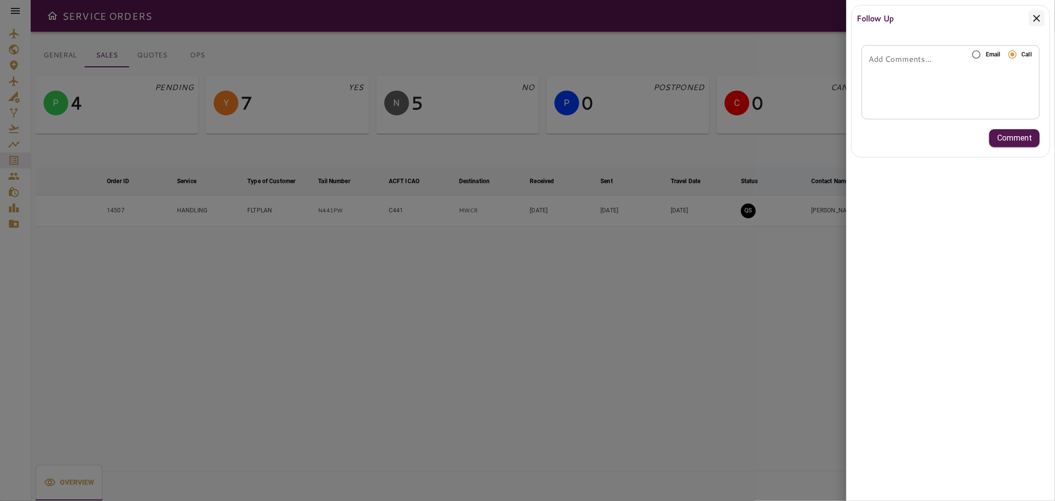
click at [987, 72] on div "* Add Comments..." at bounding box center [951, 82] width 178 height 74
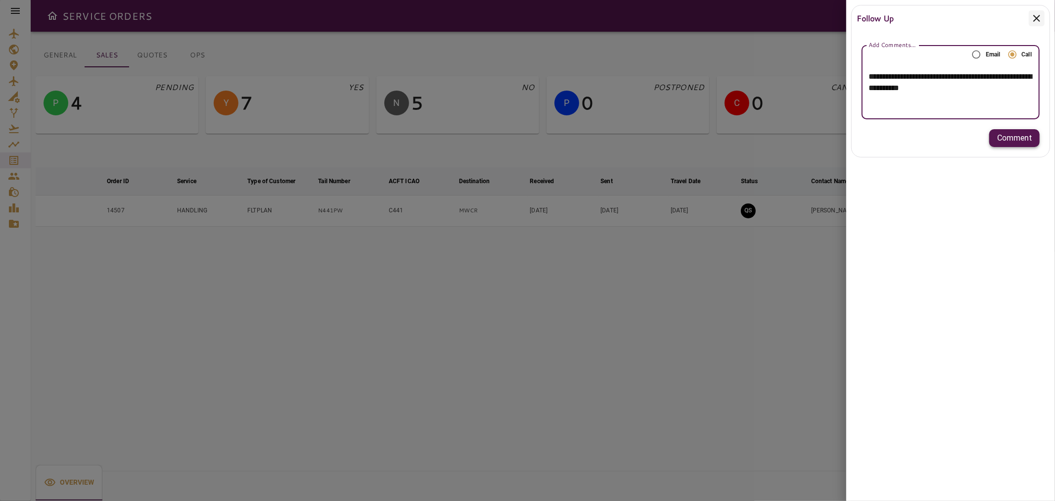
type textarea "**********"
click at [1031, 136] on p "Comment" at bounding box center [1014, 138] width 35 height 12
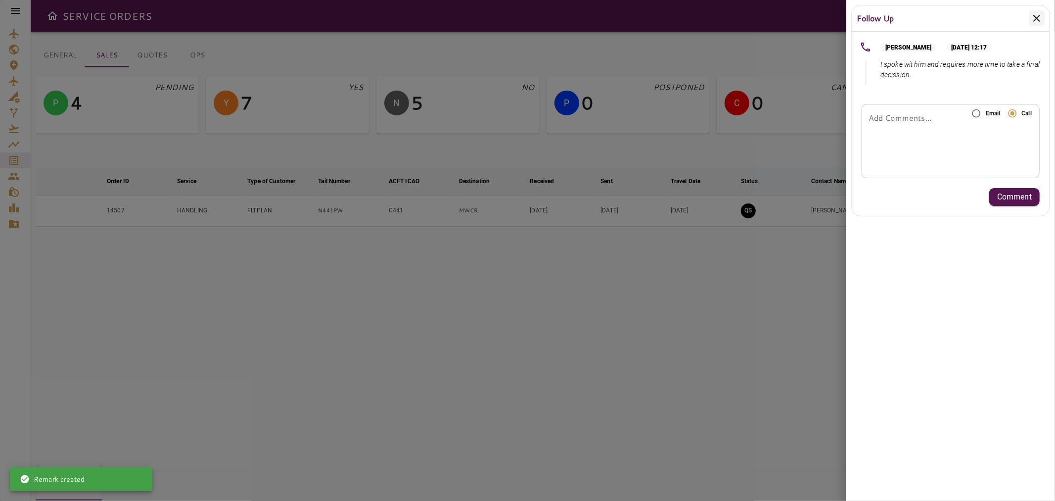
click at [1032, 21] on icon at bounding box center [1037, 18] width 12 height 12
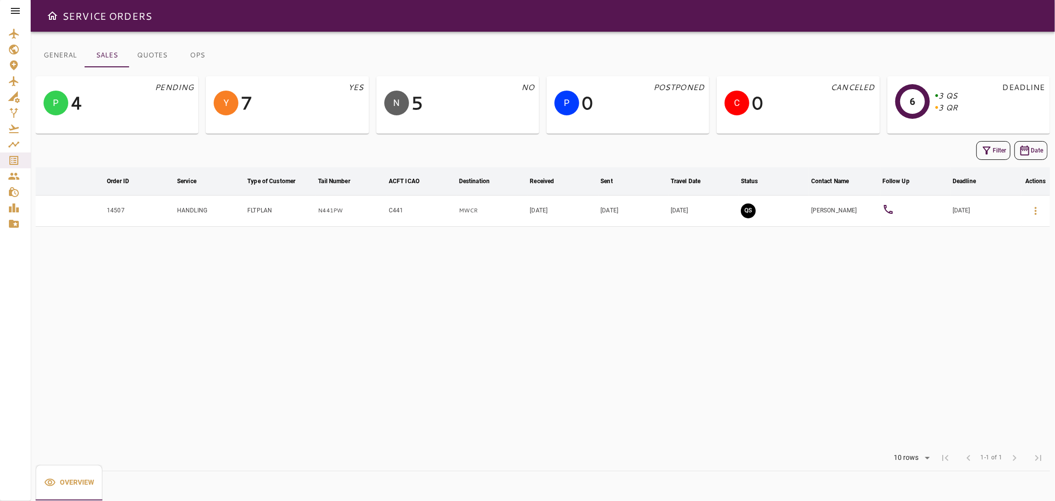
click at [987, 154] on icon "button" at bounding box center [987, 150] width 8 height 8
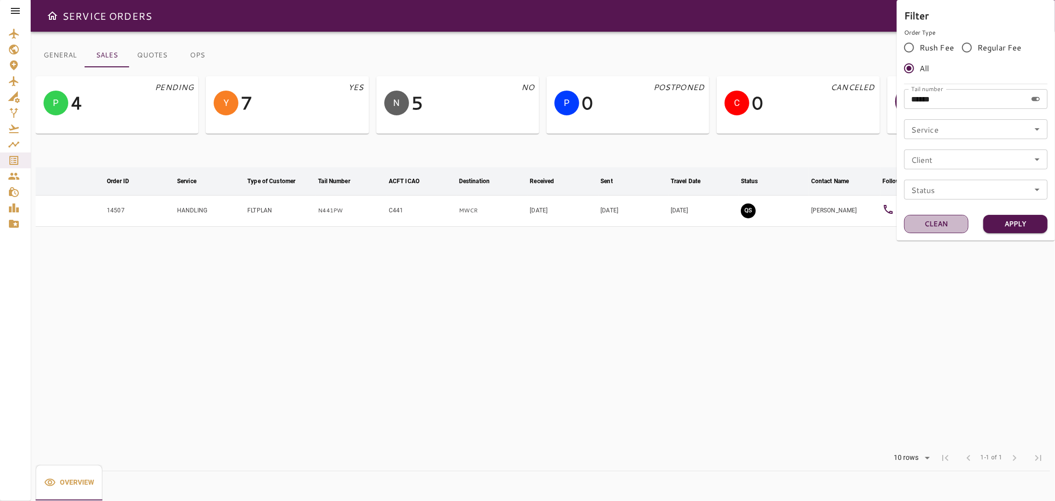
click at [956, 224] on button "Clean" at bounding box center [936, 224] width 64 height 18
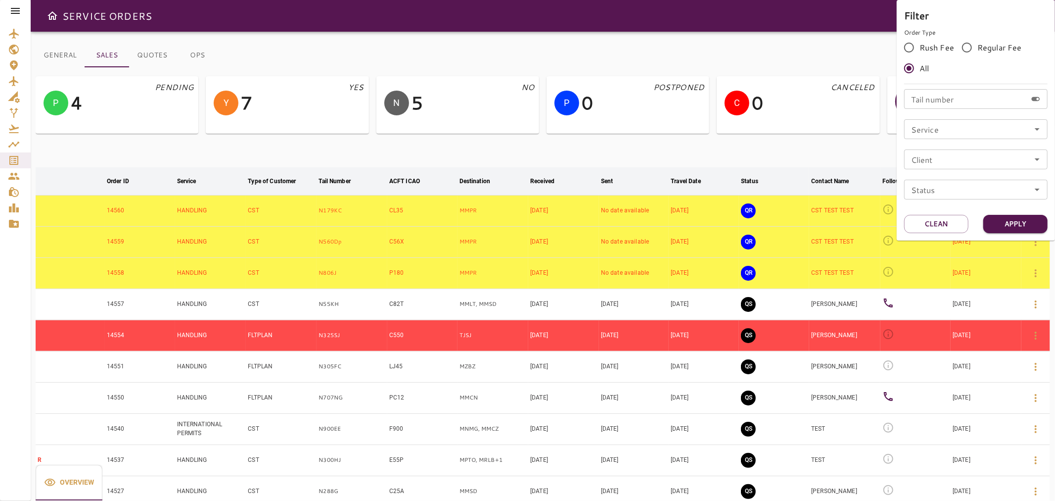
click at [798, 323] on div at bounding box center [527, 250] width 1055 height 501
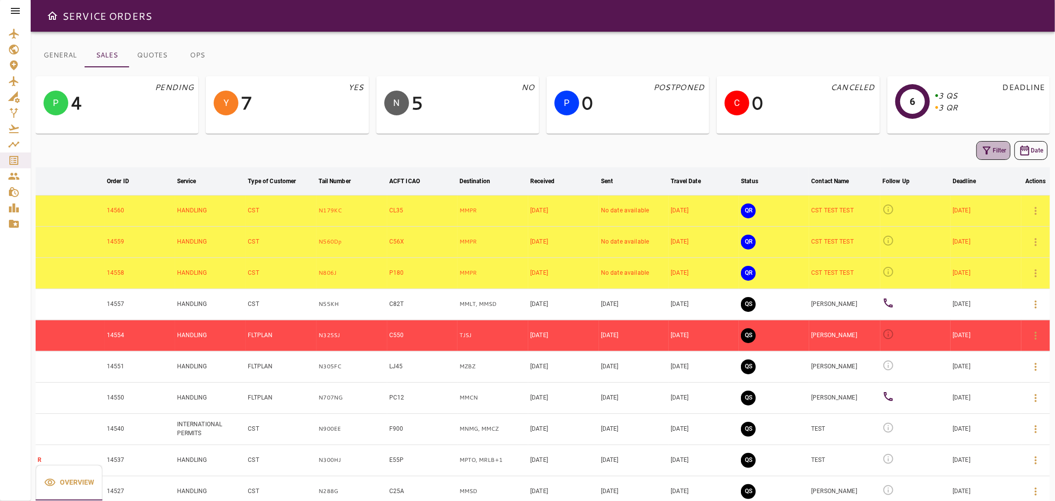
click at [990, 147] on icon "button" at bounding box center [987, 150] width 8 height 8
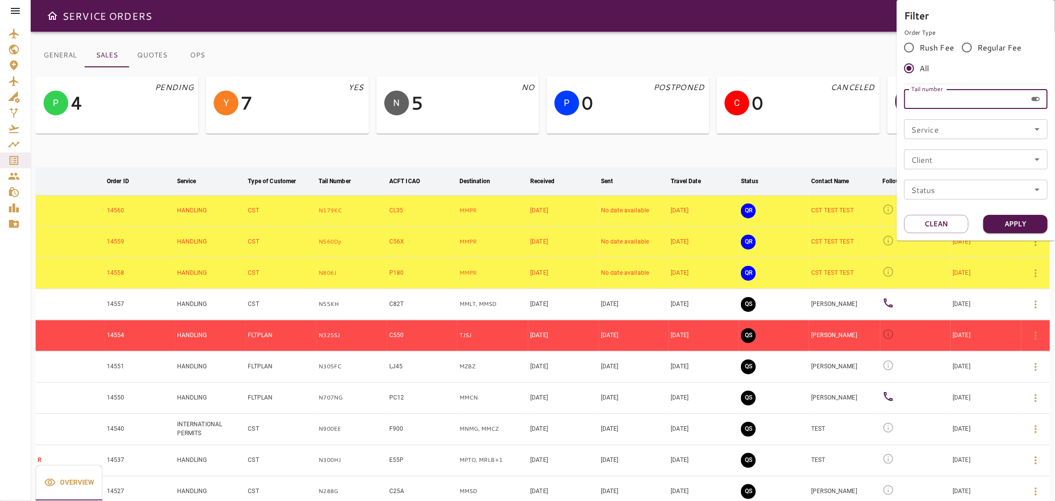
click at [932, 103] on input "Tail number" at bounding box center [965, 99] width 123 height 20
click at [945, 226] on button "Clean" at bounding box center [936, 224] width 64 height 18
click at [805, 140] on div at bounding box center [527, 250] width 1055 height 501
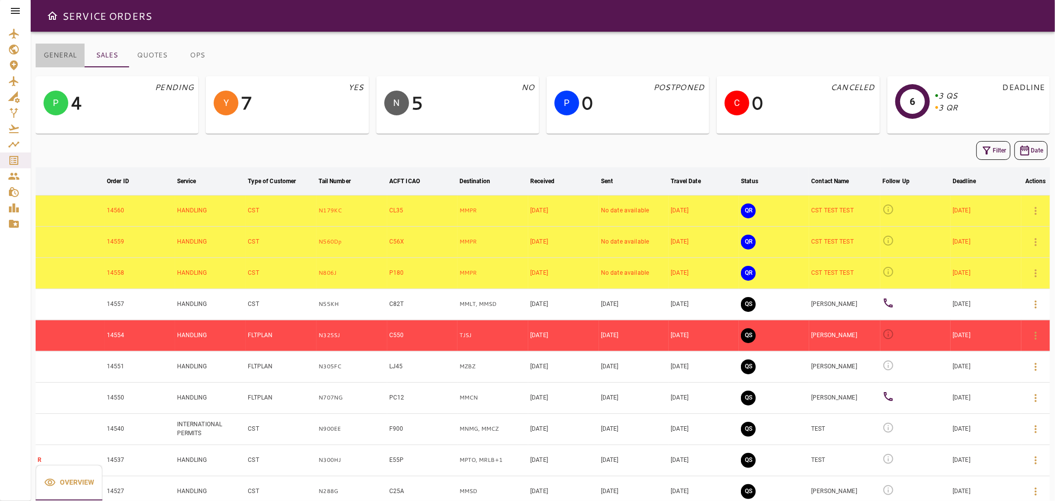
click at [73, 51] on button "GENERAL" at bounding box center [60, 56] width 49 height 24
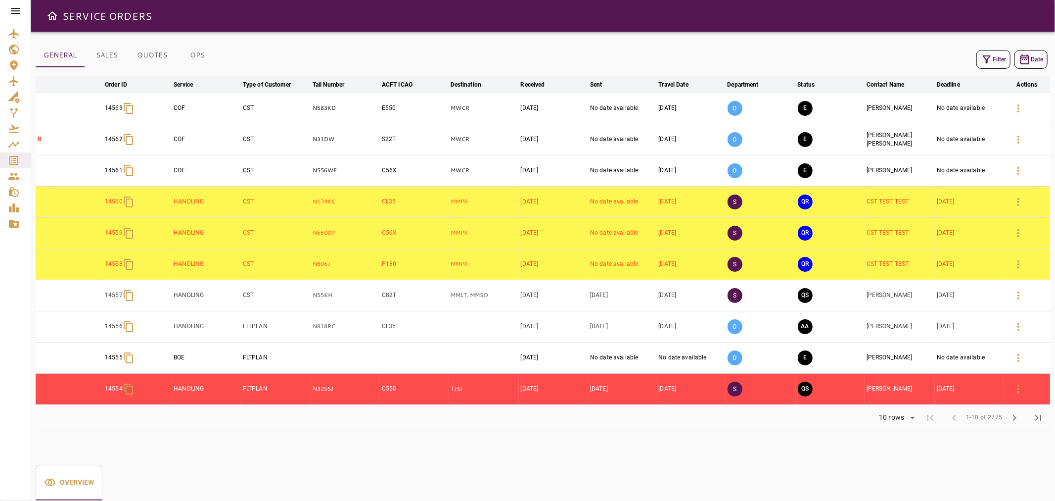
click at [993, 57] on button "Filter" at bounding box center [994, 59] width 34 height 19
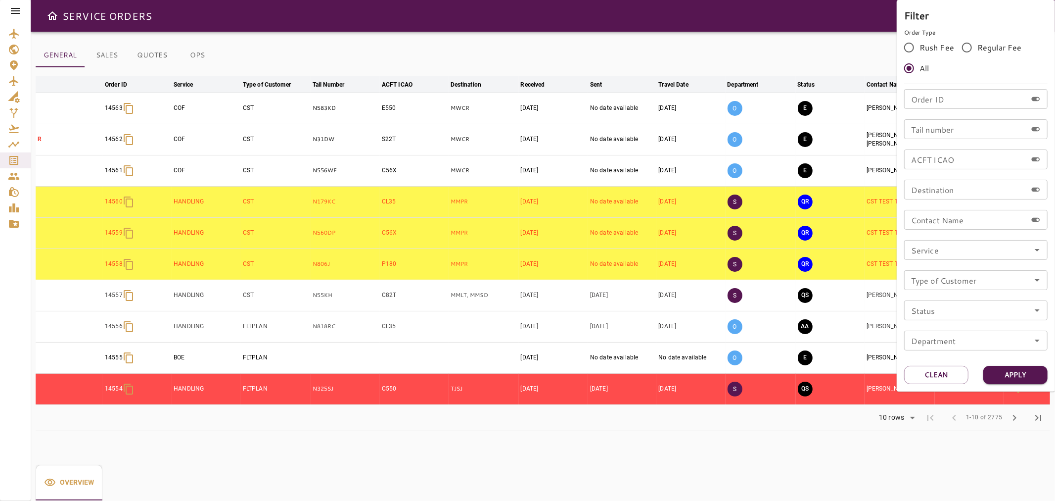
click at [971, 139] on div "Order ID Order ID Tail number Tail number ACFT ICAO ACFT ICAO Destination Desti…" at bounding box center [975, 223] width 143 height 269
click at [961, 119] on input "Tail number" at bounding box center [965, 129] width 123 height 20
paste input "******"
type input "******"
click at [1024, 374] on button "Apply" at bounding box center [1015, 375] width 64 height 18
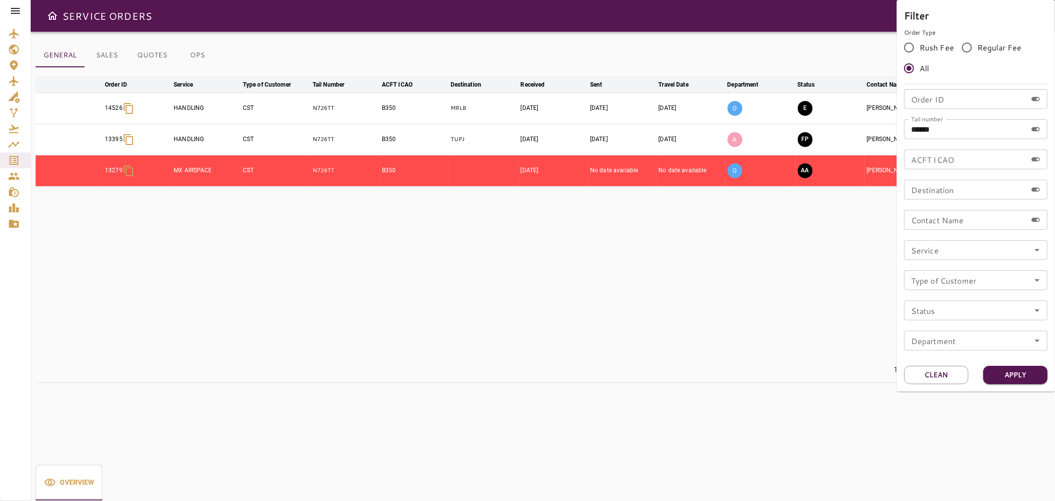
click at [463, 26] on div at bounding box center [527, 250] width 1055 height 501
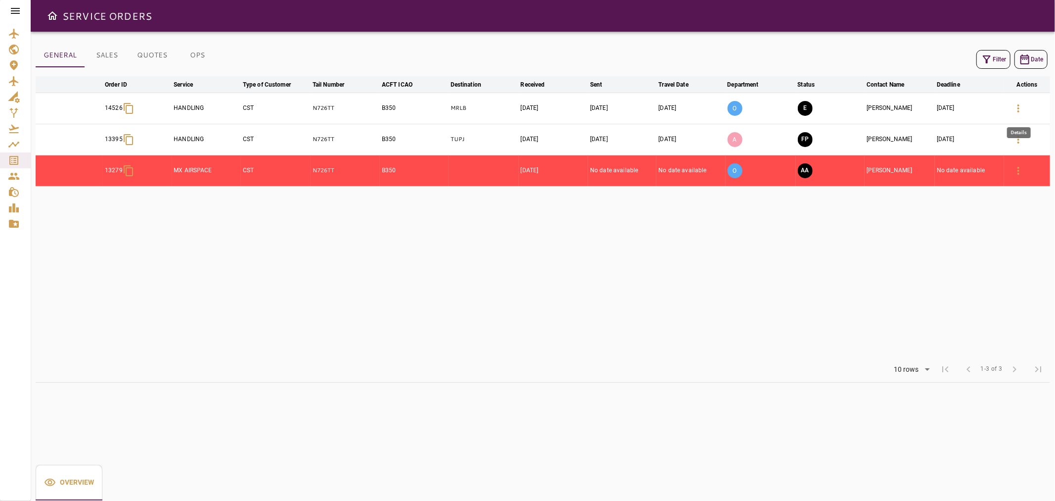
click at [1017, 114] on button "button" at bounding box center [1019, 108] width 24 height 24
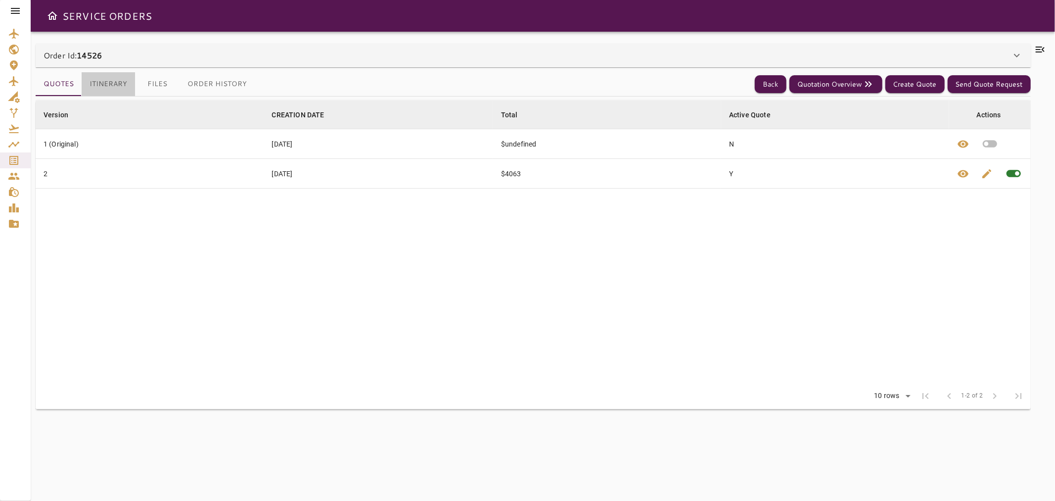
click at [120, 88] on button "Itinerary" at bounding box center [108, 84] width 53 height 24
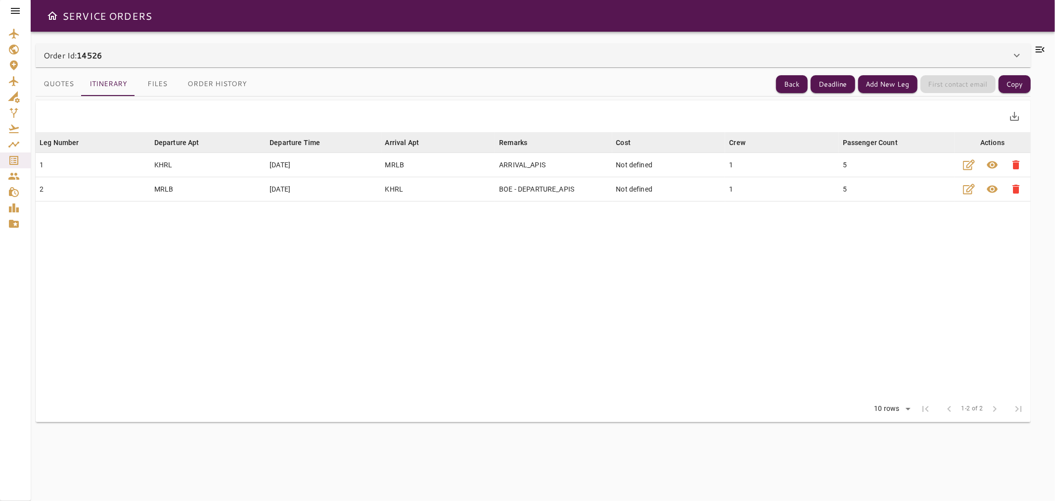
click at [1040, 44] on icon at bounding box center [1040, 50] width 12 height 12
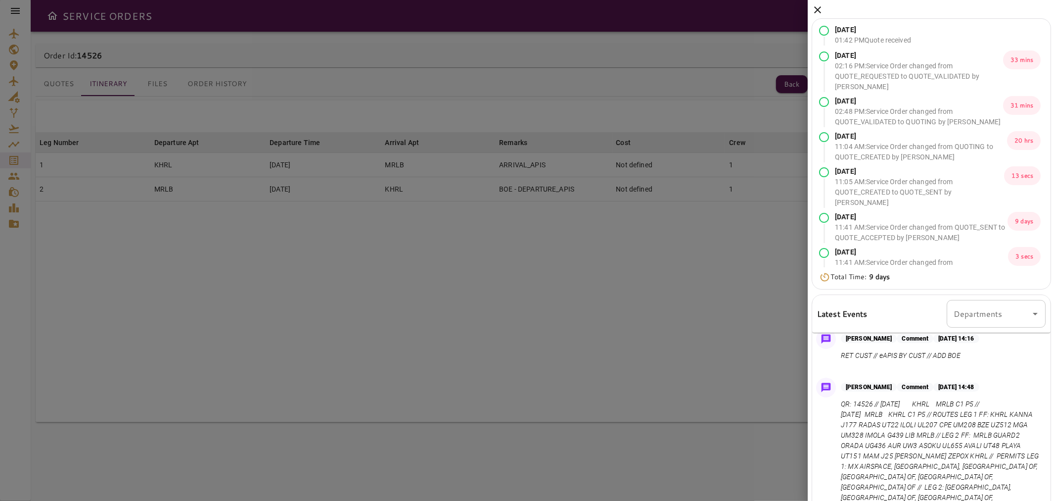
click at [814, 11] on icon at bounding box center [818, 10] width 12 height 12
